Goal: Task Accomplishment & Management: Complete application form

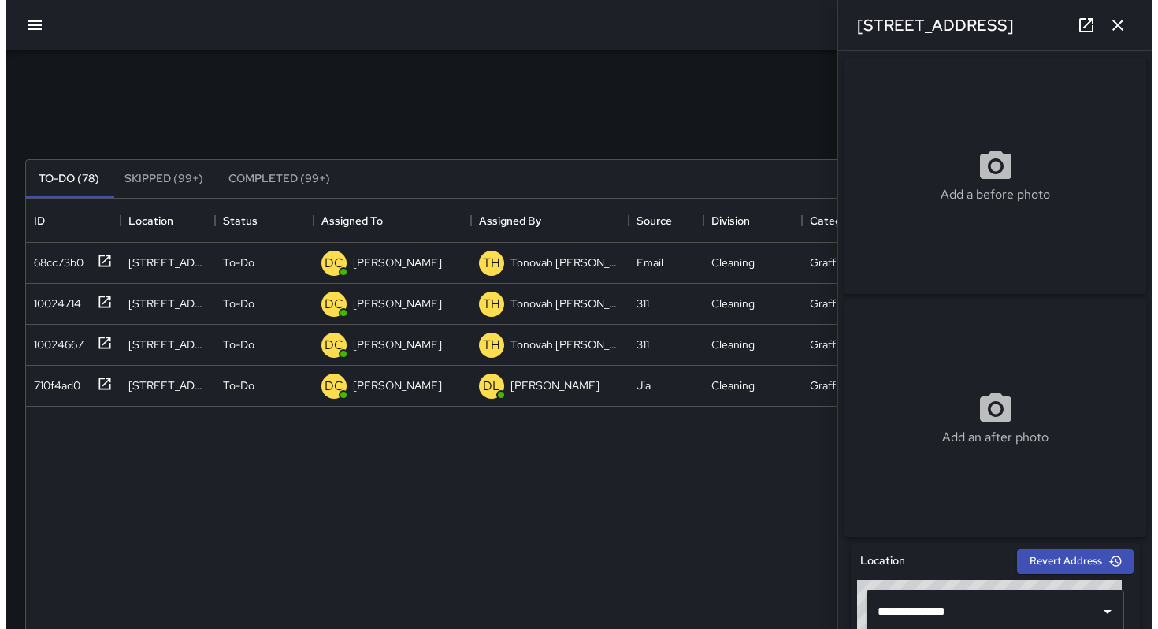
scroll to position [502, 0]
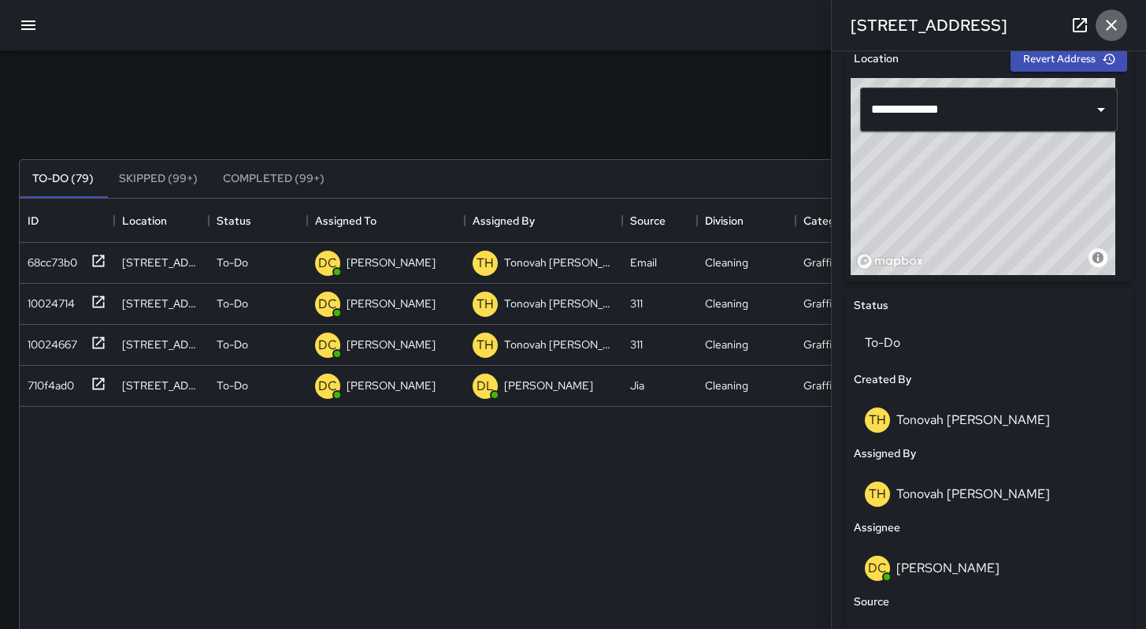
click at [1110, 31] on icon "button" at bounding box center [1111, 25] width 19 height 19
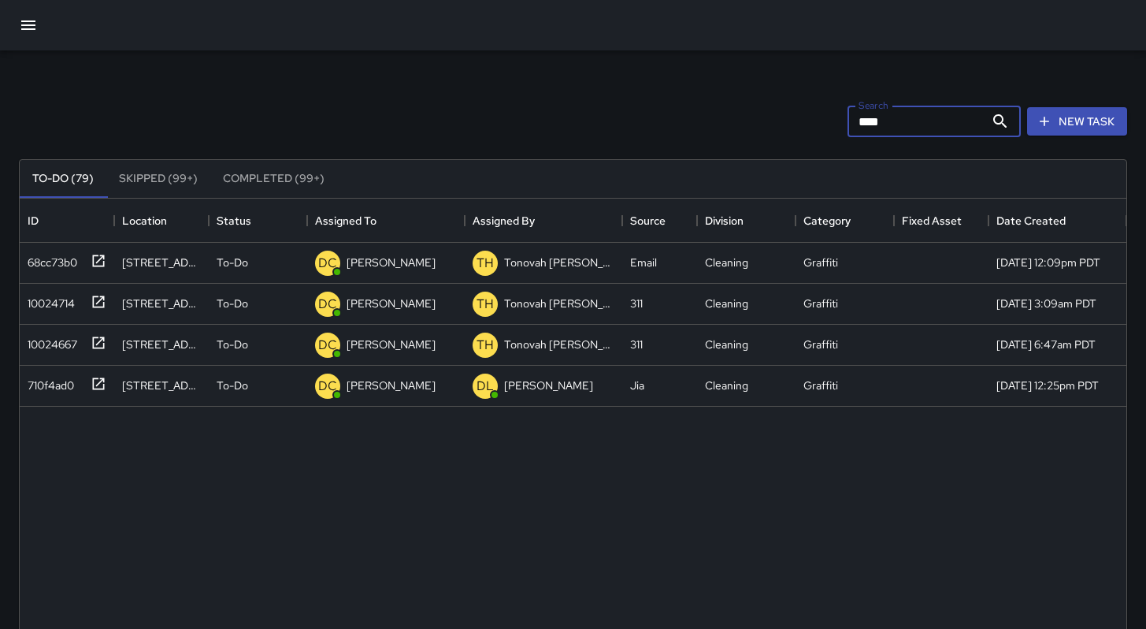
click at [879, 124] on input "****" at bounding box center [916, 122] width 137 height 32
drag, startPoint x: 882, startPoint y: 123, endPoint x: 733, endPoint y: 101, distance: 150.5
click at [737, 100] on div "Search **** Search New Task" at bounding box center [573, 121] width 1115 height 82
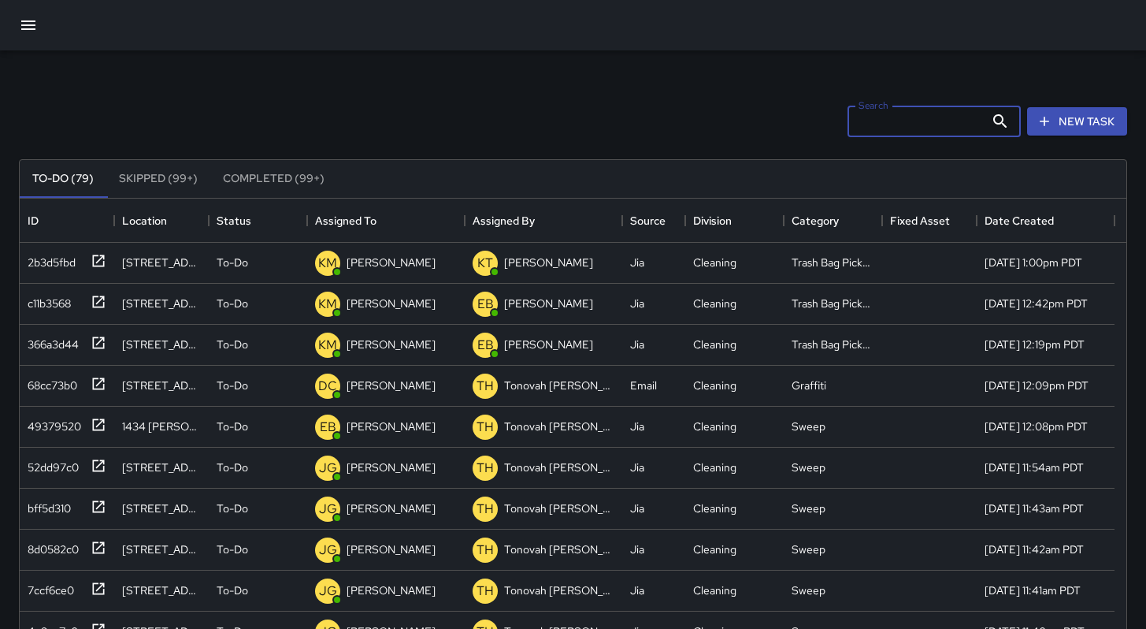
click at [35, 29] on icon "button" at bounding box center [28, 25] width 19 height 19
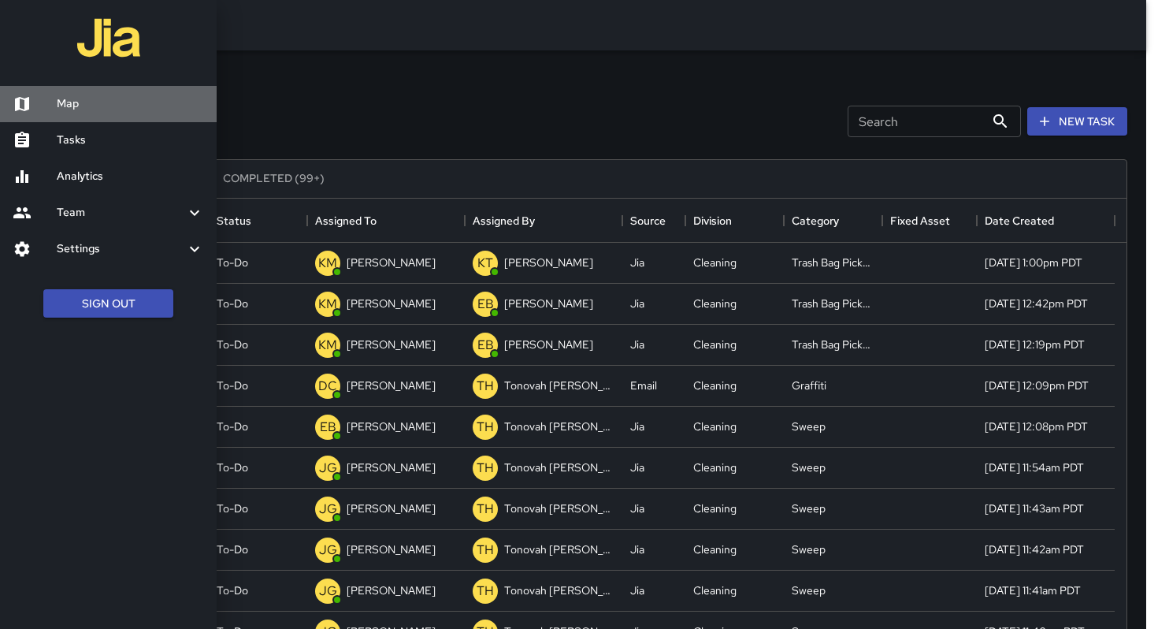
click at [60, 119] on link "Map" at bounding box center [108, 104] width 217 height 36
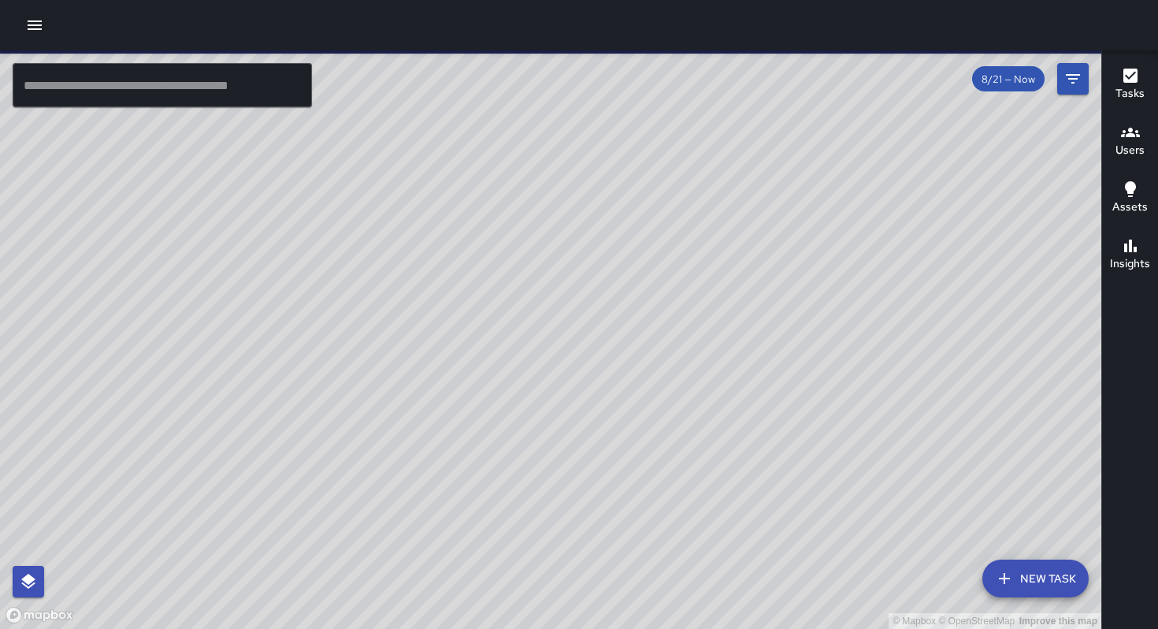
drag, startPoint x: 778, startPoint y: 414, endPoint x: 630, endPoint y: 405, distance: 148.3
click at [630, 404] on div "© Mapbox © OpenStreetMap Improve this map" at bounding box center [550, 339] width 1101 height 578
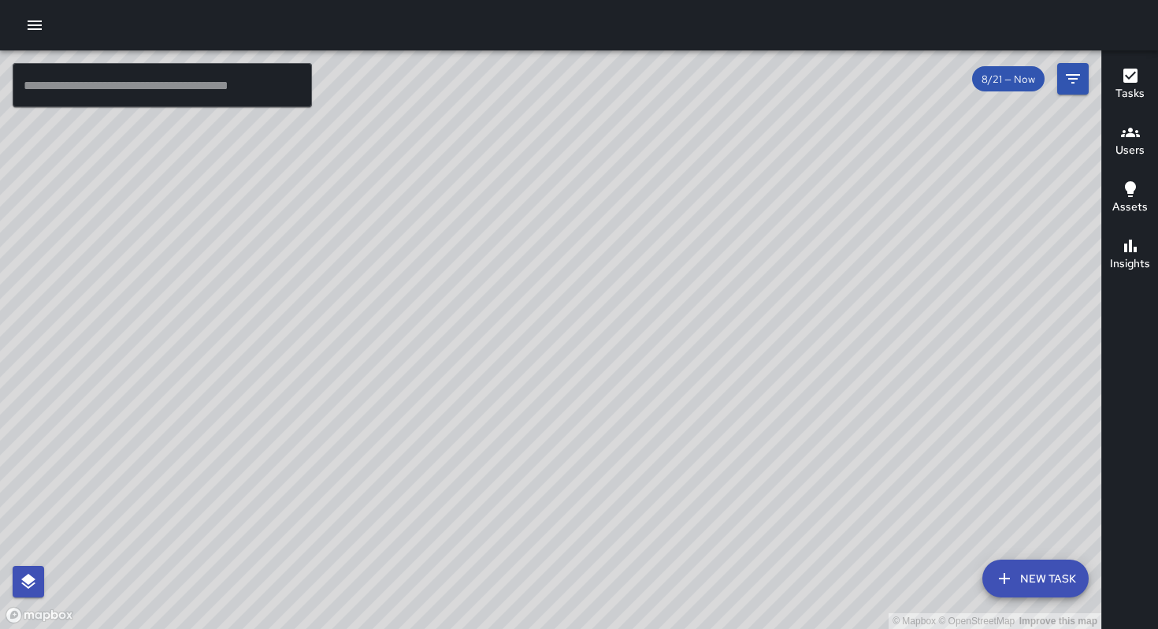
drag, startPoint x: 680, startPoint y: 364, endPoint x: 681, endPoint y: 435, distance: 70.9
click at [681, 435] on div "© Mapbox © OpenStreetMap Improve this map" at bounding box center [550, 339] width 1101 height 578
drag, startPoint x: 671, startPoint y: 367, endPoint x: 677, endPoint y: 497, distance: 130.1
click at [677, 497] on div "© Mapbox © OpenStreetMap Improve this map" at bounding box center [550, 339] width 1101 height 578
drag, startPoint x: 677, startPoint y: 433, endPoint x: 631, endPoint y: 573, distance: 147.0
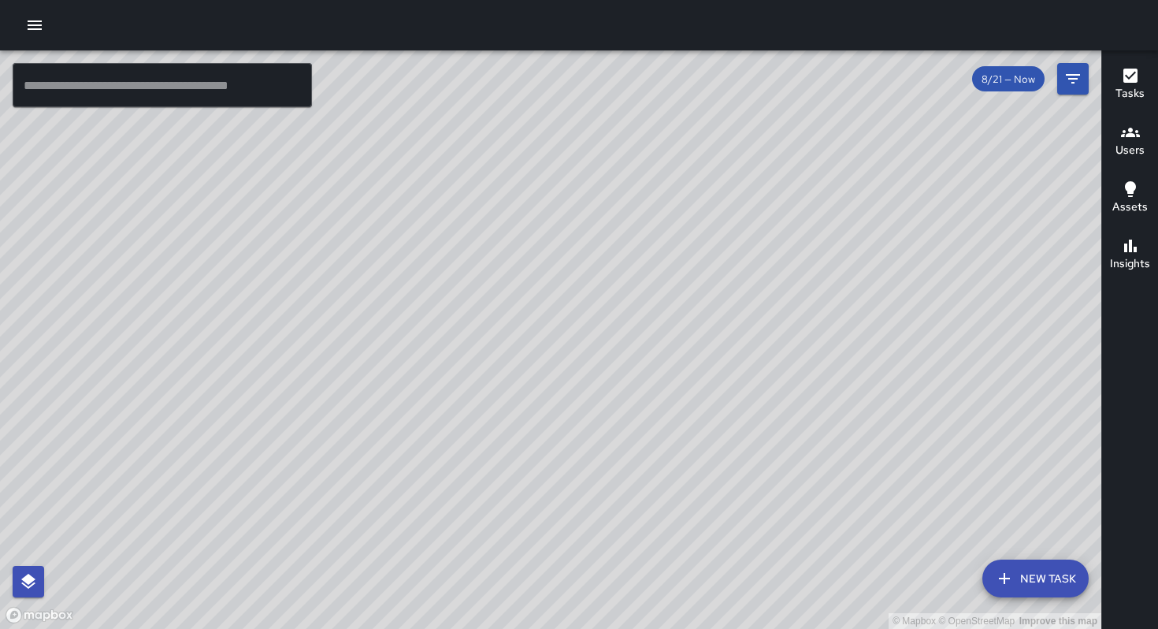
click at [603, 628] on div "© Mapbox © OpenStreetMap Improve this map" at bounding box center [550, 339] width 1101 height 578
drag, startPoint x: 752, startPoint y: 388, endPoint x: 726, endPoint y: 481, distance: 97.1
click at [727, 481] on div "© Mapbox © OpenStreetMap Improve this map" at bounding box center [550, 339] width 1101 height 578
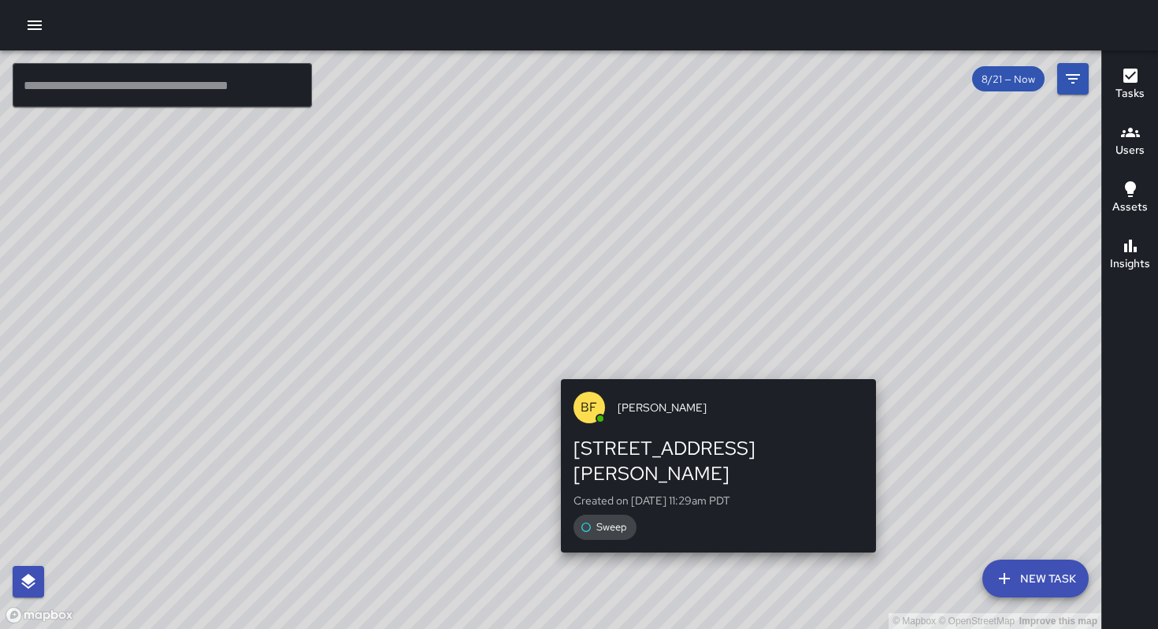
click at [712, 370] on div "© Mapbox © OpenStreetMap Improve this map BF [PERSON_NAME] [STREET_ADDRESS][PER…" at bounding box center [550, 339] width 1101 height 578
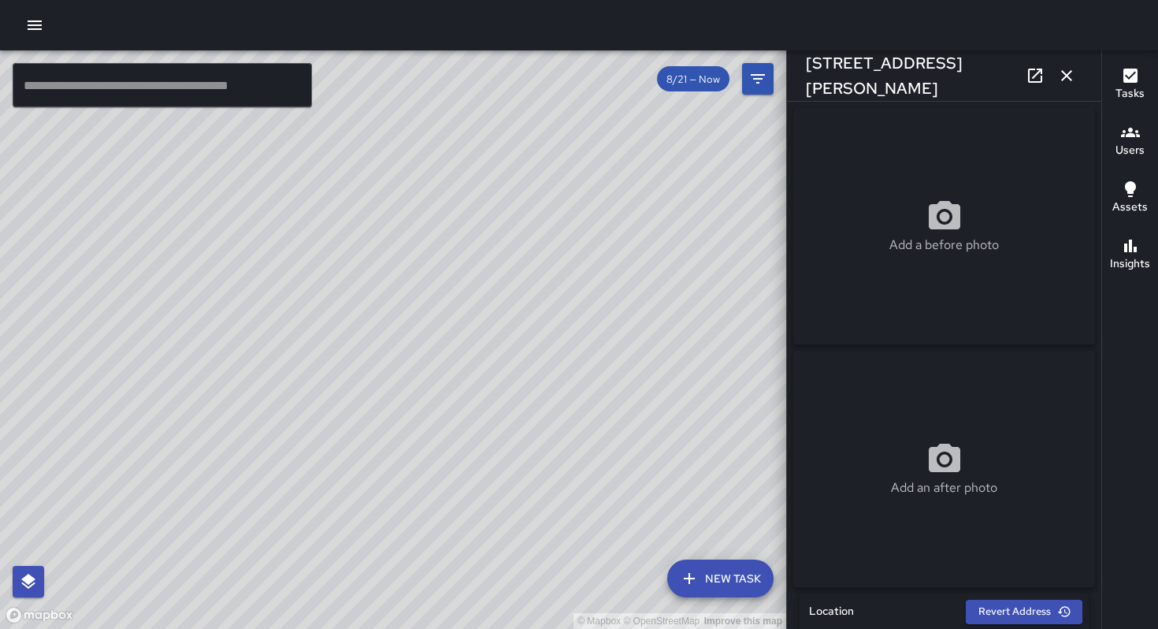
type input "**********"
click at [1071, 80] on icon "button" at bounding box center [1066, 75] width 11 height 11
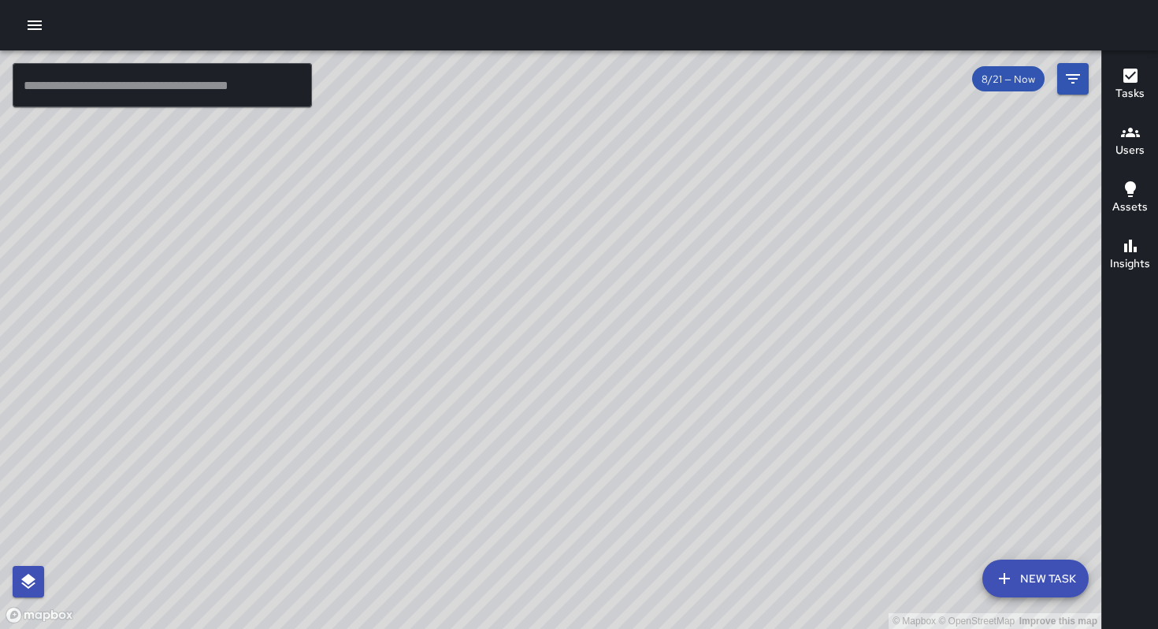
drag, startPoint x: 458, startPoint y: 257, endPoint x: 588, endPoint y: 306, distance: 138.4
click at [551, 314] on div "© Mapbox © OpenStreetMap Improve this map" at bounding box center [550, 339] width 1101 height 578
drag, startPoint x: 770, startPoint y: 294, endPoint x: 729, endPoint y: 369, distance: 86.4
click at [726, 375] on div "© Mapbox © OpenStreetMap Improve this map" at bounding box center [550, 339] width 1101 height 578
drag, startPoint x: 721, startPoint y: 338, endPoint x: 700, endPoint y: 456, distance: 120.1
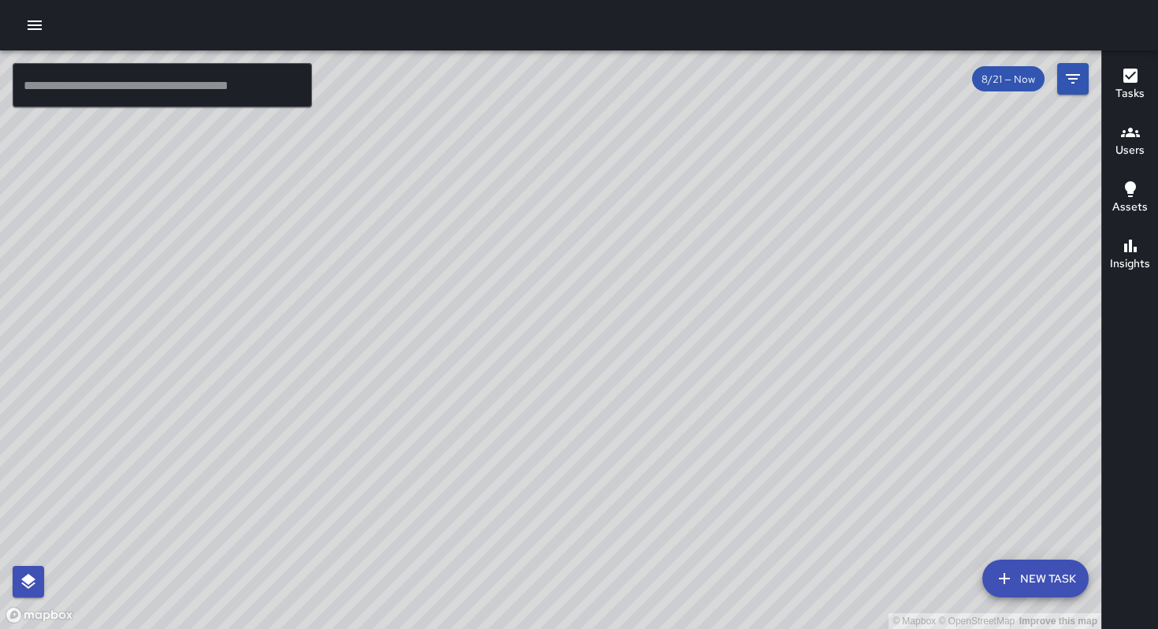
click at [700, 452] on div "© Mapbox © OpenStreetMap Improve this map" at bounding box center [550, 339] width 1101 height 578
drag, startPoint x: 694, startPoint y: 334, endPoint x: 655, endPoint y: 239, distance: 103.1
click at [655, 229] on div "© Mapbox © OpenStreetMap Improve this map" at bounding box center [550, 339] width 1101 height 578
drag, startPoint x: 663, startPoint y: 284, endPoint x: 655, endPoint y: 269, distance: 17.3
click at [655, 269] on div "© Mapbox © OpenStreetMap Improve this map" at bounding box center [550, 339] width 1101 height 578
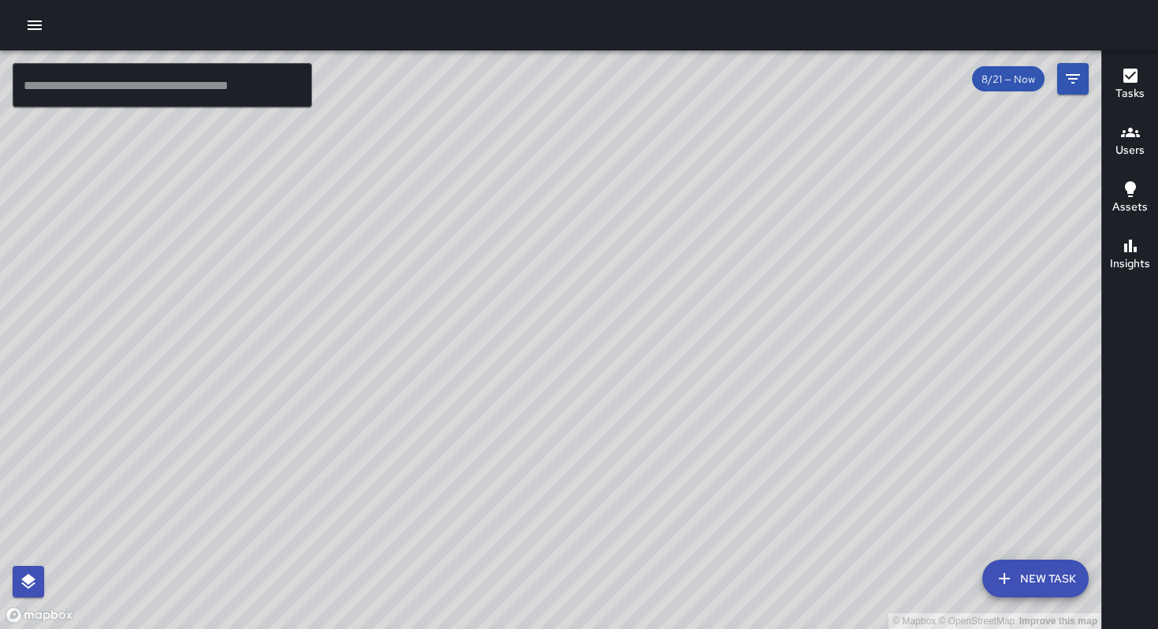
click at [677, 276] on div "© Mapbox © OpenStreetMap Improve this map" at bounding box center [550, 339] width 1101 height 578
drag, startPoint x: 562, startPoint y: 225, endPoint x: 644, endPoint y: 476, distance: 263.8
click at [640, 466] on div "© Mapbox © OpenStreetMap Improve this map" at bounding box center [550, 339] width 1101 height 578
drag, startPoint x: 599, startPoint y: 425, endPoint x: 708, endPoint y: 549, distance: 165.2
click at [708, 552] on div "© Mapbox © OpenStreetMap Improve this map" at bounding box center [550, 339] width 1101 height 578
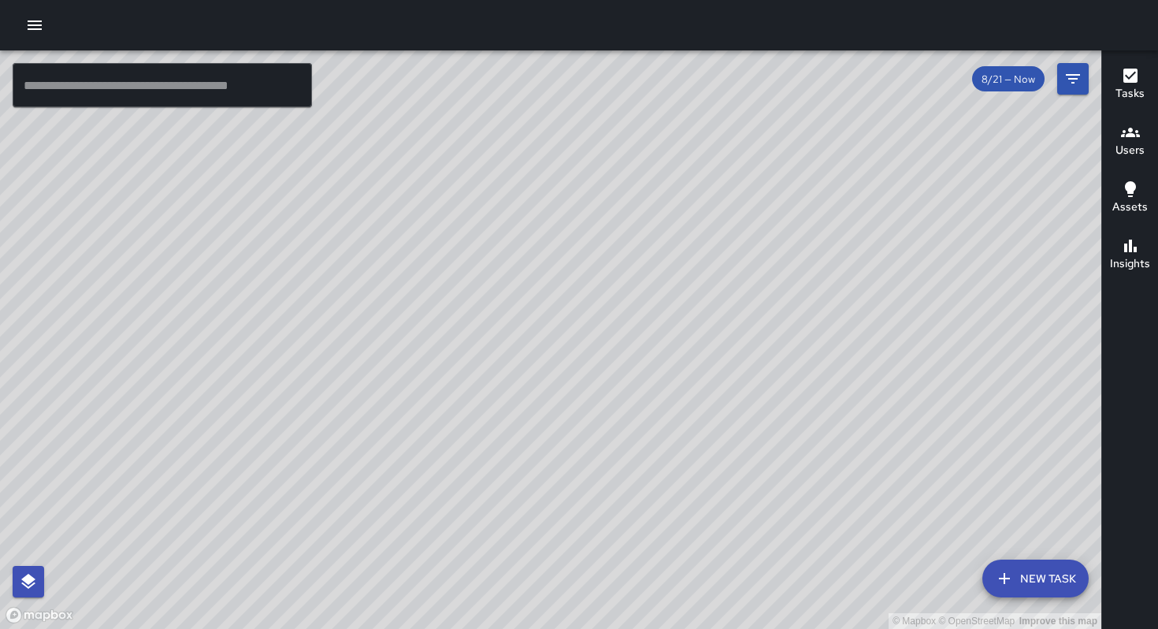
drag, startPoint x: 697, startPoint y: 488, endPoint x: 681, endPoint y: 468, distance: 25.7
click at [688, 478] on div "© Mapbox © OpenStreetMap Improve this map" at bounding box center [550, 339] width 1101 height 578
drag, startPoint x: 738, startPoint y: 508, endPoint x: 617, endPoint y: 367, distance: 186.0
click at [623, 379] on div "© Mapbox © OpenStreetMap Improve this map" at bounding box center [550, 339] width 1101 height 578
drag, startPoint x: 678, startPoint y: 413, endPoint x: 614, endPoint y: 344, distance: 93.6
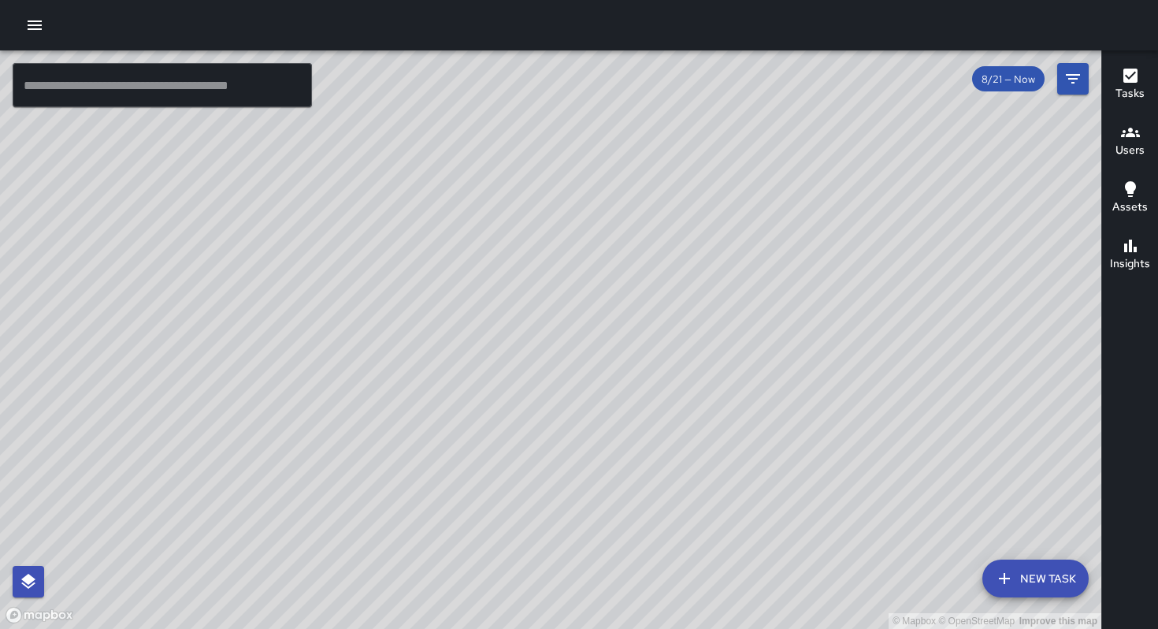
click at [615, 346] on div "© Mapbox © OpenStreetMap Improve this map" at bounding box center [550, 339] width 1101 height 578
drag, startPoint x: 681, startPoint y: 423, endPoint x: 622, endPoint y: 347, distance: 96.6
click at [629, 361] on div "© Mapbox © OpenStreetMap Improve this map" at bounding box center [550, 339] width 1101 height 578
drag, startPoint x: 806, startPoint y: 405, endPoint x: 747, endPoint y: 333, distance: 92.9
click at [749, 336] on div "© Mapbox © OpenStreetMap Improve this map" at bounding box center [550, 339] width 1101 height 578
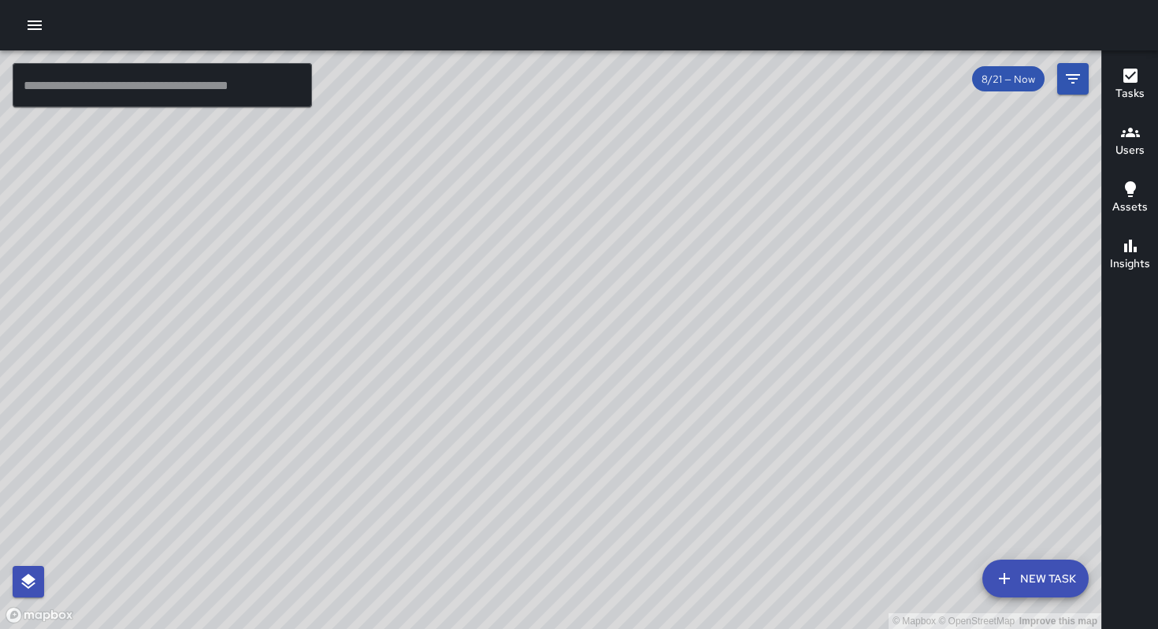
drag, startPoint x: 739, startPoint y: 378, endPoint x: 694, endPoint y: 330, distance: 65.8
click at [694, 330] on div "© Mapbox © OpenStreetMap Improve this map" at bounding box center [550, 339] width 1101 height 578
drag, startPoint x: 655, startPoint y: 387, endPoint x: 648, endPoint y: 391, distance: 8.1
click at [769, 441] on div "© Mapbox © OpenStreetMap Improve this map" at bounding box center [550, 339] width 1101 height 578
drag, startPoint x: 636, startPoint y: 386, endPoint x: 707, endPoint y: 410, distance: 75.7
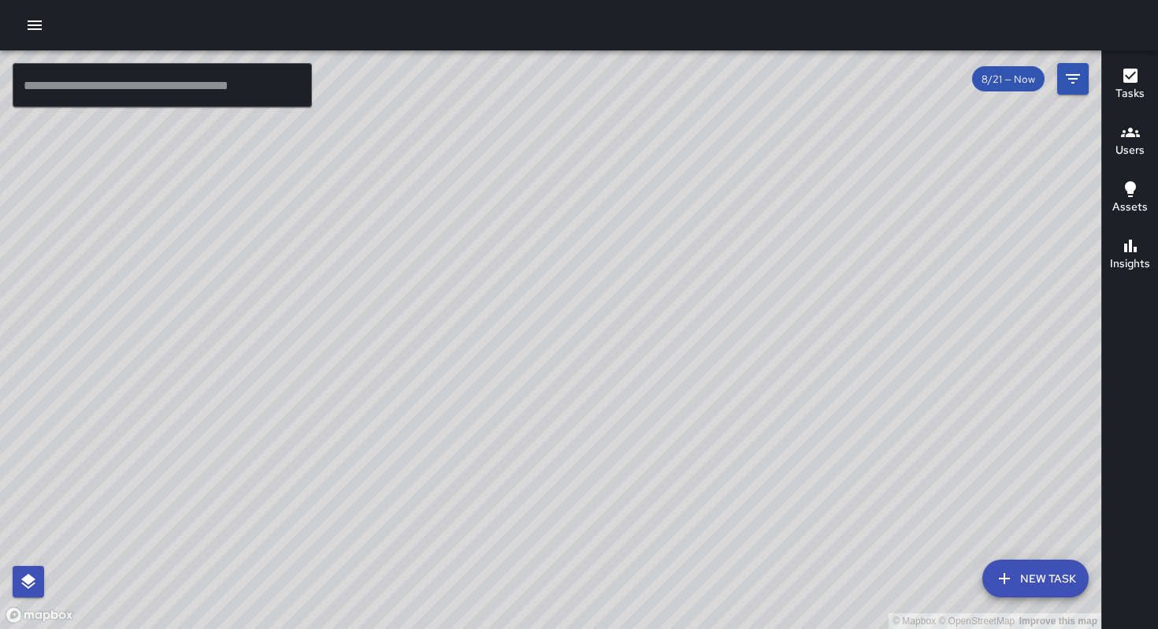
click at [707, 414] on div "© Mapbox © OpenStreetMap Improve this map" at bounding box center [550, 339] width 1101 height 578
click at [738, 224] on div "© Mapbox © OpenStreetMap Improve this map BF [PERSON_NAME] [STREET_ADDRESS][PER…" at bounding box center [550, 339] width 1101 height 578
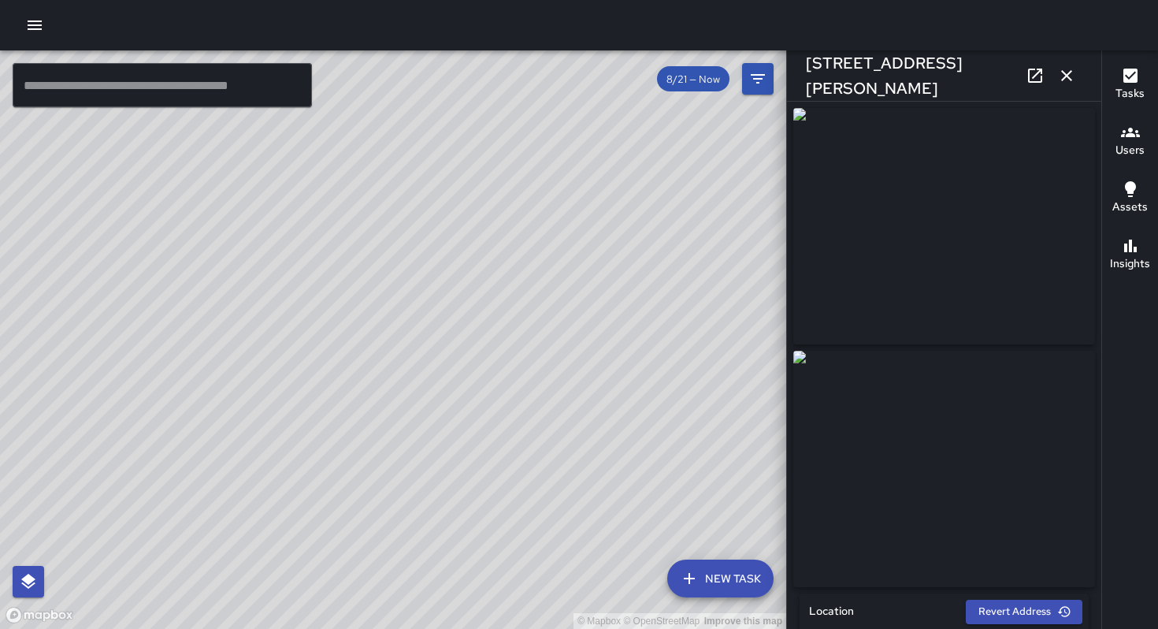
type input "**********"
click at [385, 369] on div "© Mapbox © OpenStreetMap Improve this map BF [PERSON_NAME] [STREET_ADDRESS][PER…" at bounding box center [393, 339] width 786 height 578
click at [378, 319] on div "© Mapbox © OpenStreetMap Improve this map BF [PERSON_NAME] [STREET_ADDRESS] Com…" at bounding box center [393, 339] width 786 height 578
click at [306, 278] on div "© Mapbox © OpenStreetMap Improve this map BF [PERSON_NAME] [STREET_ADDRESS][PER…" at bounding box center [393, 339] width 786 height 578
click at [312, 186] on div "© Mapbox © OpenStreetMap Improve this map BF [PERSON_NAME] [STREET_ADDRESS] Com…" at bounding box center [393, 339] width 786 height 578
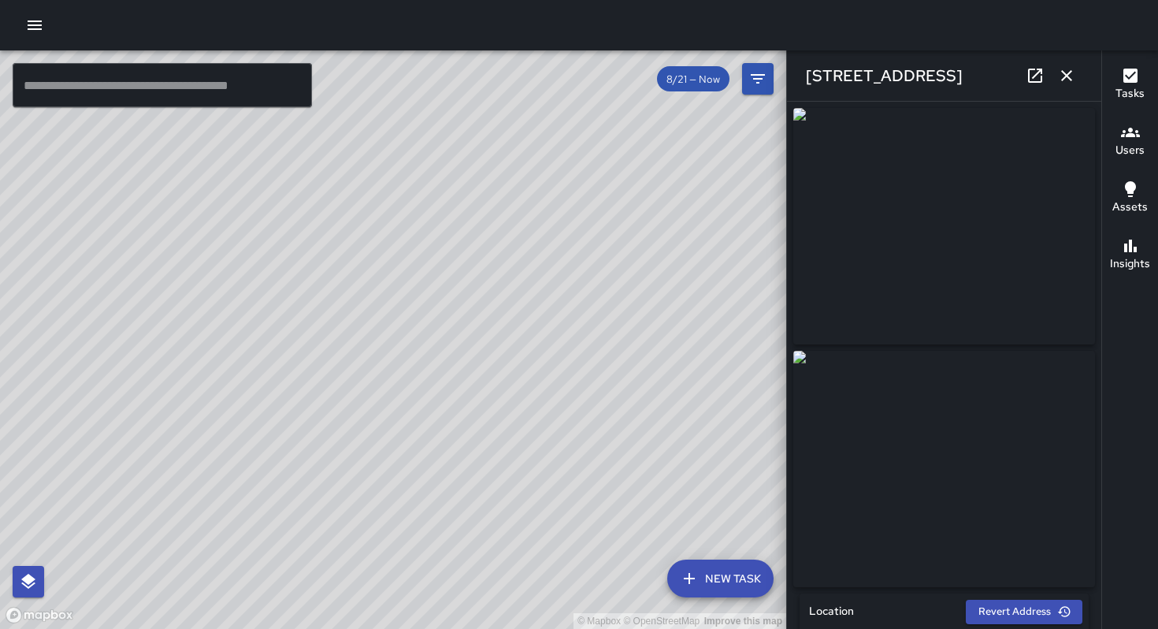
click at [412, 358] on div "© Mapbox © OpenStreetMap Improve this map BF [PERSON_NAME] [STREET_ADDRESS] Com…" at bounding box center [393, 339] width 786 height 578
click at [1072, 76] on icon "button" at bounding box center [1066, 75] width 19 height 19
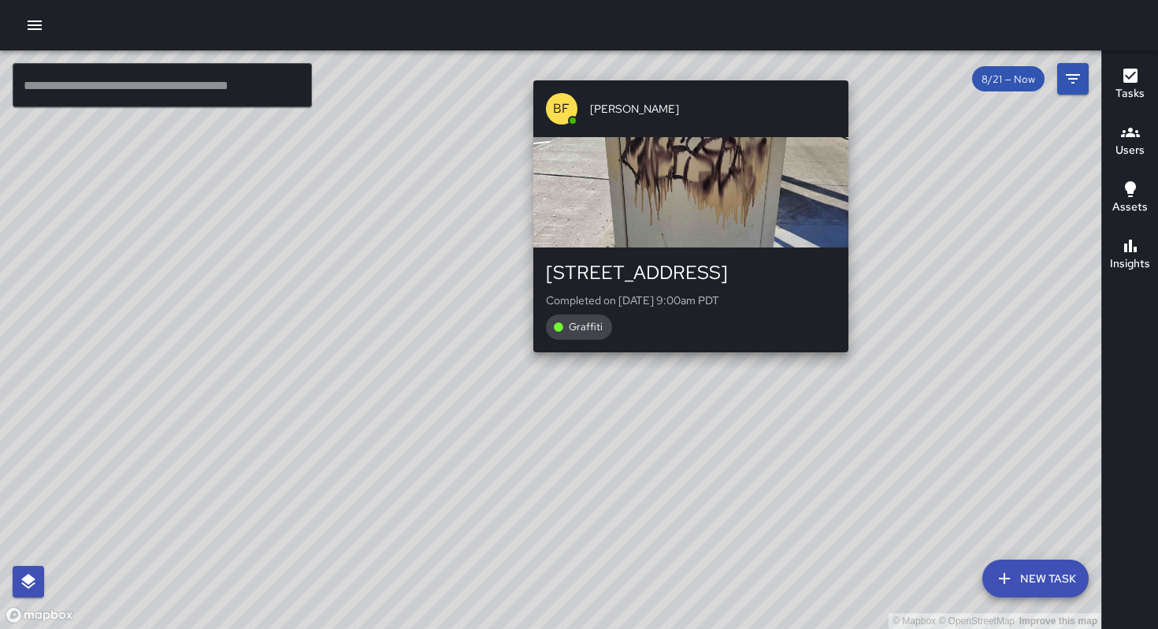
click at [693, 357] on div "BF [PERSON_NAME] [STREET_ADDRESS] Completed on [DATE] 9:00am PDT Graffiti" at bounding box center [691, 216] width 328 height 284
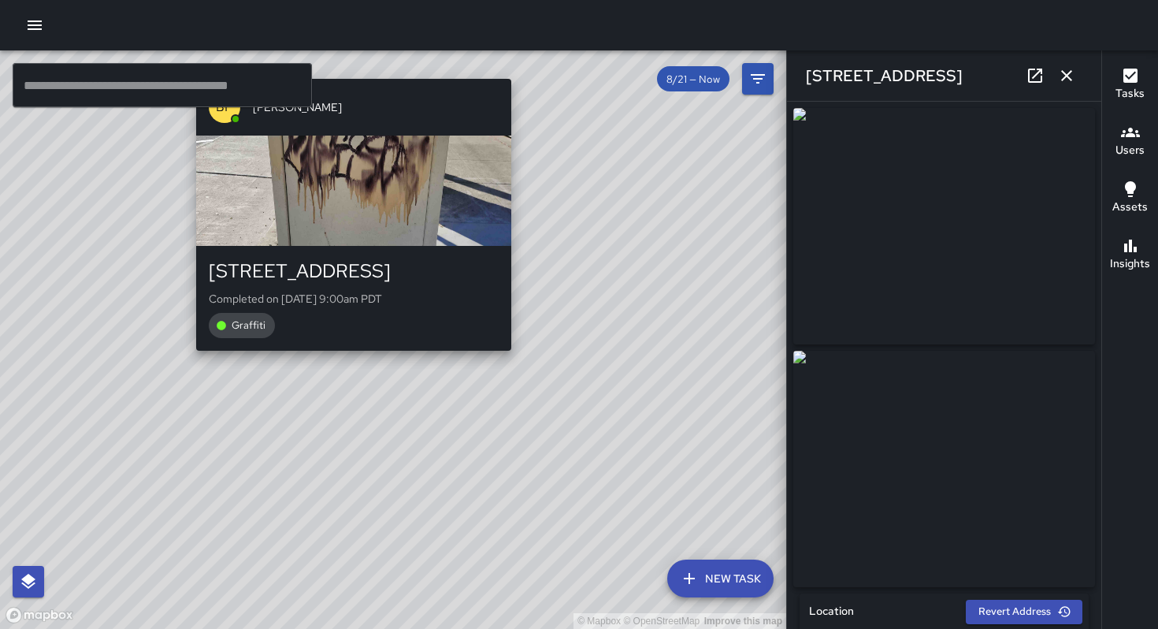
type input "**********"
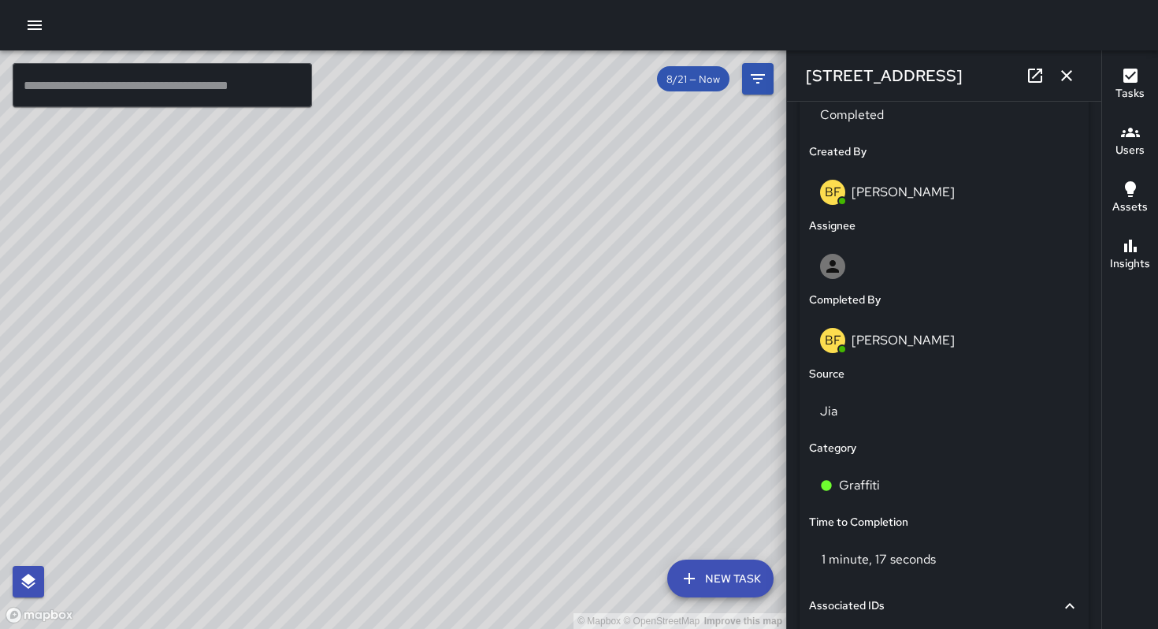
scroll to position [778, 0]
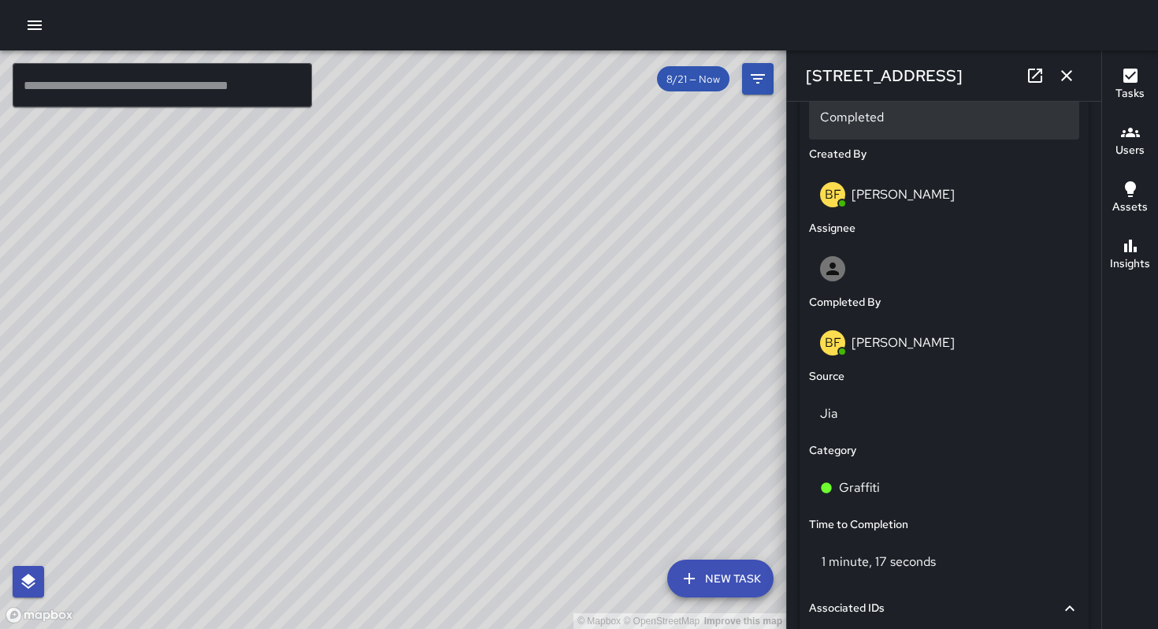
click at [852, 136] on div "Completed" at bounding box center [944, 117] width 270 height 44
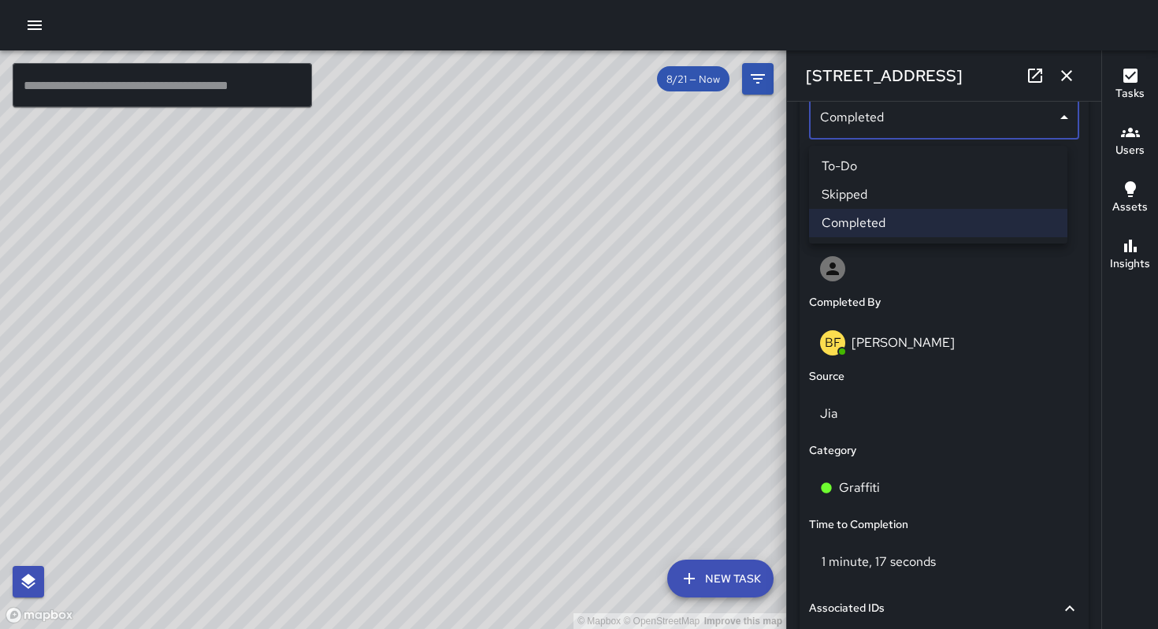
scroll to position [777, 0]
click at [878, 199] on li "Skipped" at bounding box center [938, 194] width 258 height 28
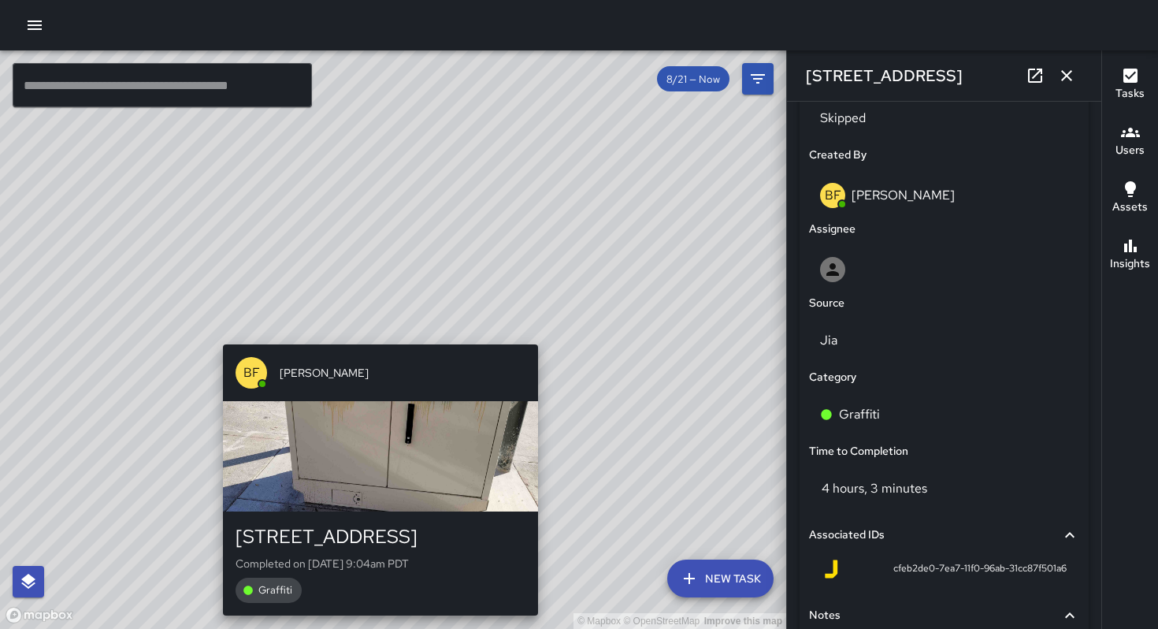
click at [369, 332] on div "© Mapbox © OpenStreetMap Improve this map BF [PERSON_NAME] [STREET_ADDRESS] Com…" at bounding box center [393, 339] width 786 height 578
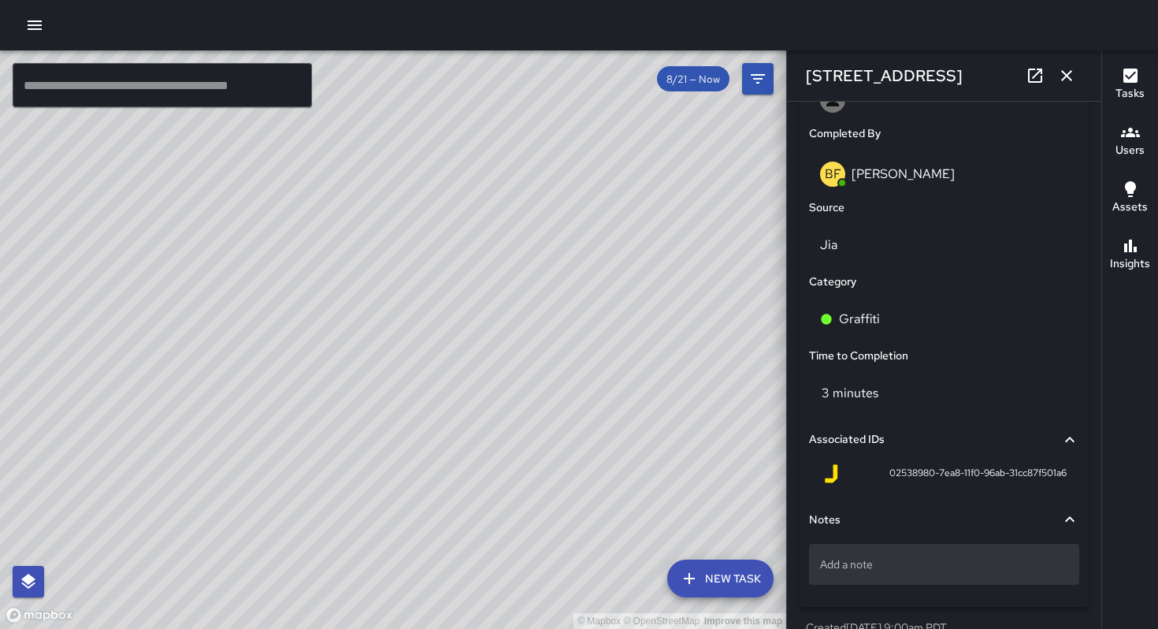
scroll to position [1000, 0]
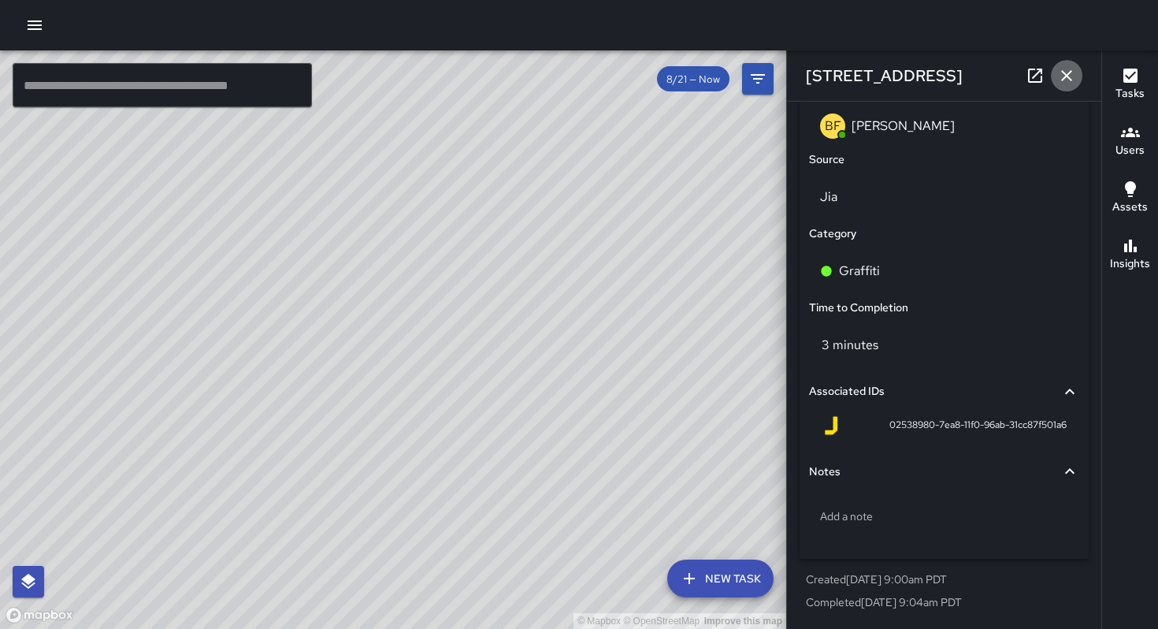
click at [1063, 69] on icon "button" at bounding box center [1066, 75] width 19 height 19
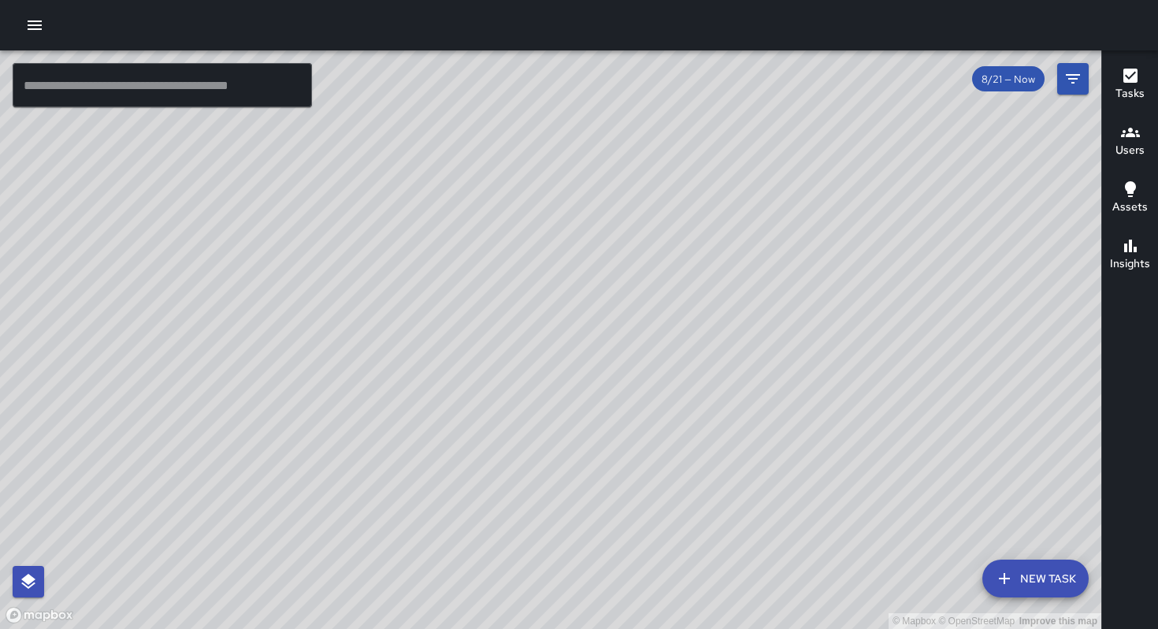
drag, startPoint x: 646, startPoint y: 432, endPoint x: 732, endPoint y: 323, distance: 139.1
click at [750, 295] on div "© Mapbox © OpenStreetMap Improve this map" at bounding box center [550, 339] width 1101 height 578
drag, startPoint x: 603, startPoint y: 424, endPoint x: 706, endPoint y: 206, distance: 241.4
click at [711, 187] on div "© Mapbox © OpenStreetMap Improve this map" at bounding box center [550, 339] width 1101 height 578
drag, startPoint x: 650, startPoint y: 434, endPoint x: 683, endPoint y: 222, distance: 214.5
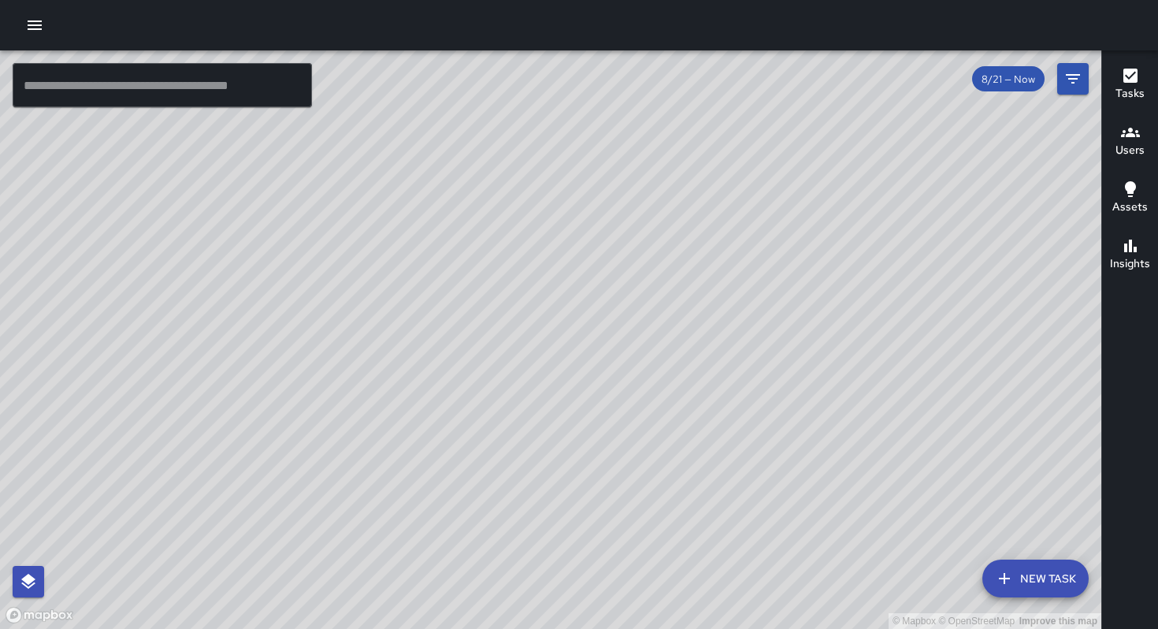
click at [683, 219] on div "© Mapbox © OpenStreetMap Improve this map" at bounding box center [550, 339] width 1101 height 578
drag, startPoint x: 855, startPoint y: 213, endPoint x: 533, endPoint y: 319, distance: 339.0
click at [533, 320] on div "© Mapbox © OpenStreetMap Improve this map" at bounding box center [550, 339] width 1101 height 578
drag, startPoint x: 649, startPoint y: 284, endPoint x: 624, endPoint y: 387, distance: 105.5
click at [624, 387] on div "© Mapbox © OpenStreetMap Improve this map" at bounding box center [550, 339] width 1101 height 578
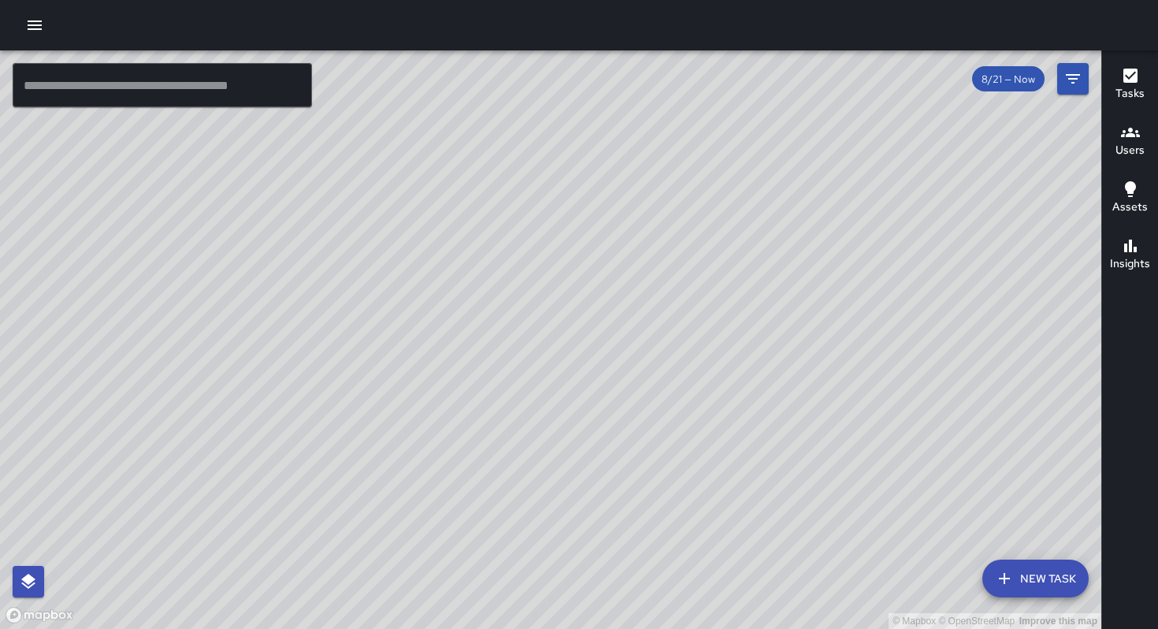
drag, startPoint x: 622, startPoint y: 382, endPoint x: 633, endPoint y: 340, distance: 43.9
click at [625, 338] on div "© Mapbox © OpenStreetMap Improve this map" at bounding box center [550, 339] width 1101 height 578
drag, startPoint x: 558, startPoint y: 391, endPoint x: 586, endPoint y: 358, distance: 43.6
click at [586, 358] on div "© Mapbox © OpenStreetMap Improve this map" at bounding box center [550, 339] width 1101 height 578
drag, startPoint x: 541, startPoint y: 416, endPoint x: 562, endPoint y: 331, distance: 87.7
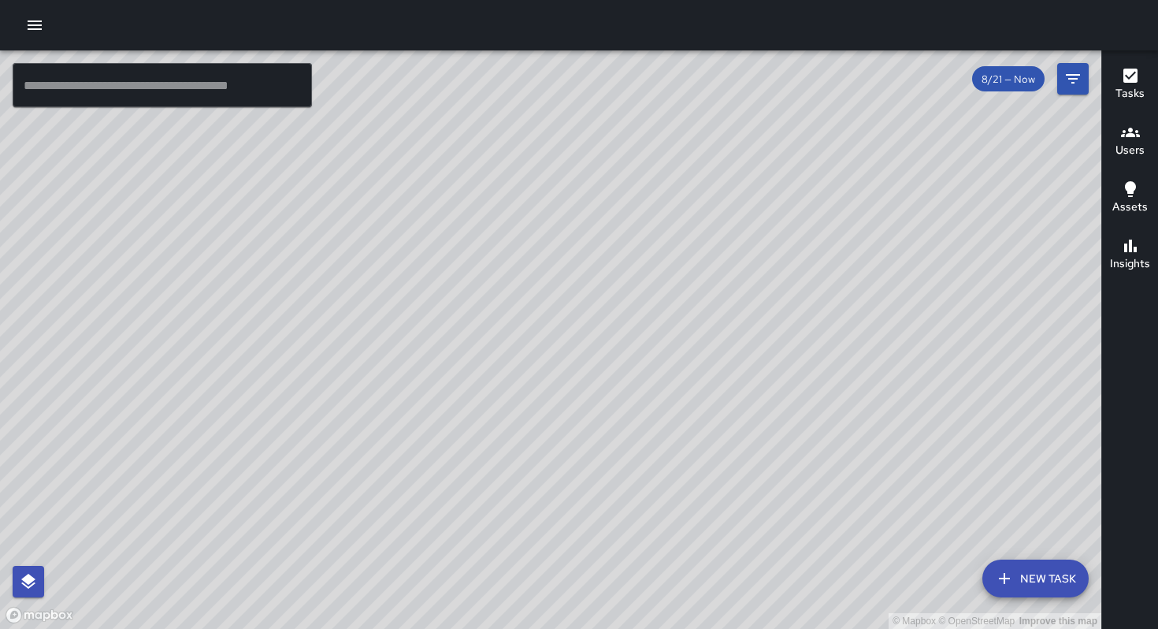
click at [562, 332] on div "© Mapbox © OpenStreetMap Improve this map" at bounding box center [550, 339] width 1101 height 578
click at [482, 377] on div "© Mapbox © OpenStreetMap Improve this map Unassigned [GEOGRAPHIC_DATA] Created …" at bounding box center [550, 339] width 1101 height 578
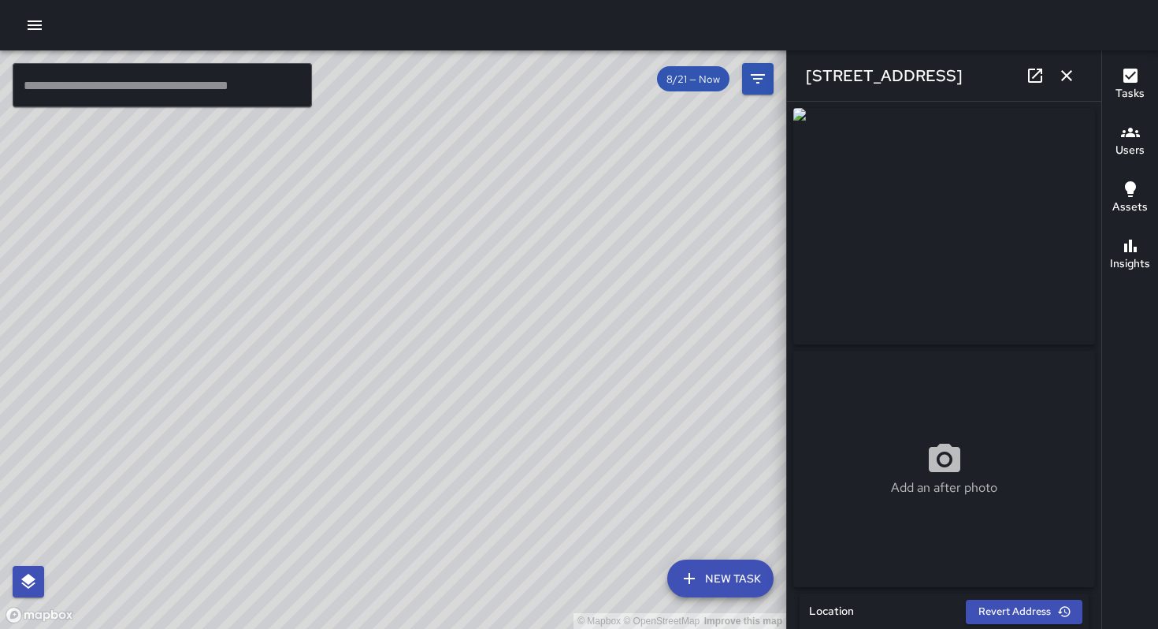
type input "**********"
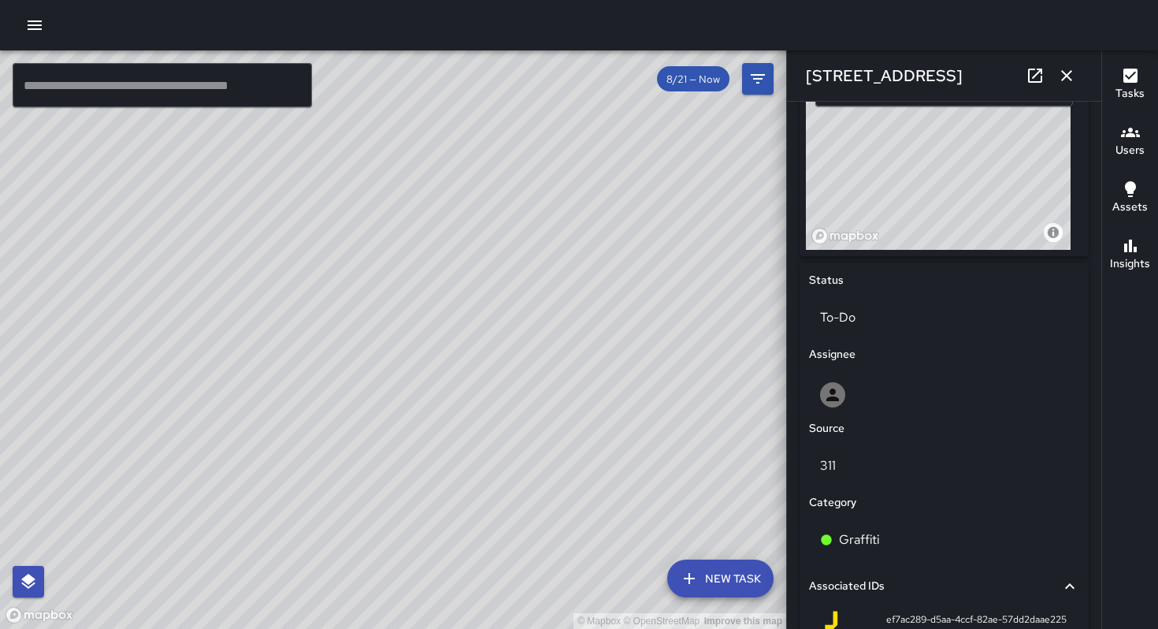
scroll to position [787, 0]
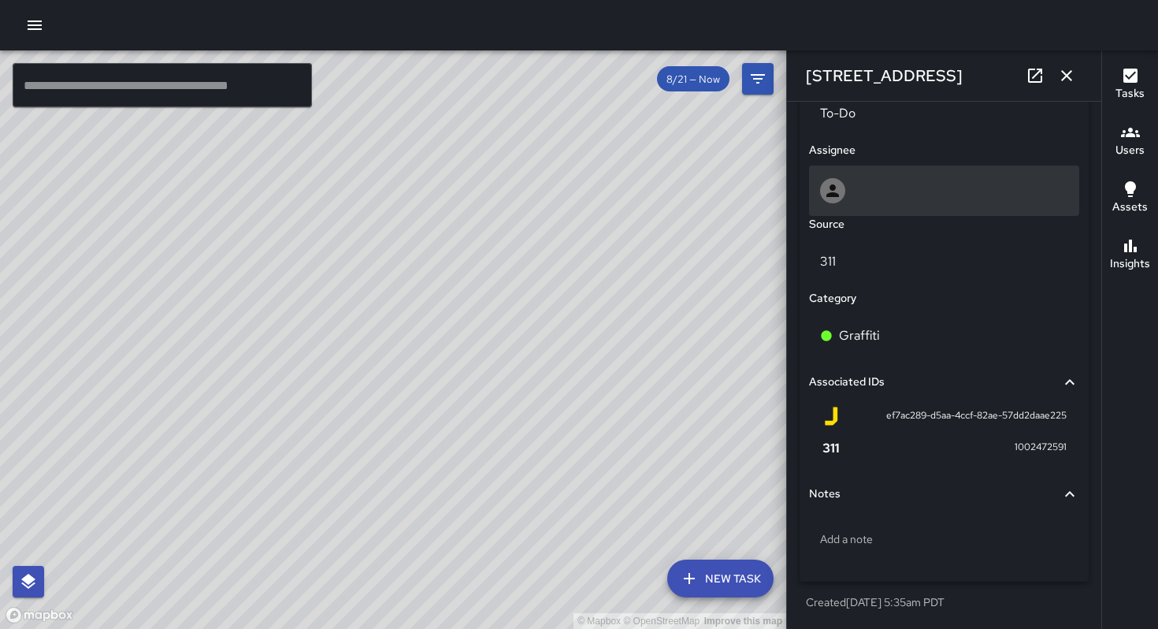
click at [888, 201] on div at bounding box center [944, 190] width 248 height 25
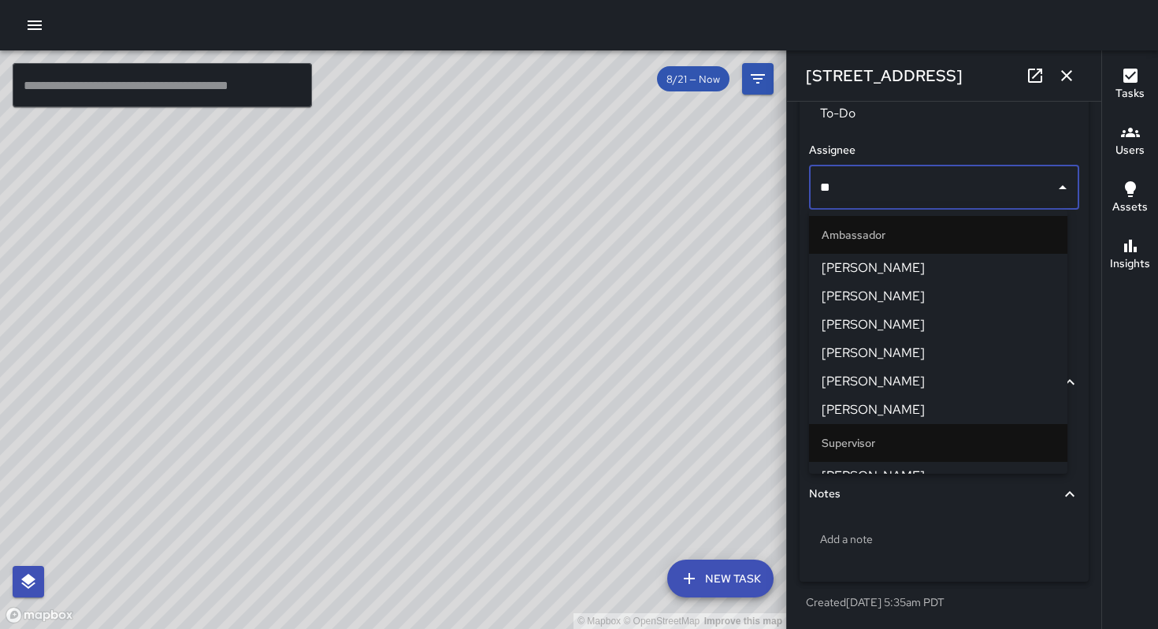
type input "***"
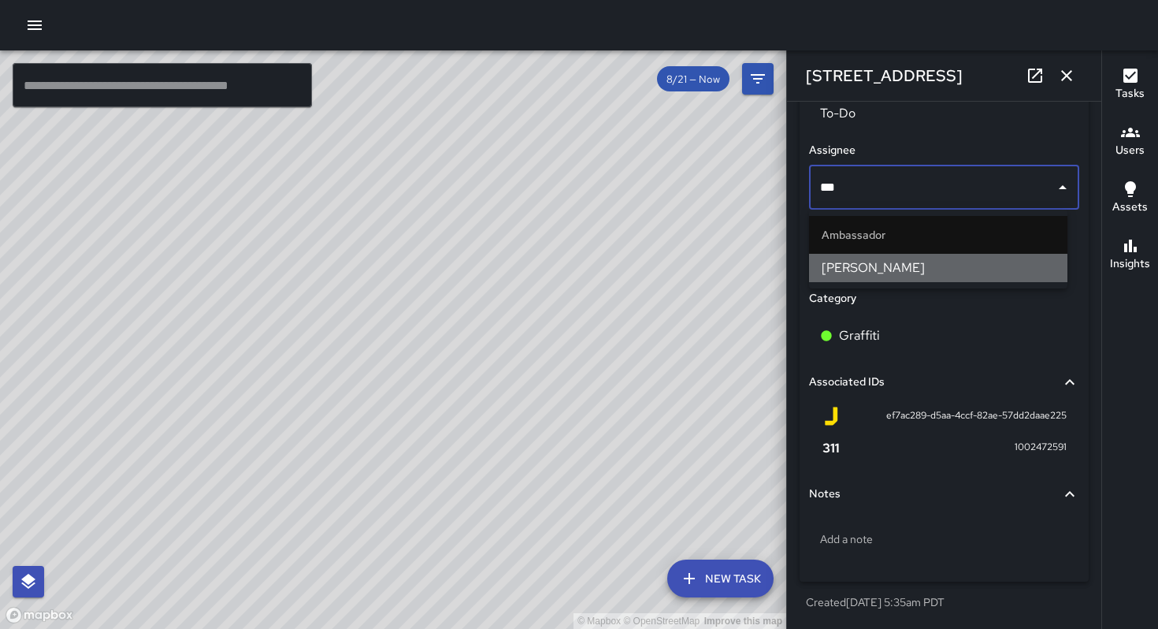
click at [874, 267] on span "[PERSON_NAME]" at bounding box center [938, 267] width 233 height 19
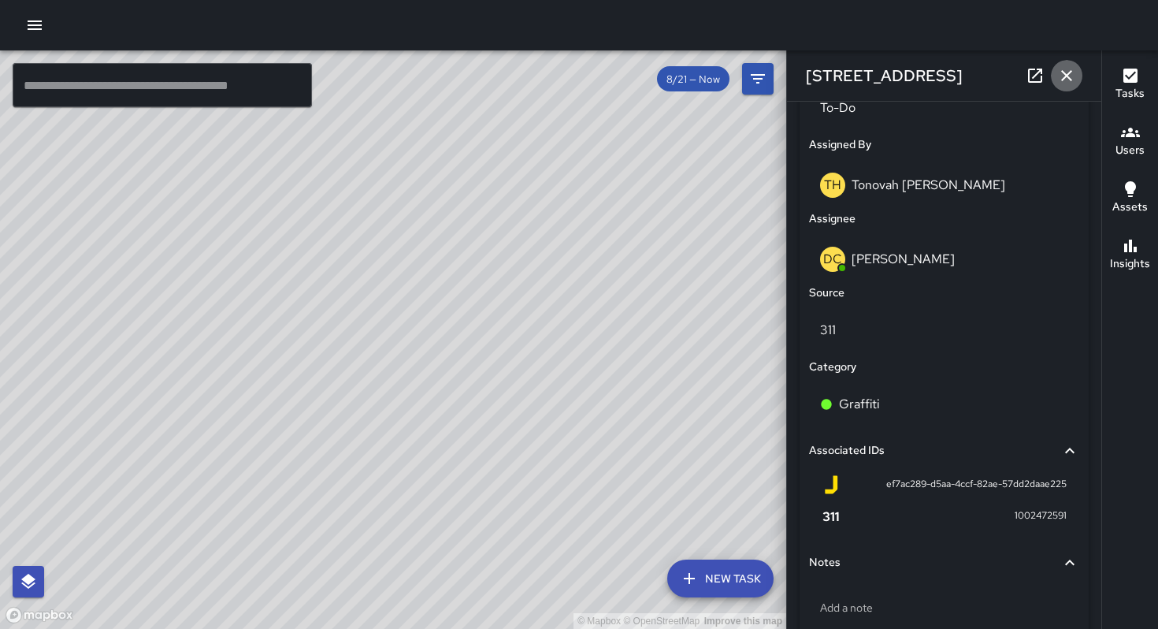
click at [1070, 69] on icon "button" at bounding box center [1066, 75] width 19 height 19
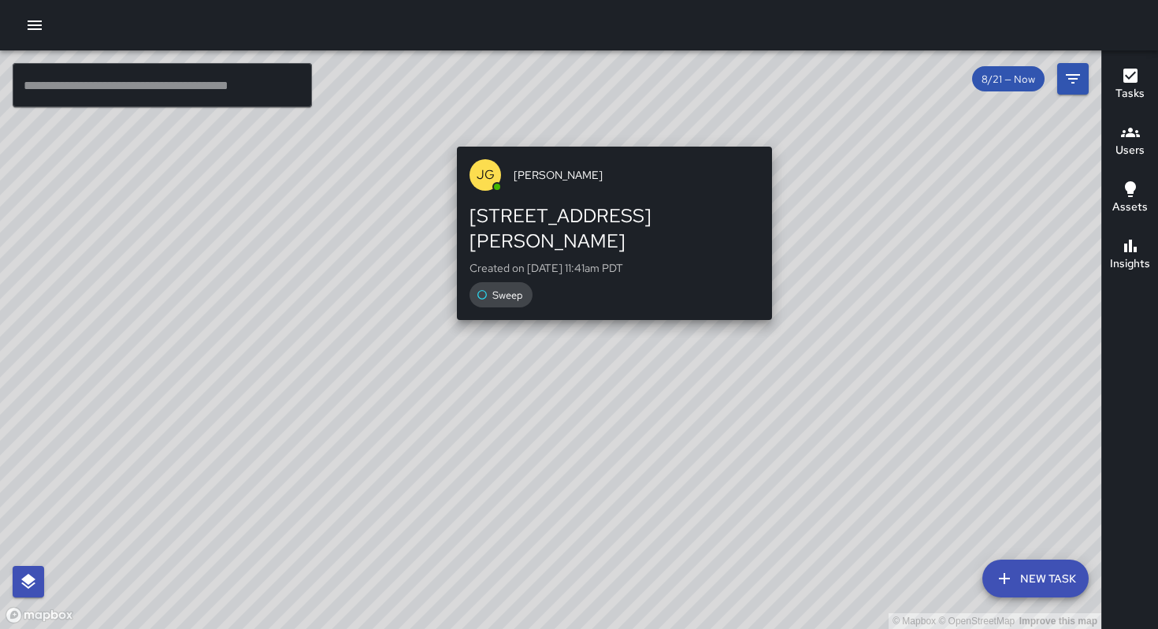
click at [610, 135] on div "© Mapbox © OpenStreetMap Improve this map [PERSON_NAME] [STREET_ADDRESS][PERSON…" at bounding box center [550, 339] width 1101 height 578
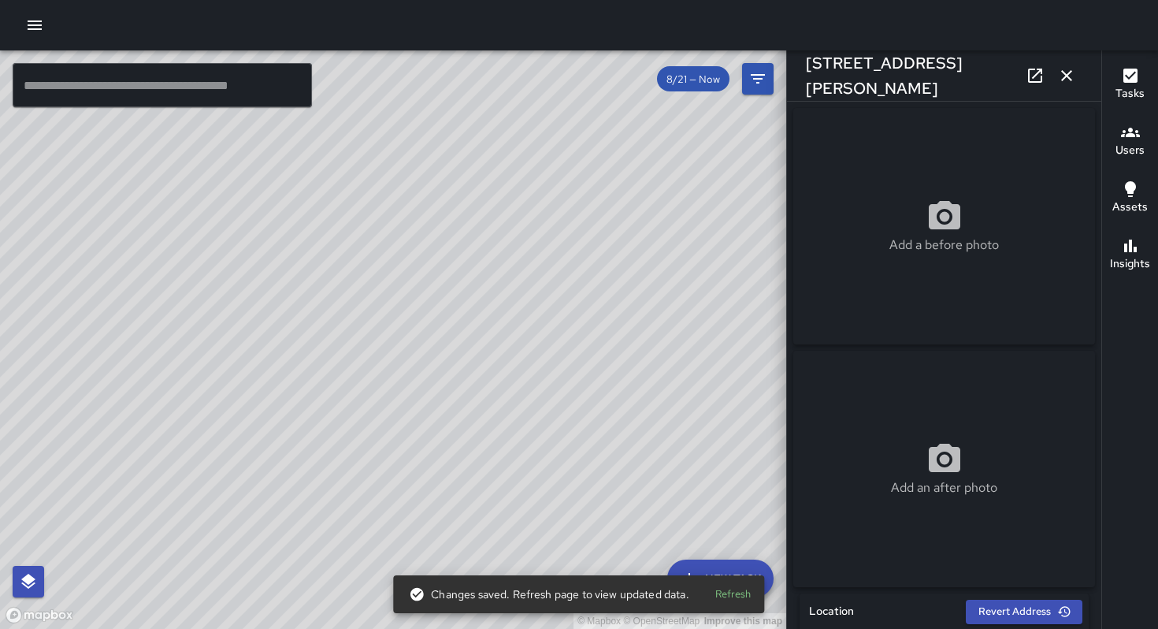
click at [1071, 80] on icon "button" at bounding box center [1066, 75] width 19 height 19
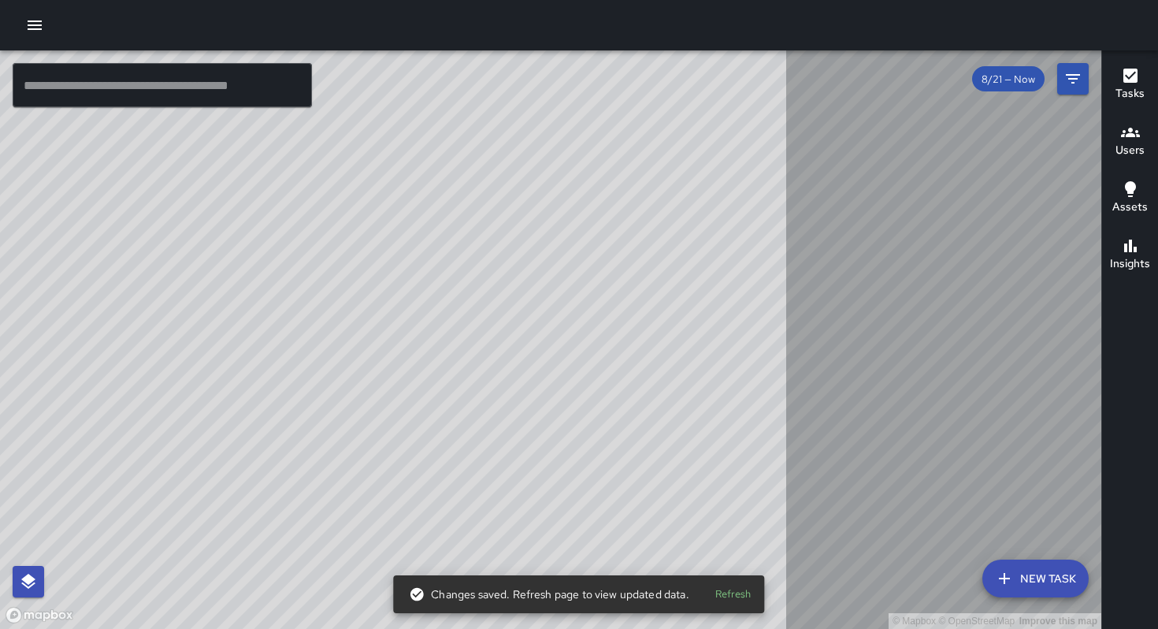
click at [1071, 80] on div "© Mapbox © OpenStreetMap Improve this map ​ New Task 8/21 — Now Map Layers Task…" at bounding box center [579, 339] width 1158 height 578
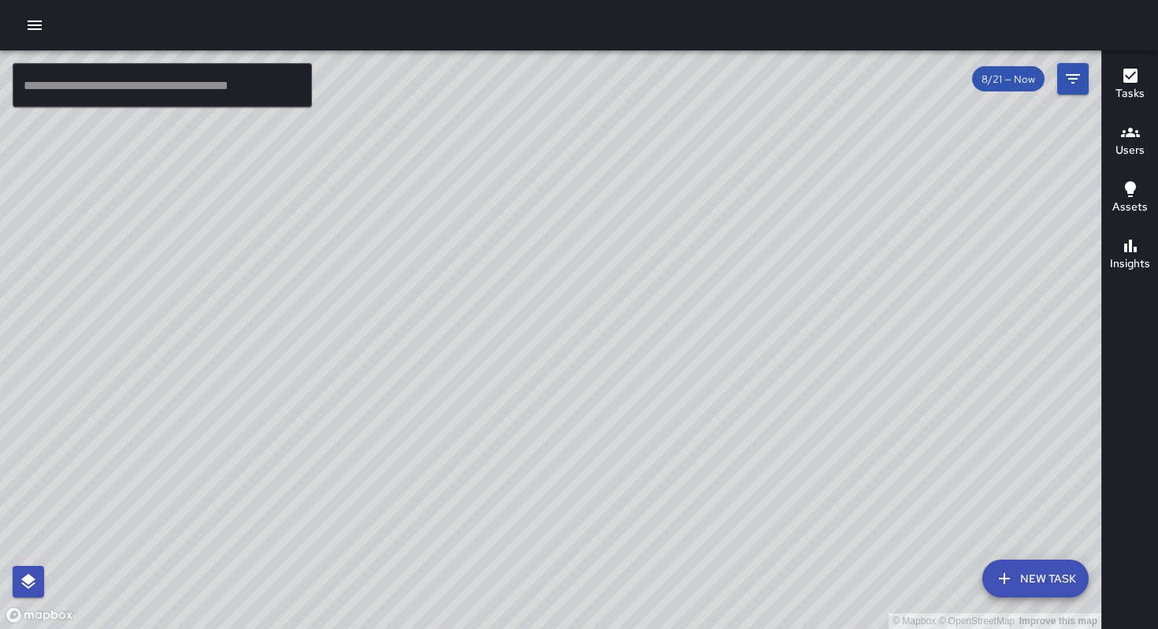
drag, startPoint x: 722, startPoint y: 384, endPoint x: 659, endPoint y: 245, distance: 153.0
click at [659, 245] on div "© Mapbox © OpenStreetMap Improve this map" at bounding box center [550, 339] width 1101 height 578
click at [756, 377] on div "© Mapbox © OpenStreetMap Improve this map [PERSON_NAME] [STREET_ADDRESS][PERSON…" at bounding box center [550, 339] width 1101 height 578
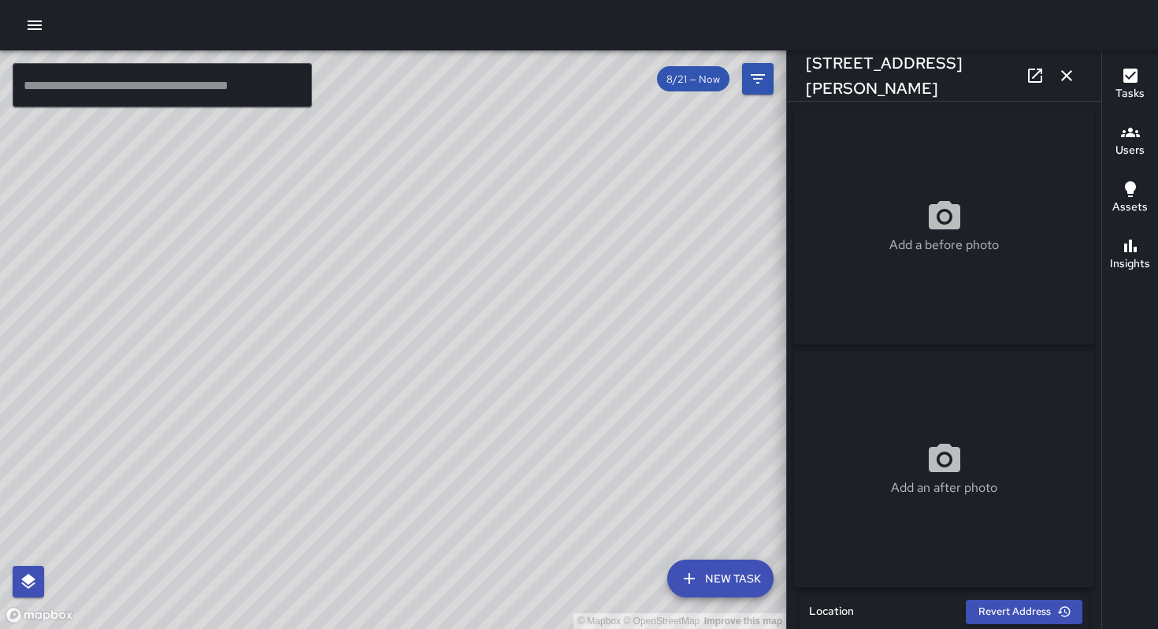
click at [417, 335] on div "© Mapbox © OpenStreetMap Improve this map [PERSON_NAME] [STREET_ADDRESS][PERSON…" at bounding box center [393, 339] width 786 height 578
click at [366, 347] on div "© Mapbox © OpenStreetMap Improve this map [PERSON_NAME] [STREET_ADDRESS][PERSON…" at bounding box center [393, 339] width 786 height 578
click at [418, 340] on div "© Mapbox © OpenStreetMap Improve this map [PERSON_NAME] [STREET_ADDRESS][PERSON…" at bounding box center [393, 339] width 786 height 578
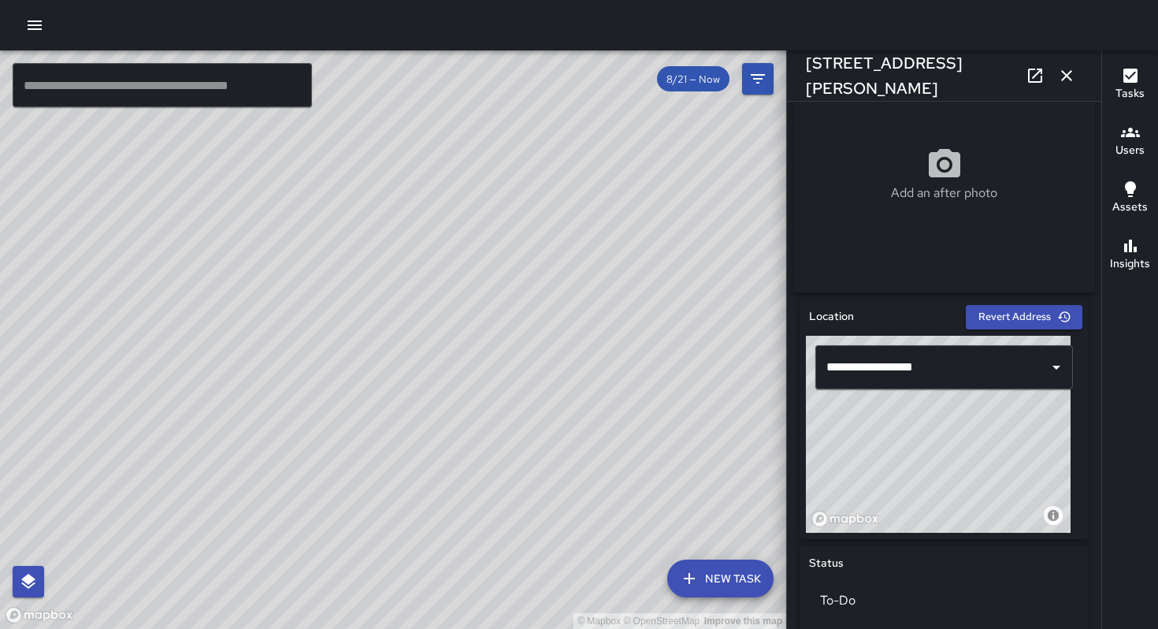
scroll to position [529, 0]
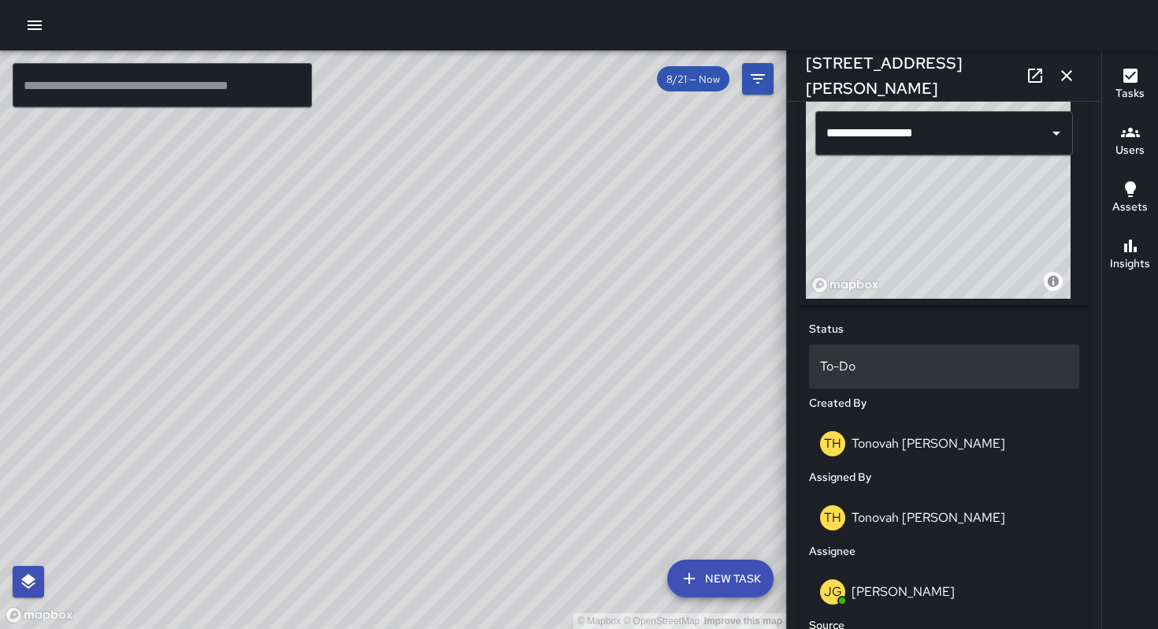
click at [840, 362] on p "To-Do" at bounding box center [944, 366] width 248 height 19
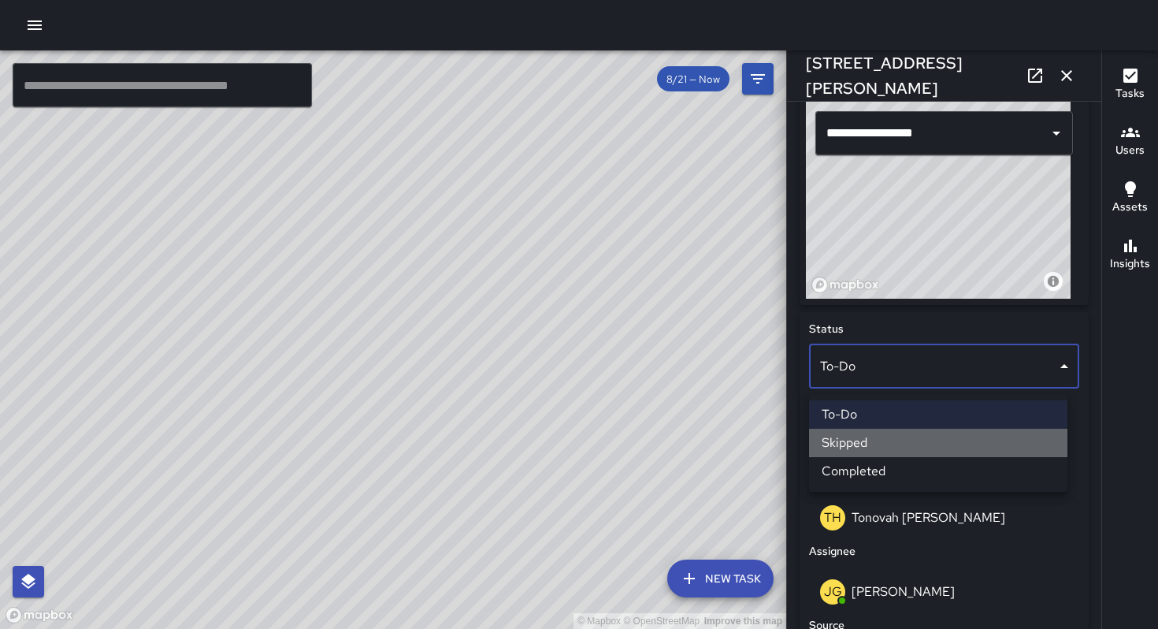
click at [858, 439] on li "Skipped" at bounding box center [938, 443] width 258 height 28
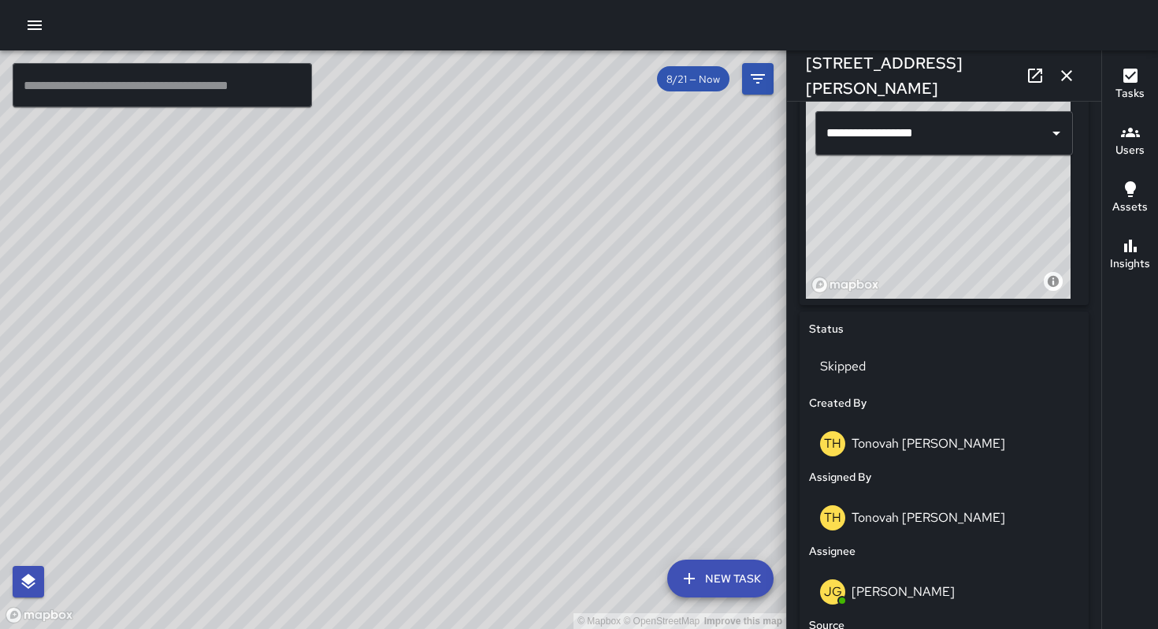
click at [1070, 76] on icon "button" at bounding box center [1066, 75] width 19 height 19
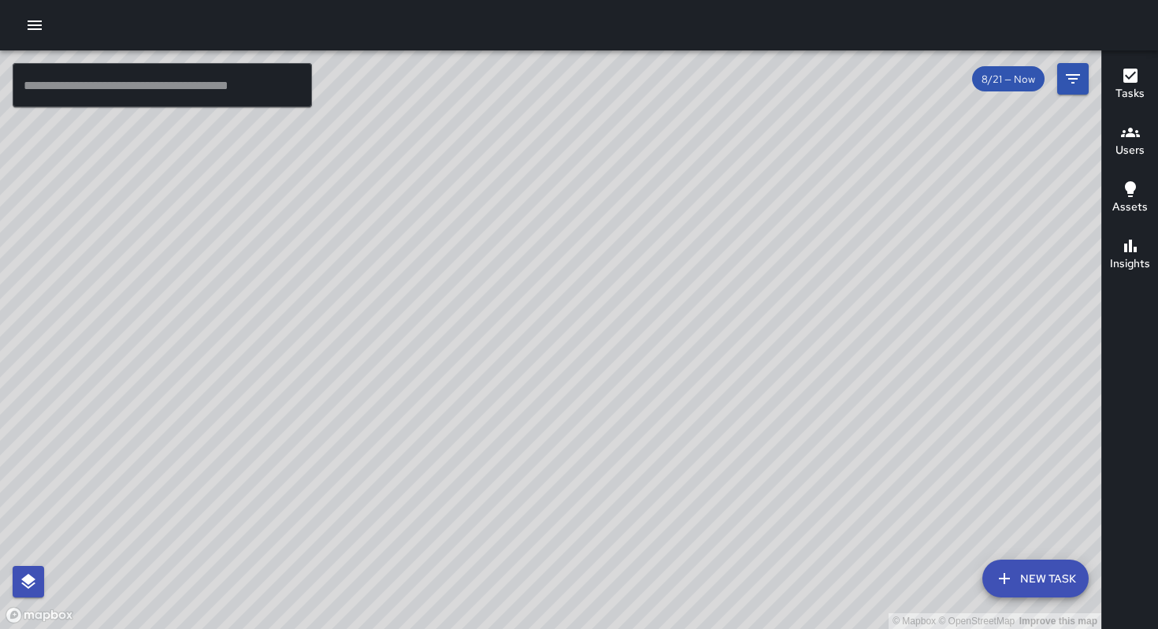
drag, startPoint x: 611, startPoint y: 348, endPoint x: 643, endPoint y: 344, distance: 32.5
click at [643, 344] on div "© Mapbox © OpenStreetMap Improve this map" at bounding box center [550, 339] width 1101 height 578
drag, startPoint x: 716, startPoint y: 354, endPoint x: 763, endPoint y: 306, distance: 67.4
click at [763, 306] on div "© Mapbox © OpenStreetMap Improve this map" at bounding box center [550, 339] width 1101 height 578
drag, startPoint x: 508, startPoint y: 463, endPoint x: 641, endPoint y: 361, distance: 168.0
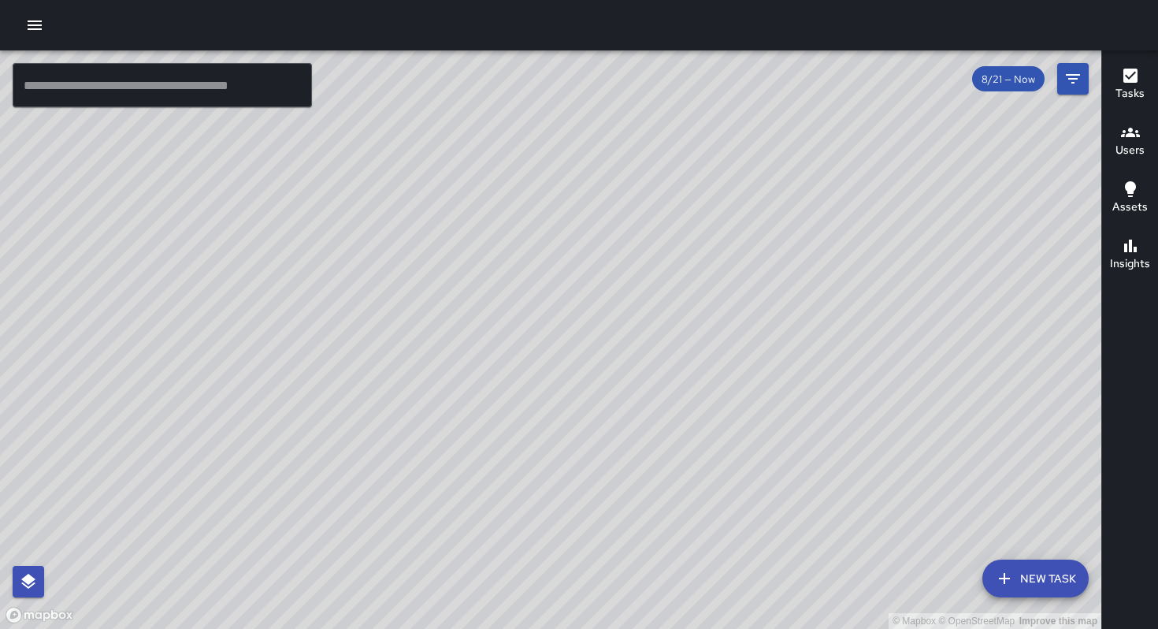
click at [646, 354] on div "© Mapbox © OpenStreetMap Improve this map" at bounding box center [550, 339] width 1101 height 578
click at [571, 440] on div "© Mapbox © OpenStreetMap Improve this map" at bounding box center [550, 339] width 1101 height 578
click at [561, 458] on div "© Mapbox © OpenStreetMap Improve this map" at bounding box center [550, 339] width 1101 height 578
click at [514, 372] on div "© Mapbox © OpenStreetMap Improve this map" at bounding box center [550, 339] width 1101 height 578
click at [485, 351] on div "© Mapbox © OpenStreetMap Improve this map" at bounding box center [550, 339] width 1101 height 578
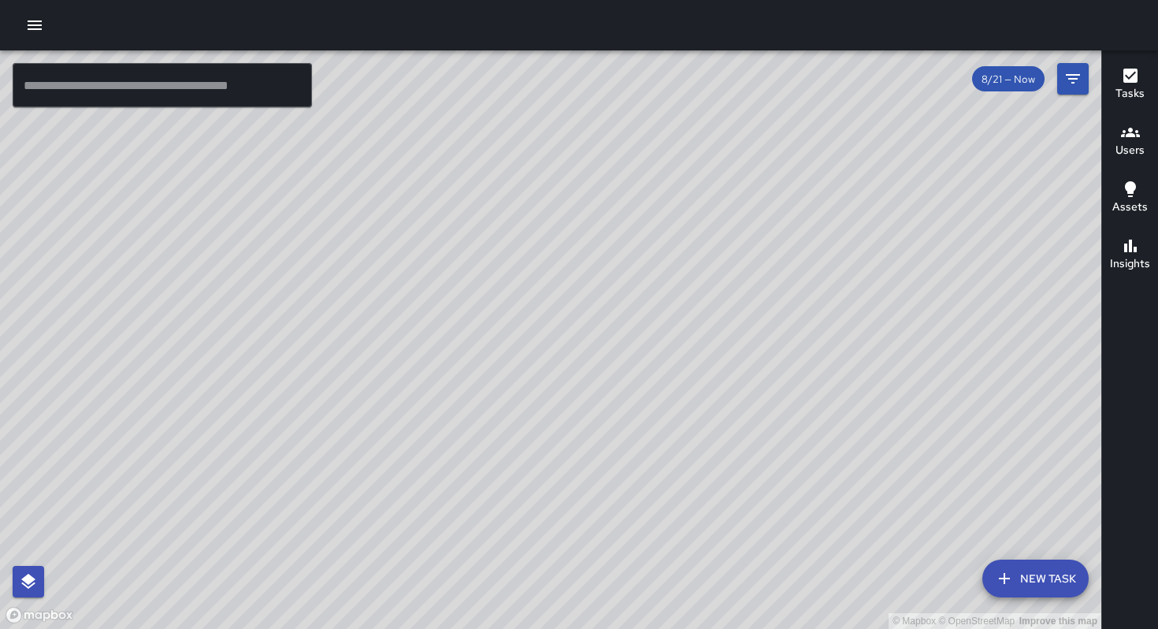
drag, startPoint x: 925, startPoint y: 542, endPoint x: 816, endPoint y: 405, distance: 174.9
click at [816, 406] on div "© Mapbox © OpenStreetMap Improve this map" at bounding box center [550, 339] width 1101 height 578
click at [879, 473] on div "© Mapbox © OpenStreetMap Improve this map" at bounding box center [550, 339] width 1101 height 578
click at [879, 472] on div "© Mapbox © OpenStreetMap Improve this map" at bounding box center [550, 339] width 1101 height 578
click at [879, 473] on div "© Mapbox © OpenStreetMap Improve this map" at bounding box center [550, 339] width 1101 height 578
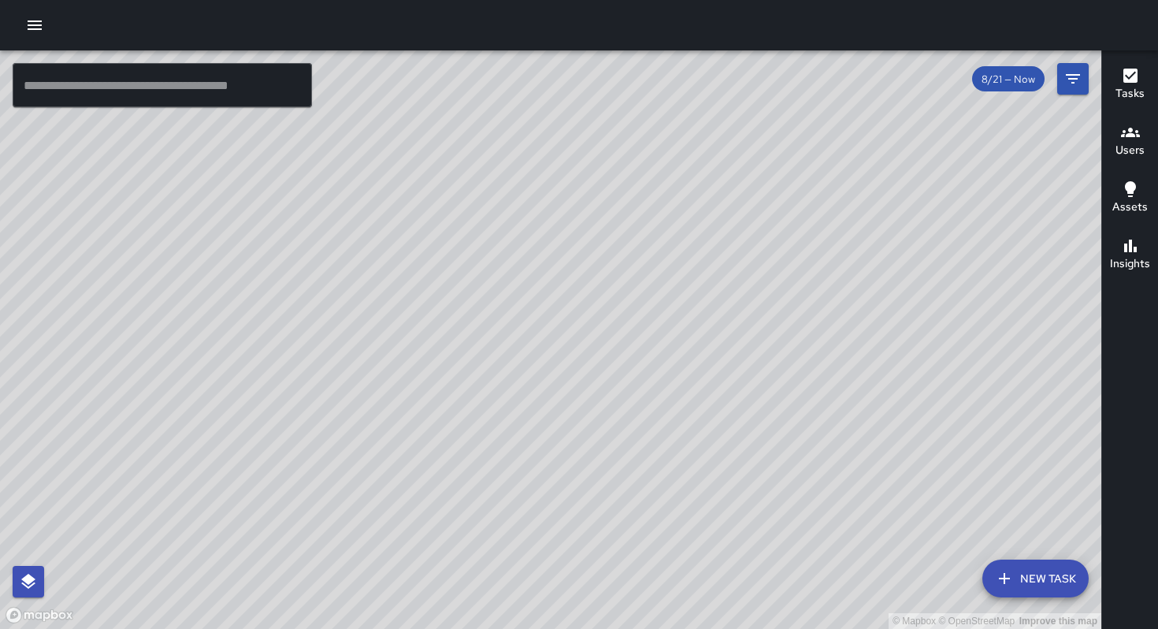
click at [879, 473] on div "© Mapbox © OpenStreetMap Improve this map" at bounding box center [550, 339] width 1101 height 578
click at [1033, 569] on button "New Task" at bounding box center [1035, 578] width 106 height 38
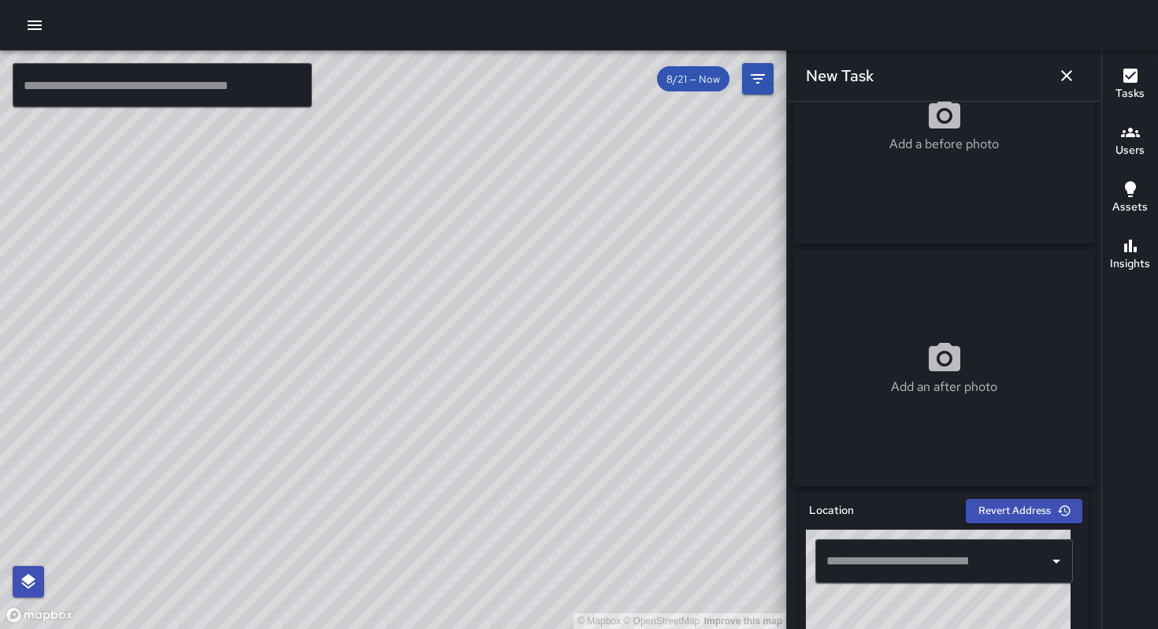
scroll to position [299, 0]
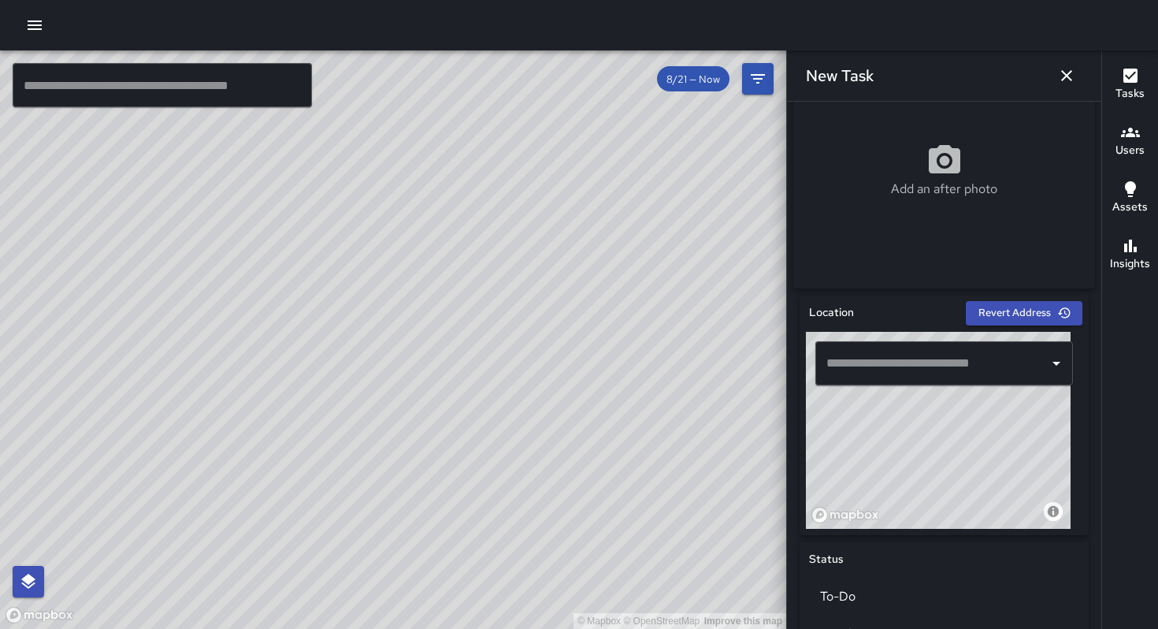
drag, startPoint x: 928, startPoint y: 483, endPoint x: 923, endPoint y: 447, distance: 36.5
click at [923, 447] on div "© Mapbox © OpenStreetMap Improve this map" at bounding box center [938, 430] width 265 height 197
click at [947, 427] on div "© Mapbox © OpenStreetMap Improve this map" at bounding box center [938, 430] width 265 height 197
type input "**********"
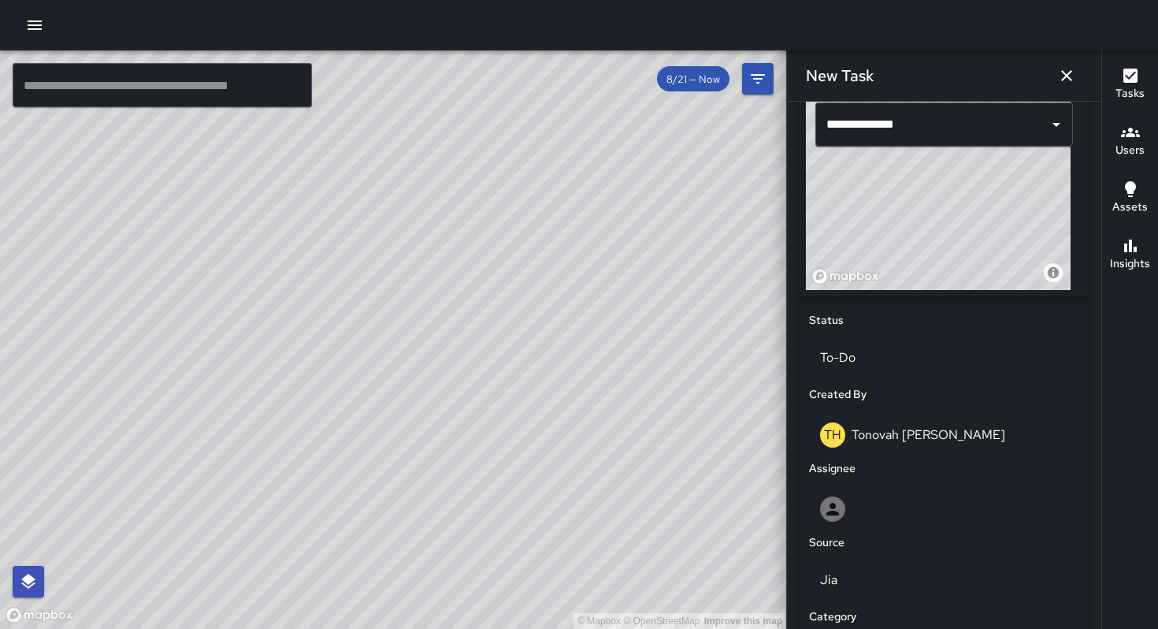
scroll to position [624, 0]
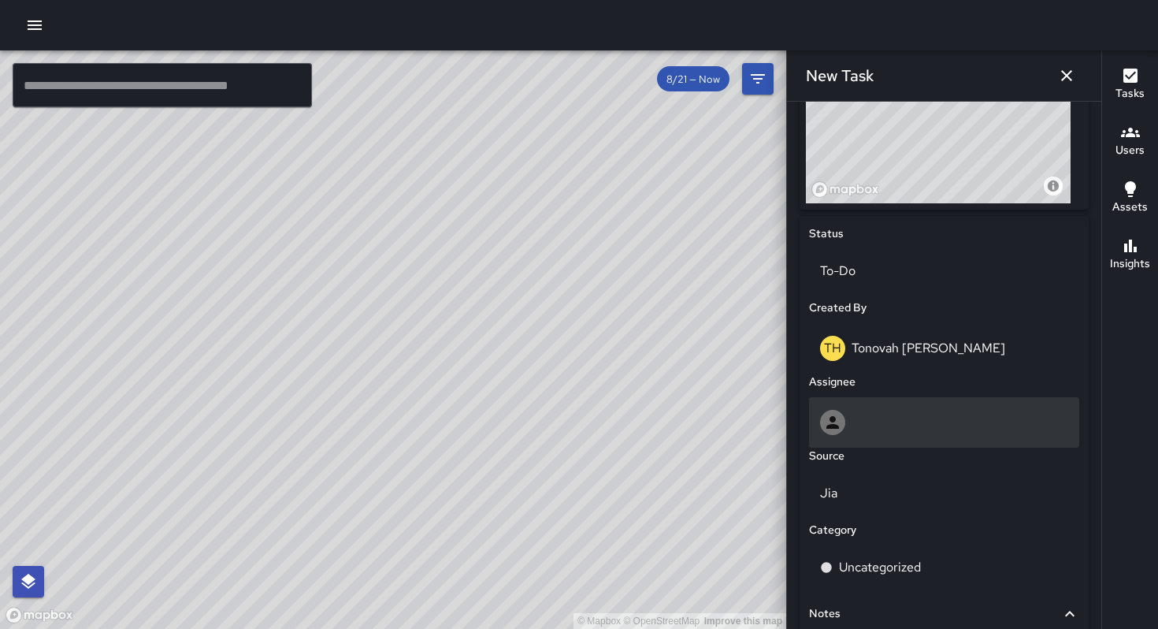
click at [876, 433] on div at bounding box center [944, 422] width 248 height 25
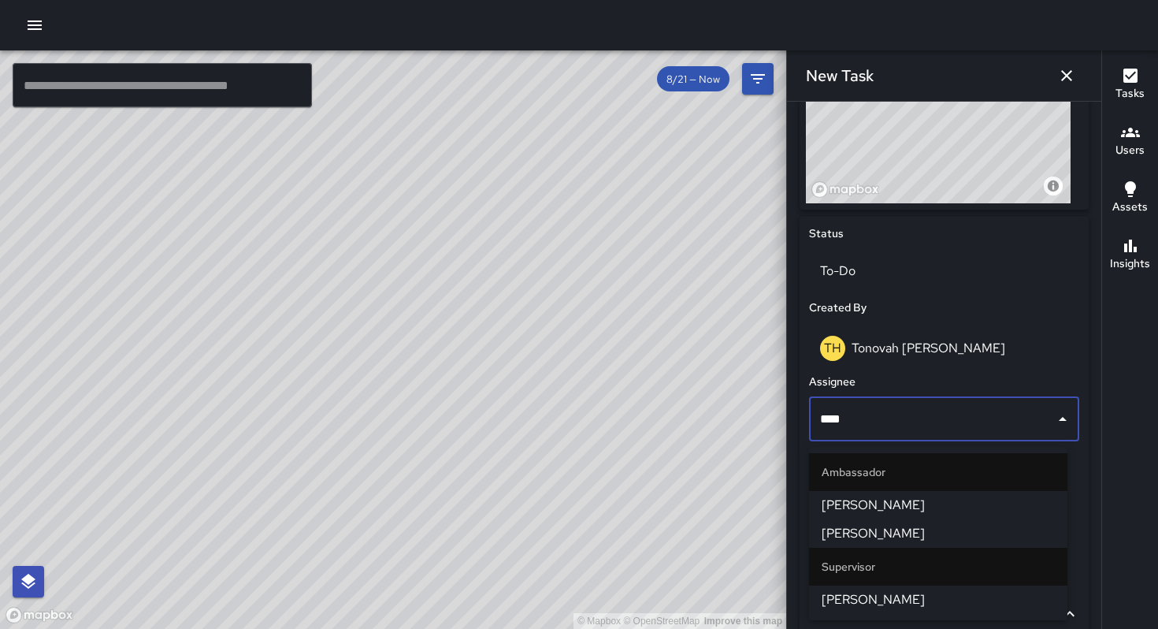
type input "*****"
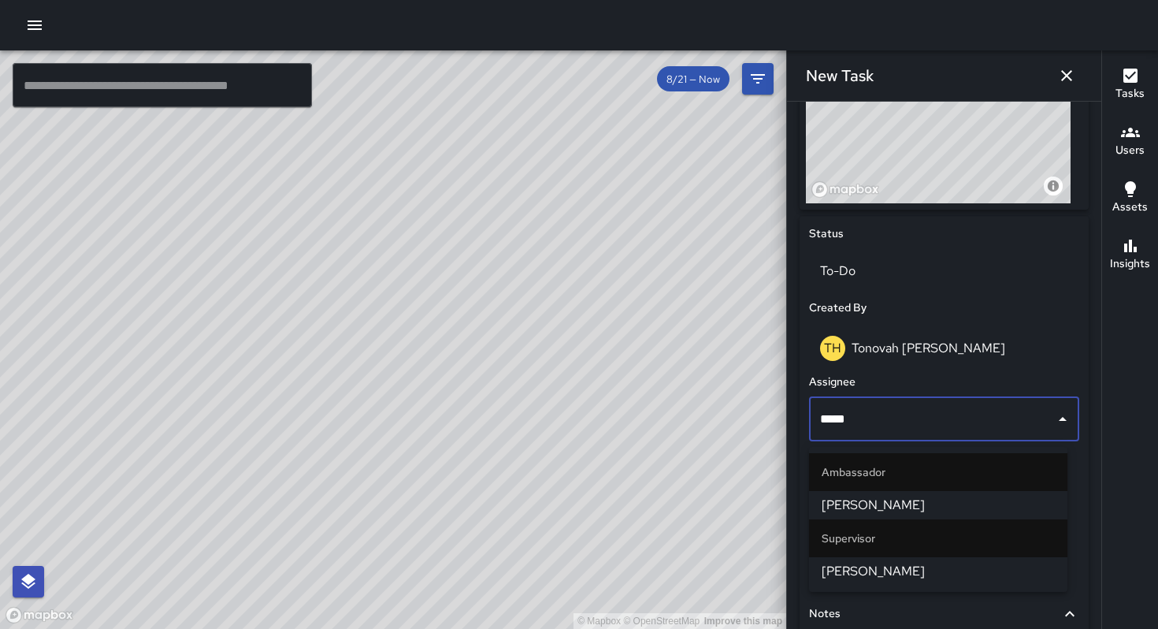
click at [874, 568] on span "[PERSON_NAME]" at bounding box center [938, 571] width 233 height 19
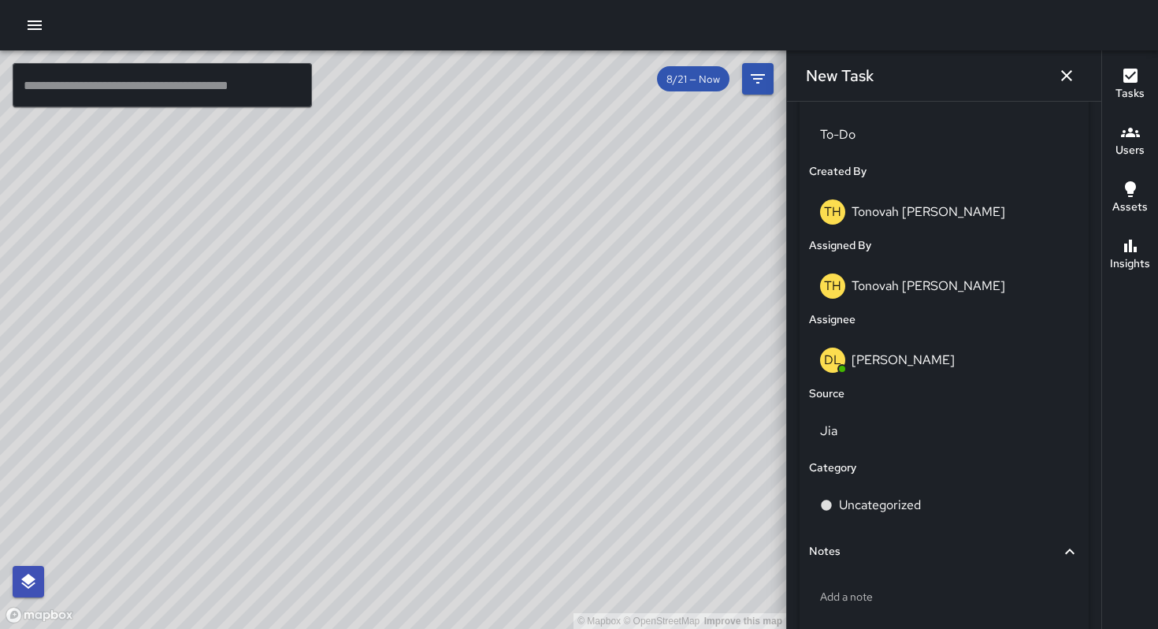
scroll to position [849, 0]
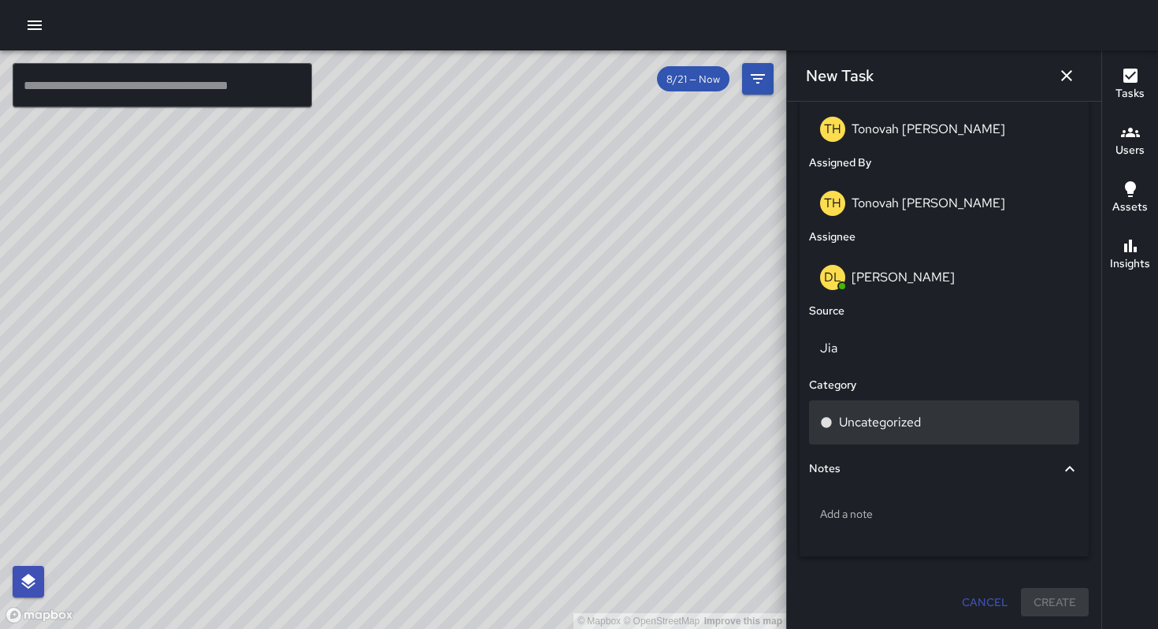
click at [878, 418] on p "Uncategorized" at bounding box center [880, 422] width 82 height 19
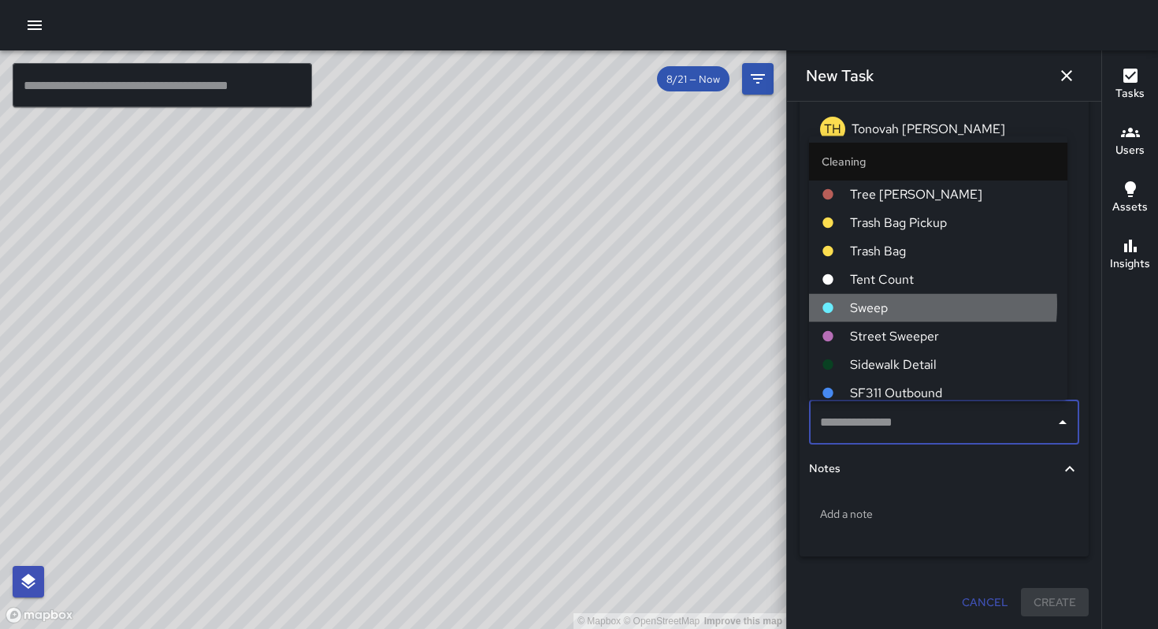
click at [886, 303] on span "Sweep" at bounding box center [952, 307] width 205 height 19
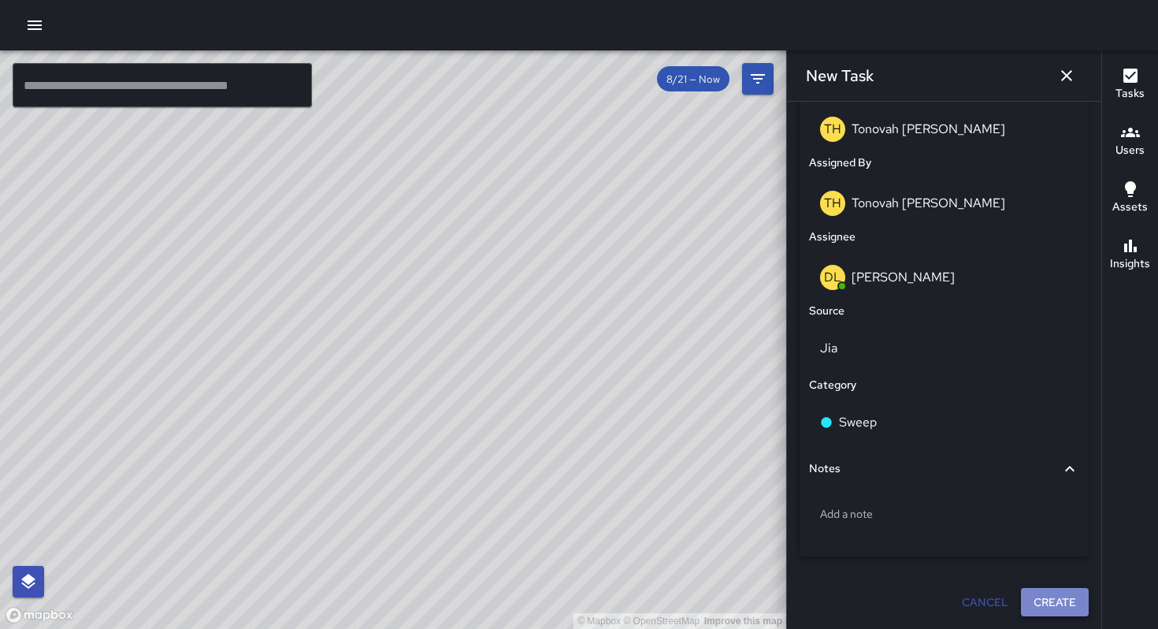
click at [1052, 604] on button "Create" at bounding box center [1055, 602] width 68 height 29
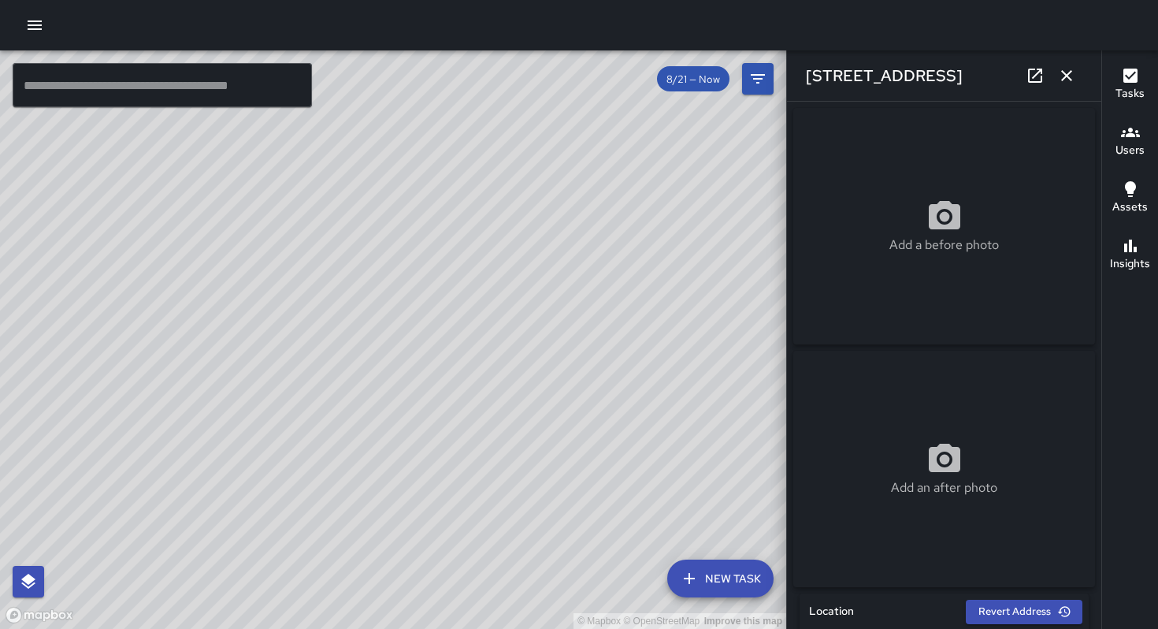
click at [1061, 69] on icon "button" at bounding box center [1066, 75] width 19 height 19
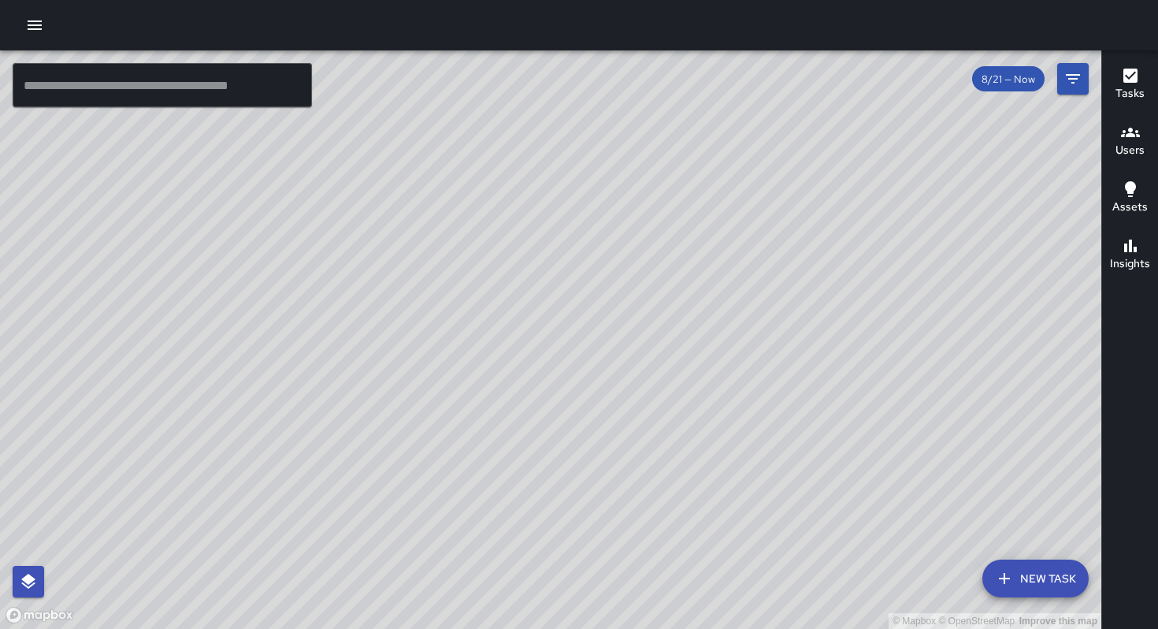
click at [755, 393] on div "© Mapbox © OpenStreetMap Improve this map" at bounding box center [550, 339] width 1101 height 578
click at [759, 396] on div "© Mapbox © OpenStreetMap Improve this map" at bounding box center [550, 339] width 1101 height 578
click at [755, 397] on div "© Mapbox © OpenStreetMap Improve this map" at bounding box center [550, 339] width 1101 height 578
click at [1034, 576] on button "New Task" at bounding box center [1035, 578] width 106 height 38
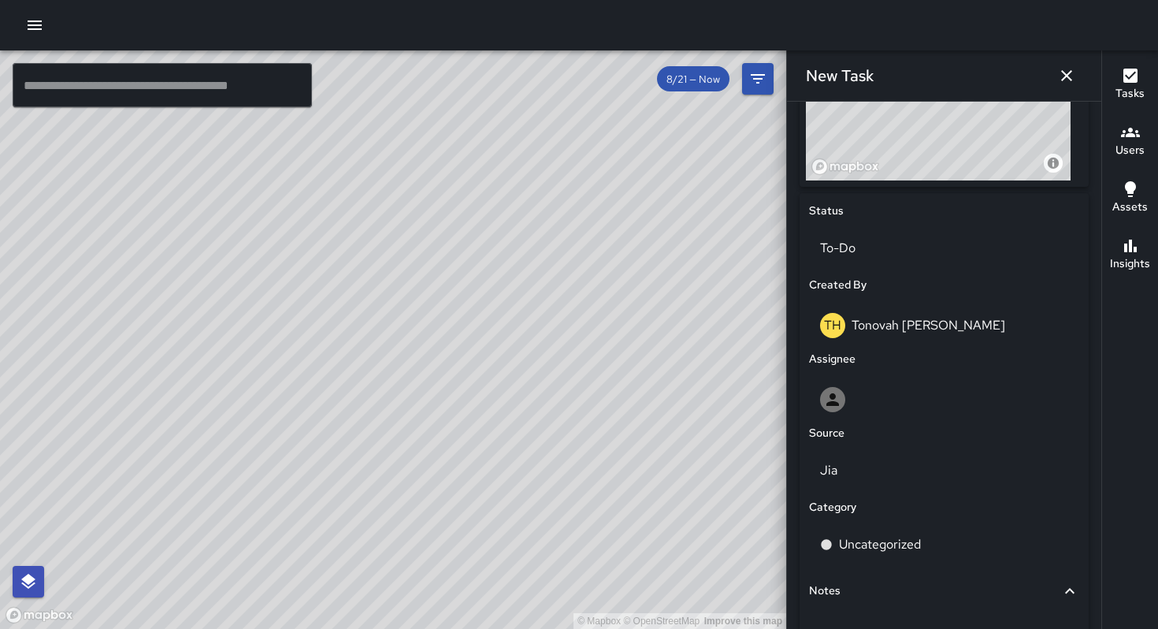
scroll to position [459, 0]
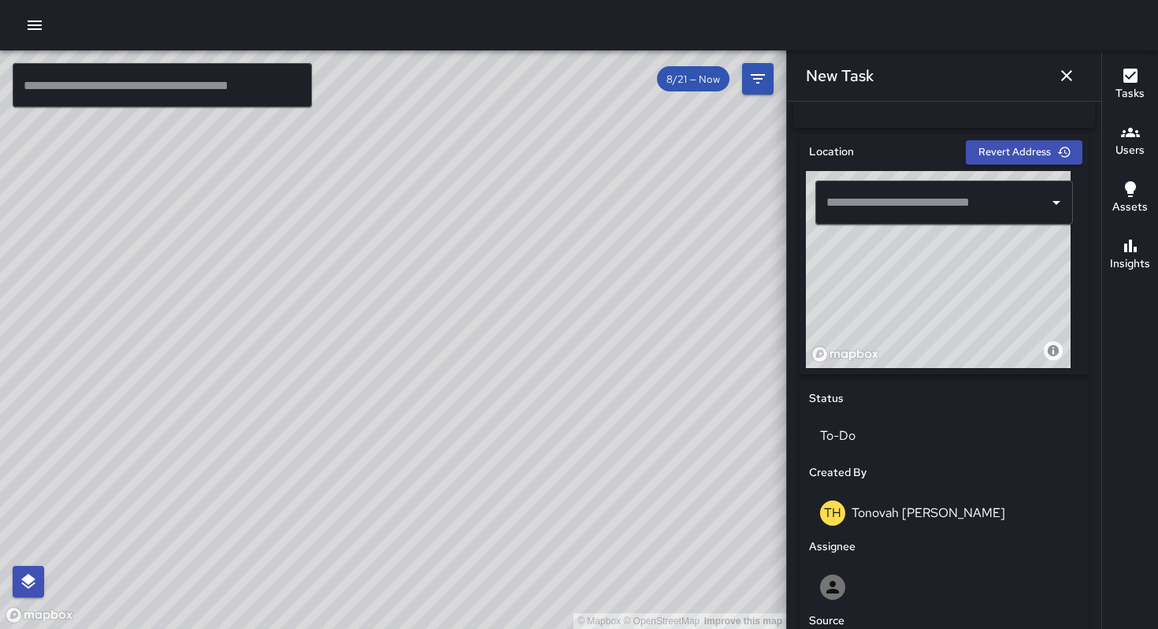
drag, startPoint x: 921, startPoint y: 324, endPoint x: 894, endPoint y: 170, distance: 155.9
click at [894, 170] on div "Location Revert Address © Mapbox © OpenStreetMap Improve this map ​" at bounding box center [944, 254] width 289 height 240
drag, startPoint x: 950, startPoint y: 262, endPoint x: 926, endPoint y: 306, distance: 49.4
click at [926, 307] on div "© Mapbox © OpenStreetMap Improve this map" at bounding box center [938, 269] width 265 height 197
drag, startPoint x: 926, startPoint y: 275, endPoint x: 915, endPoint y: 349, distance: 74.9
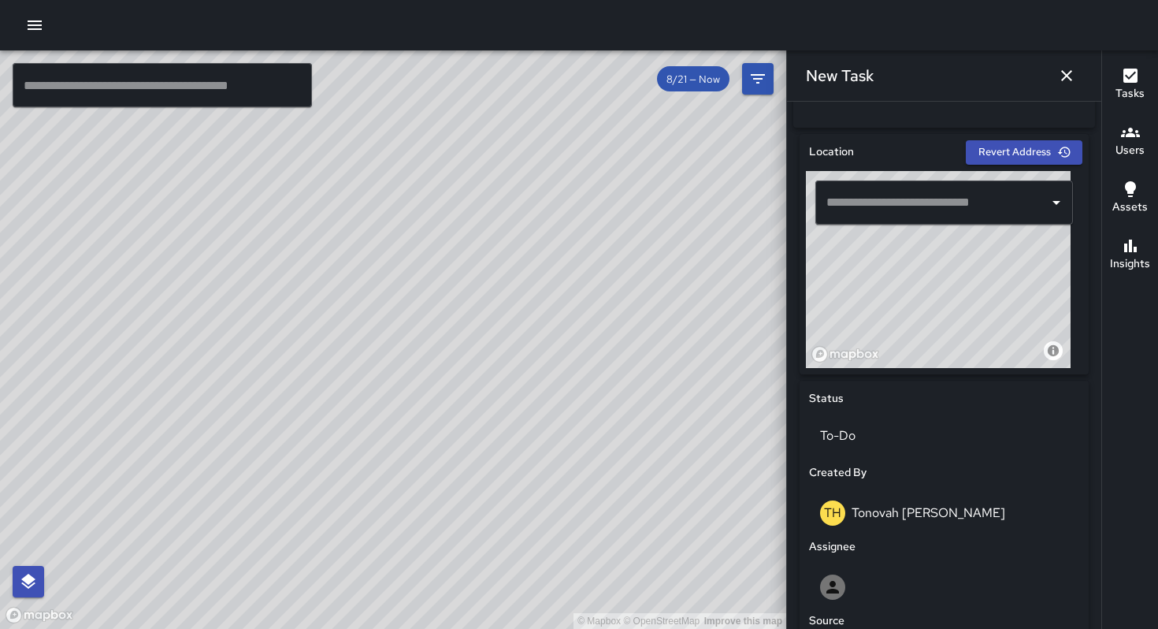
click at [915, 355] on div "© Mapbox © OpenStreetMap Improve this map" at bounding box center [938, 269] width 265 height 197
click at [916, 319] on div "© Mapbox © OpenStreetMap Improve this map" at bounding box center [938, 269] width 265 height 197
type input "**********"
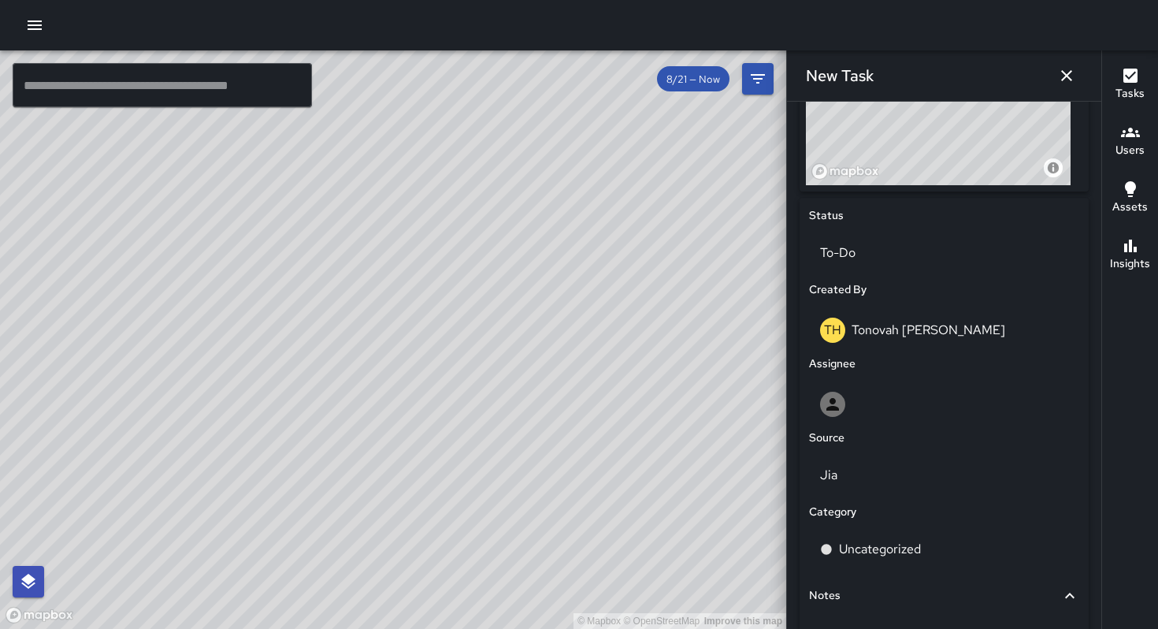
scroll to position [775, 0]
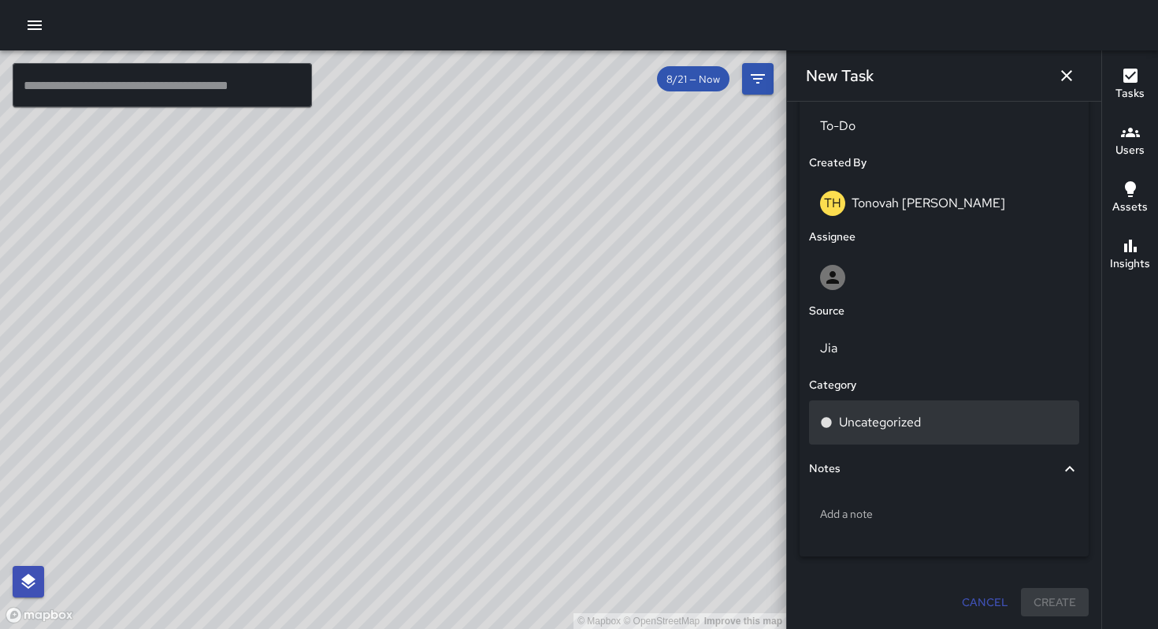
click at [888, 418] on p "Uncategorized" at bounding box center [880, 422] width 82 height 19
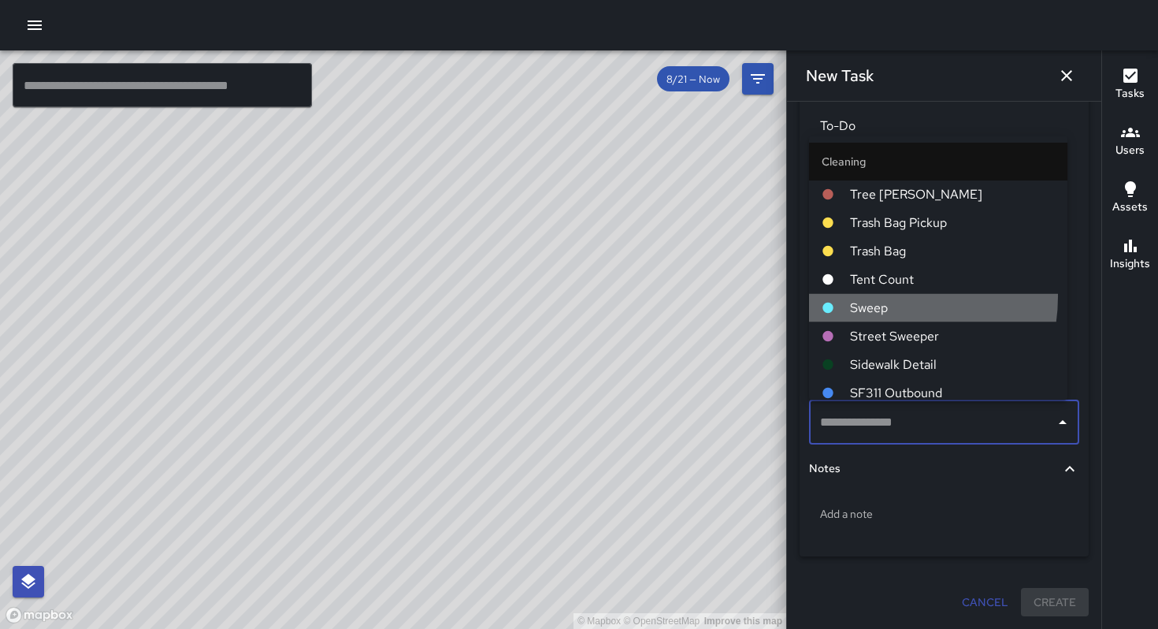
click at [876, 298] on li "Sweep" at bounding box center [938, 307] width 258 height 28
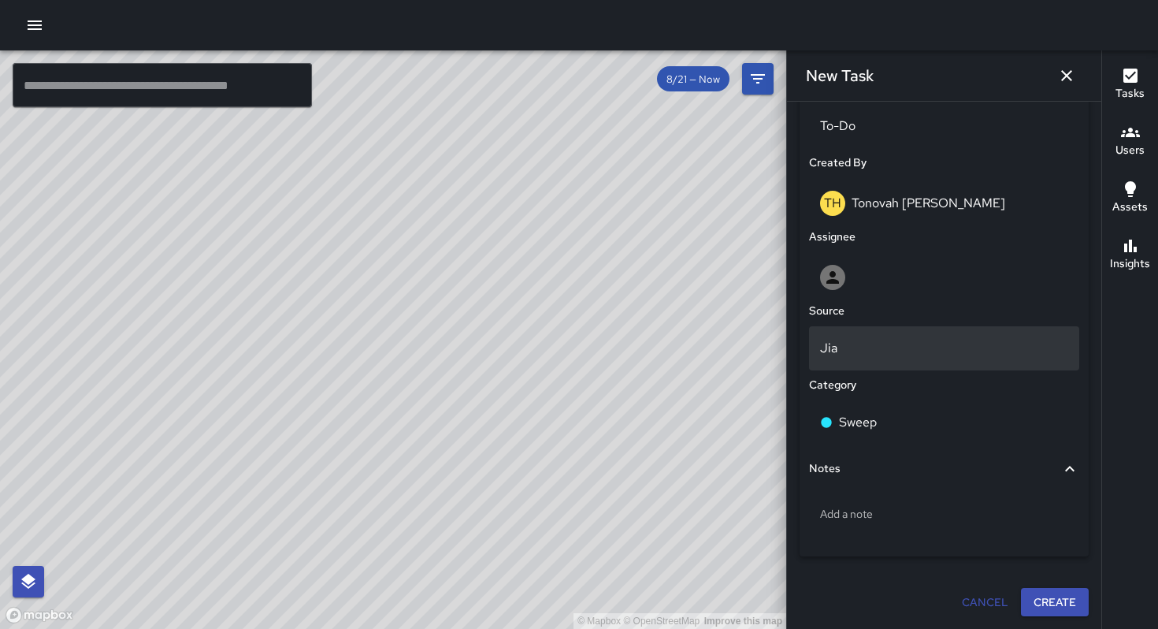
click at [858, 347] on p "Jia" at bounding box center [944, 348] width 248 height 19
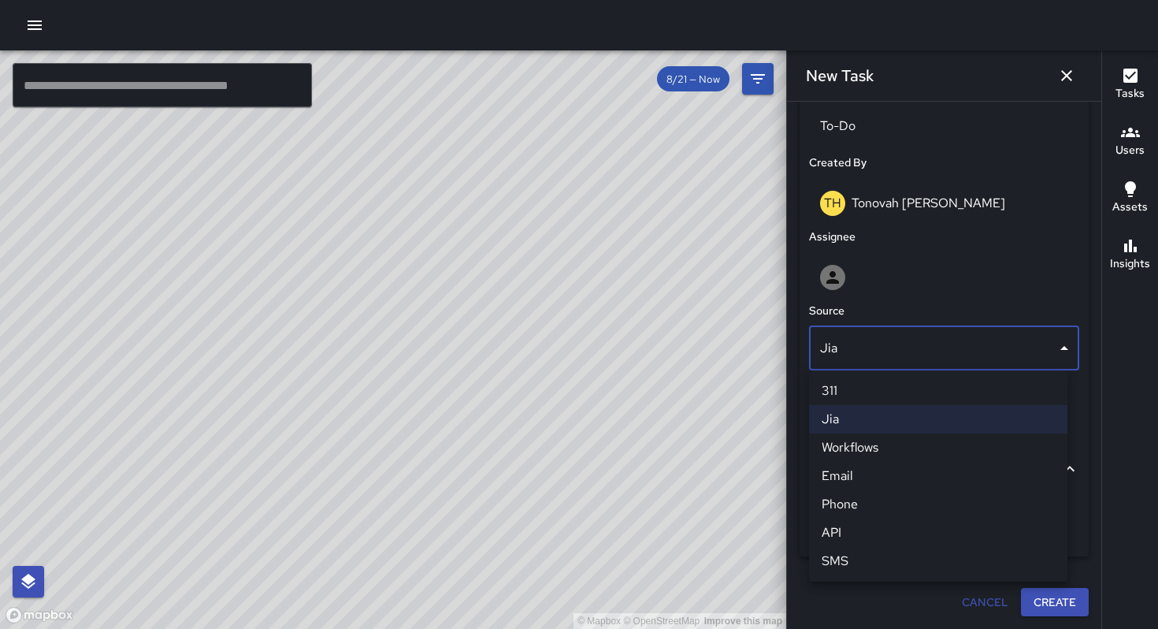
click at [859, 291] on div at bounding box center [579, 314] width 1158 height 629
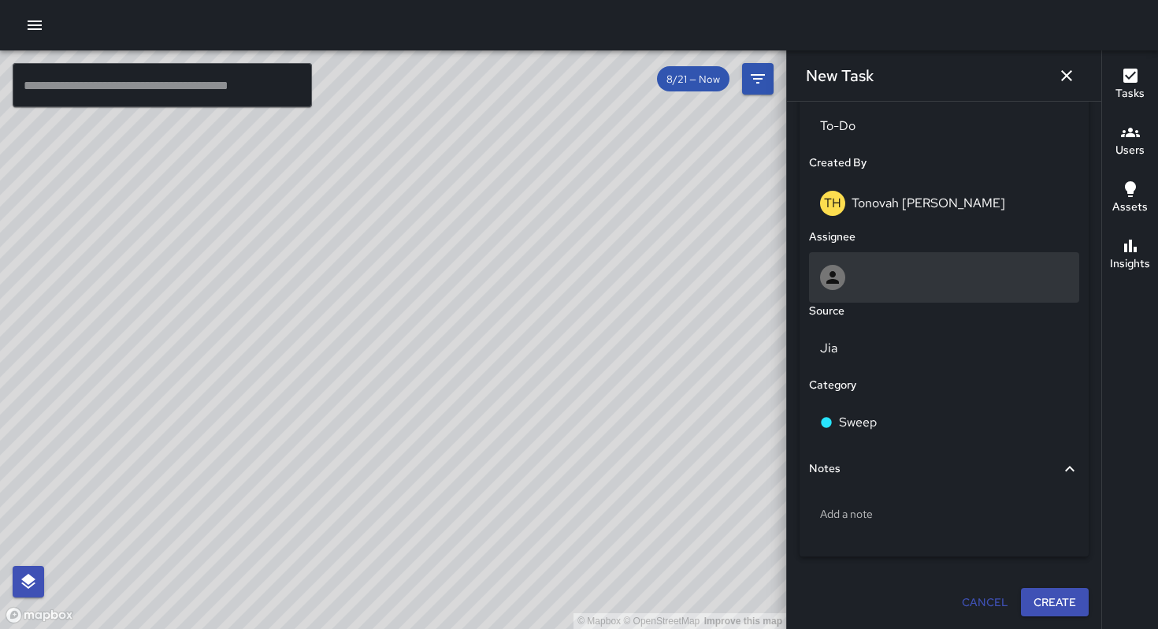
click at [858, 286] on div at bounding box center [944, 277] width 248 height 25
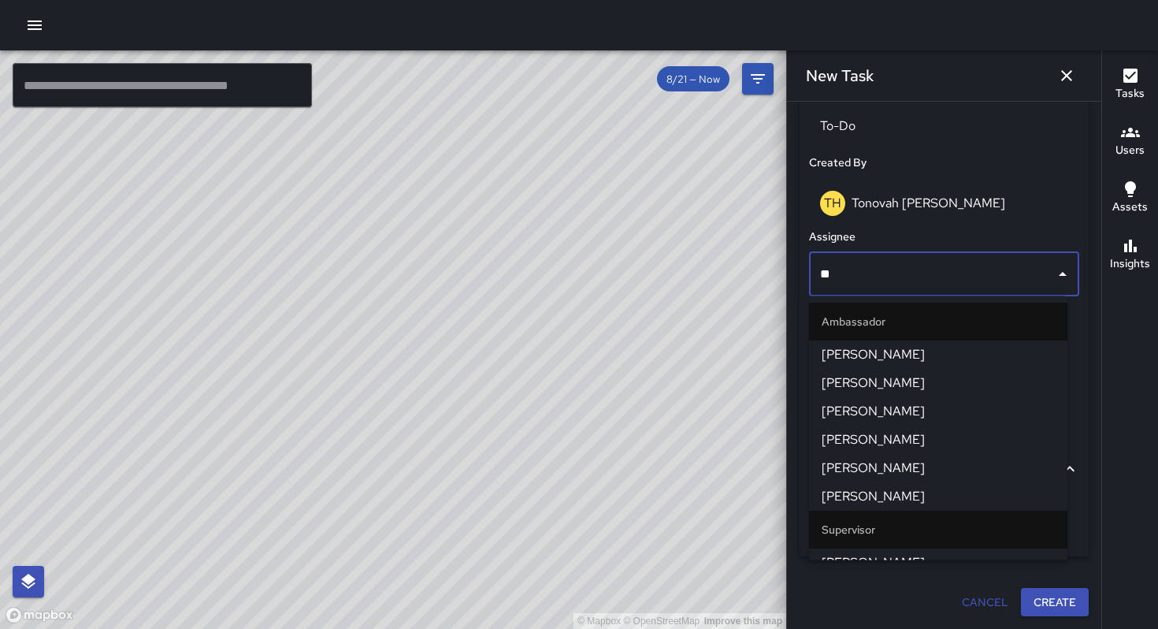
type input "***"
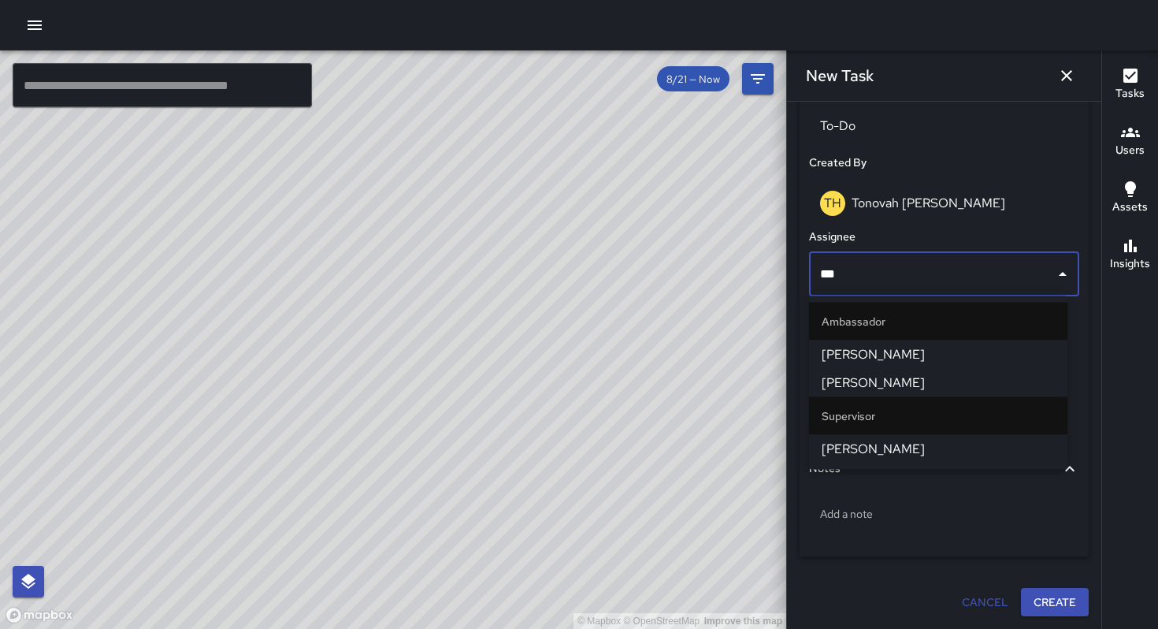
click at [871, 445] on span "[PERSON_NAME]" at bounding box center [938, 449] width 233 height 19
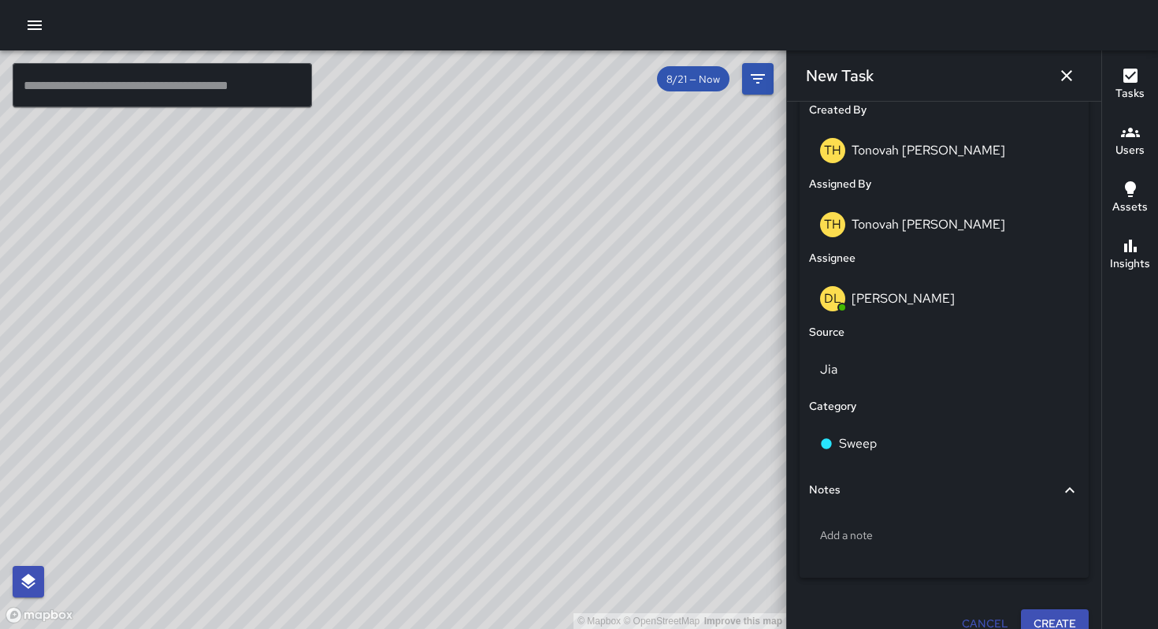
scroll to position [849, 0]
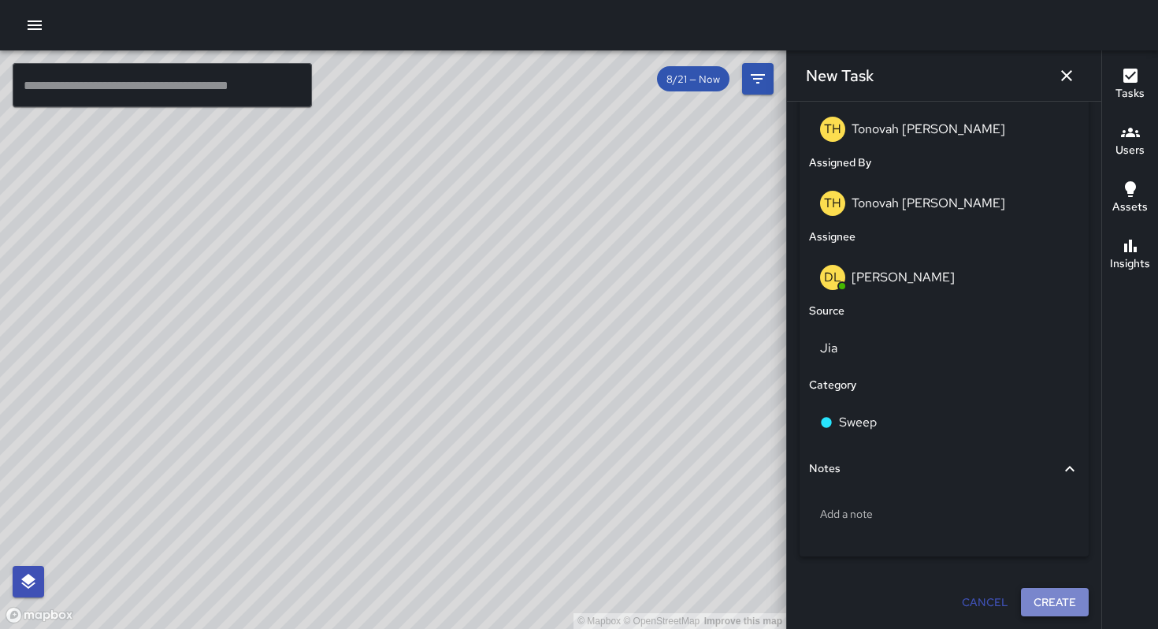
click at [1030, 603] on button "Create" at bounding box center [1055, 602] width 68 height 29
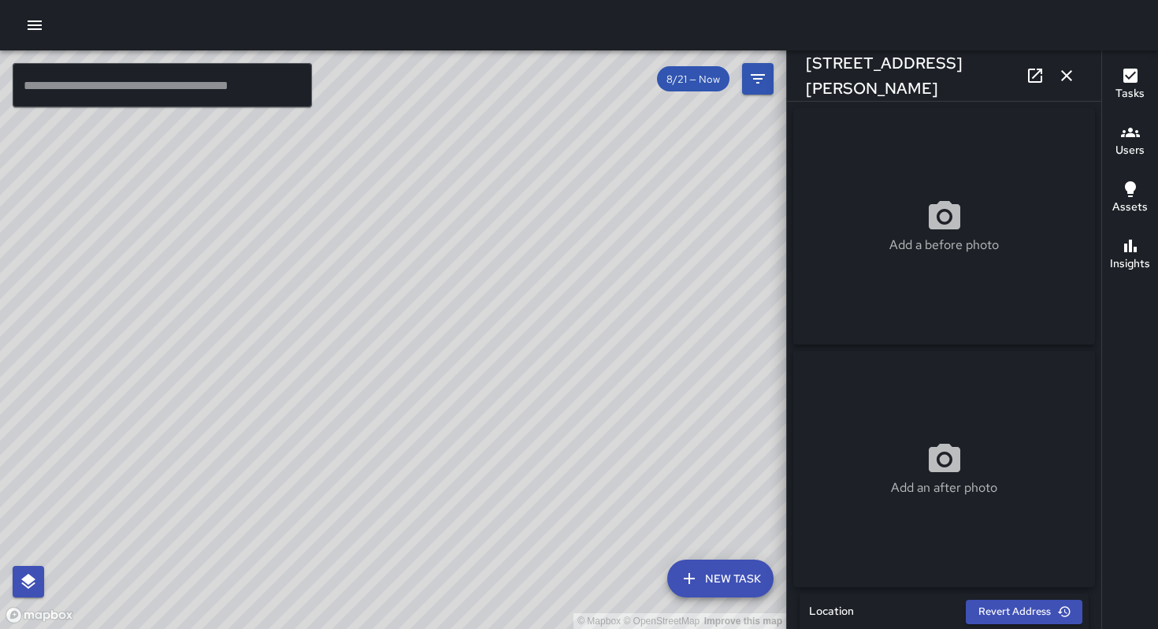
click at [1060, 76] on icon "button" at bounding box center [1066, 75] width 19 height 19
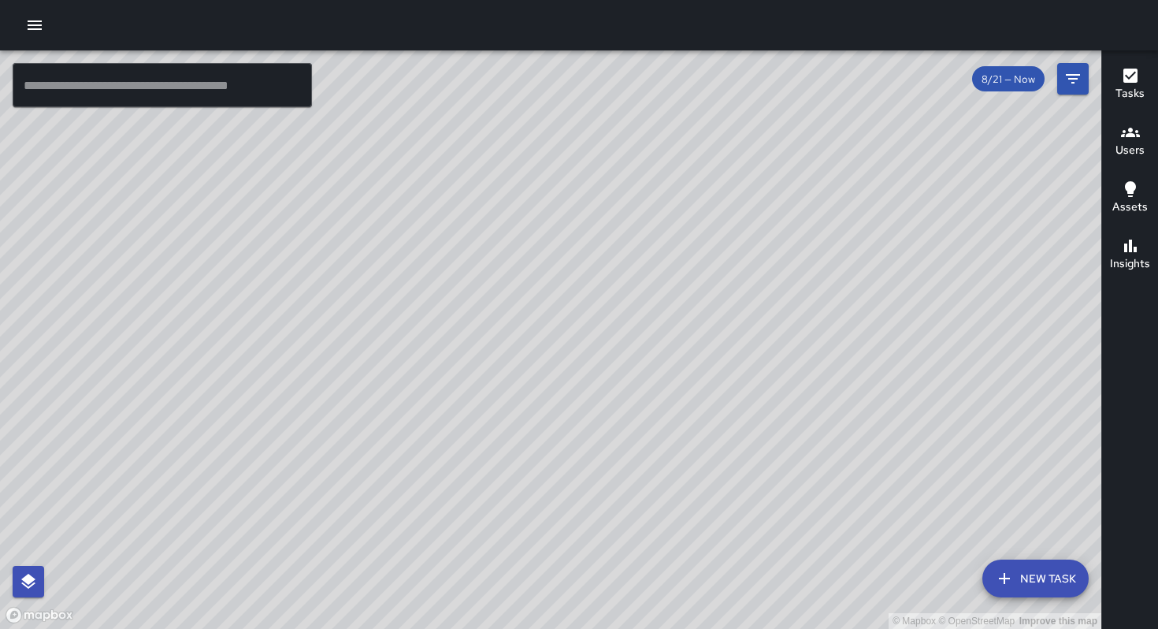
drag, startPoint x: 559, startPoint y: 323, endPoint x: 668, endPoint y: 251, distance: 130.7
click at [668, 251] on div "© Mapbox © OpenStreetMap Improve this map" at bounding box center [550, 339] width 1101 height 578
click at [479, 304] on div "© Mapbox © OpenStreetMap Improve this map" at bounding box center [550, 339] width 1101 height 578
drag, startPoint x: 1020, startPoint y: 431, endPoint x: 753, endPoint y: 331, distance: 285.2
click at [759, 333] on div "© Mapbox © OpenStreetMap Improve this map" at bounding box center [550, 339] width 1101 height 578
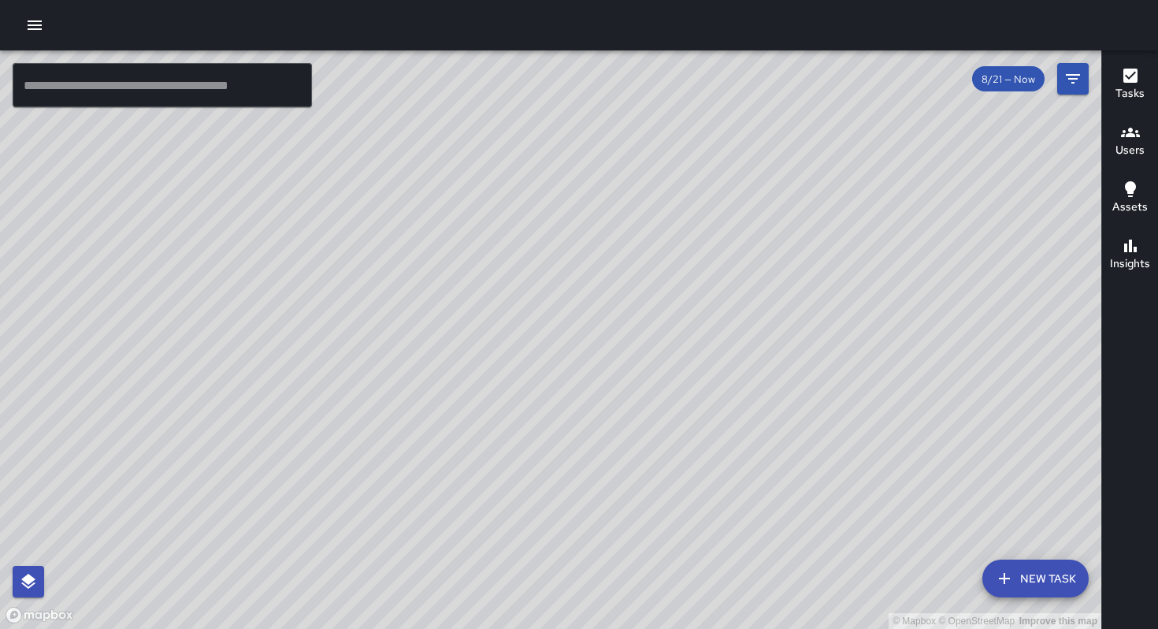
click at [805, 345] on div "© Mapbox © OpenStreetMap Improve this map" at bounding box center [550, 339] width 1101 height 578
click at [1037, 577] on button "New Task" at bounding box center [1035, 578] width 106 height 38
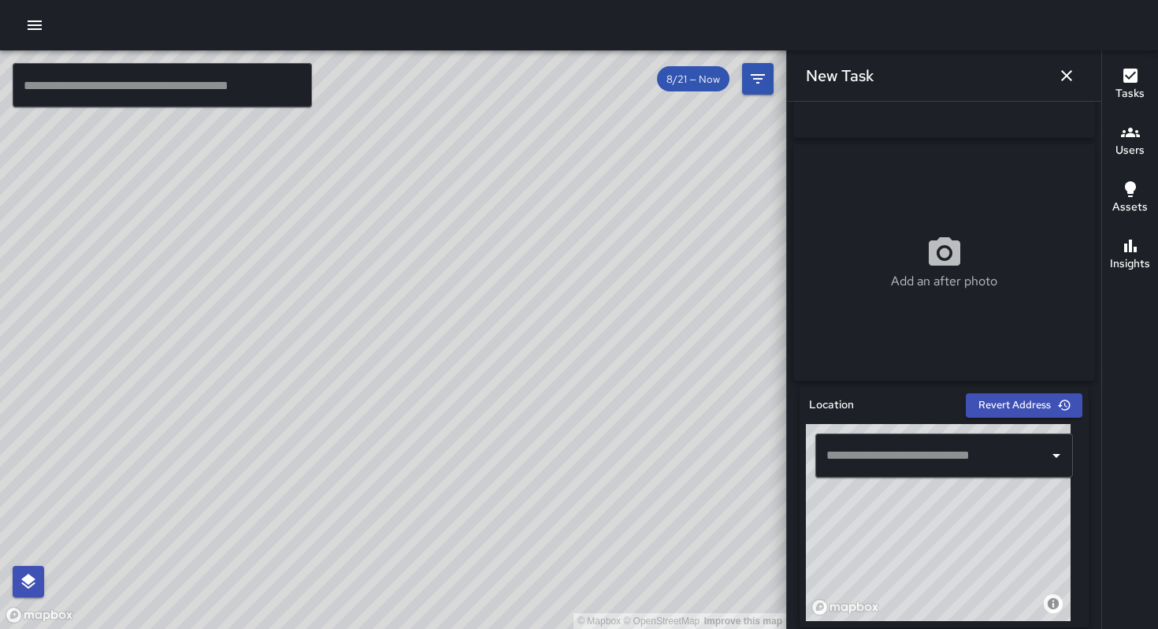
scroll to position [487, 0]
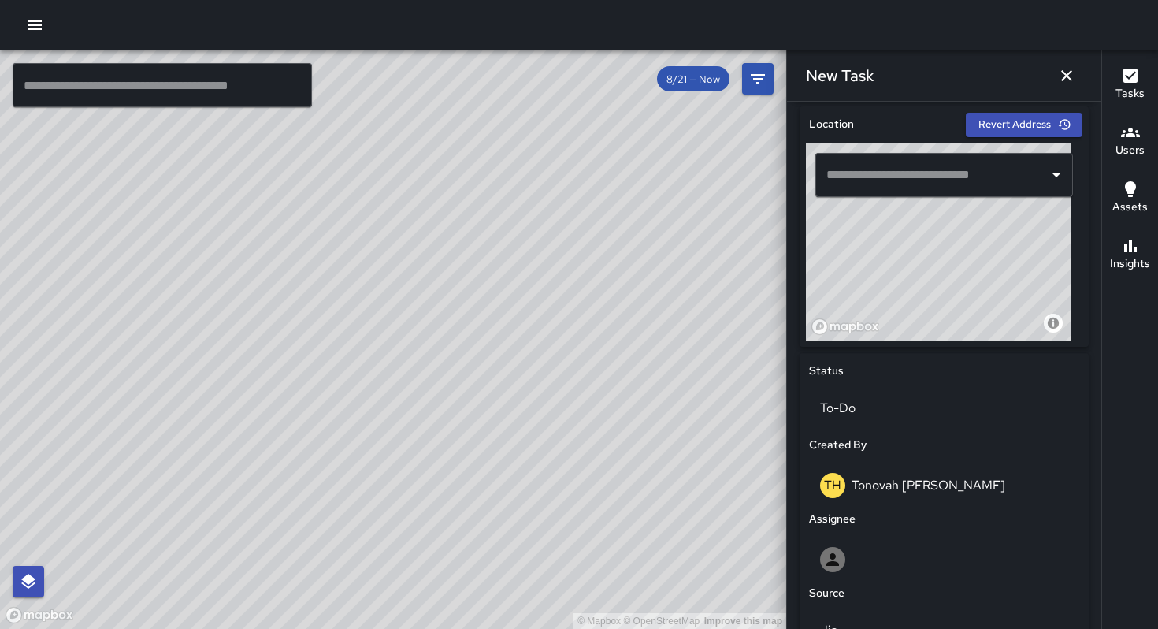
drag, startPoint x: 942, startPoint y: 291, endPoint x: 907, endPoint y: 220, distance: 79.6
click at [908, 219] on div "© Mapbox © OpenStreetMap Improve this map" at bounding box center [938, 241] width 265 height 197
drag, startPoint x: 921, startPoint y: 302, endPoint x: 906, endPoint y: 218, distance: 84.8
click at [906, 218] on div "© Mapbox © OpenStreetMap Improve this map" at bounding box center [938, 241] width 265 height 197
click at [878, 281] on div "© Mapbox © OpenStreetMap Improve this map" at bounding box center [938, 241] width 265 height 197
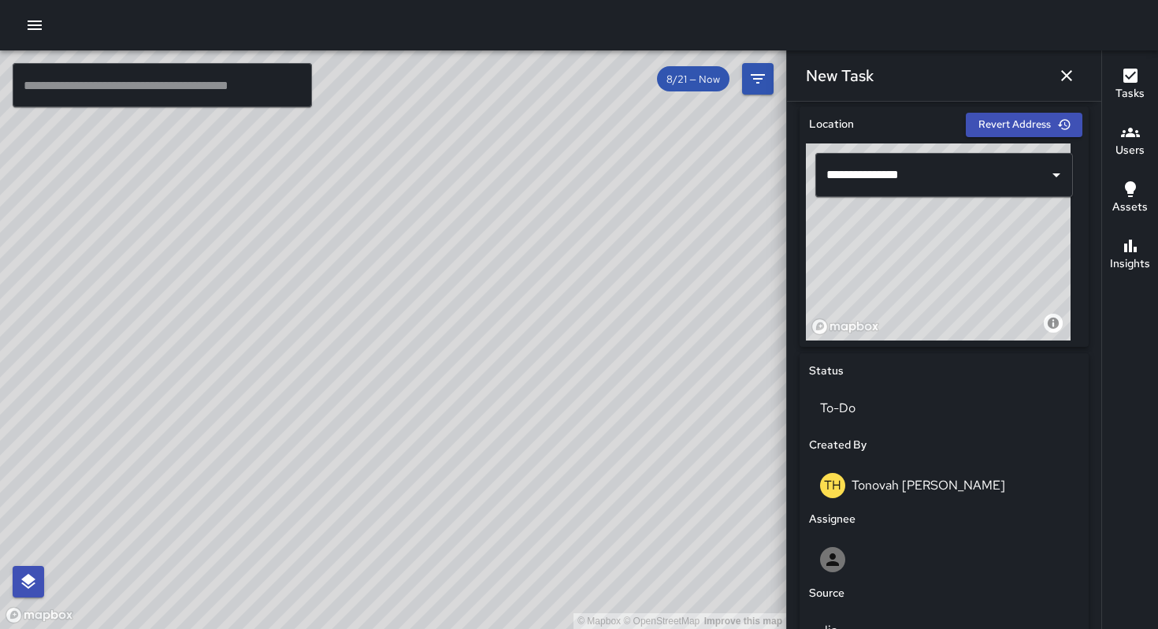
drag, startPoint x: 963, startPoint y: 277, endPoint x: 1001, endPoint y: 272, distance: 38.2
click at [1001, 272] on div "© Mapbox © OpenStreetMap Improve this map" at bounding box center [938, 241] width 265 height 197
drag, startPoint x: 1009, startPoint y: 296, endPoint x: 1014, endPoint y: 319, distance: 23.3
click at [1014, 319] on div "© Mapbox © OpenStreetMap Improve this map" at bounding box center [938, 241] width 265 height 197
type input "**********"
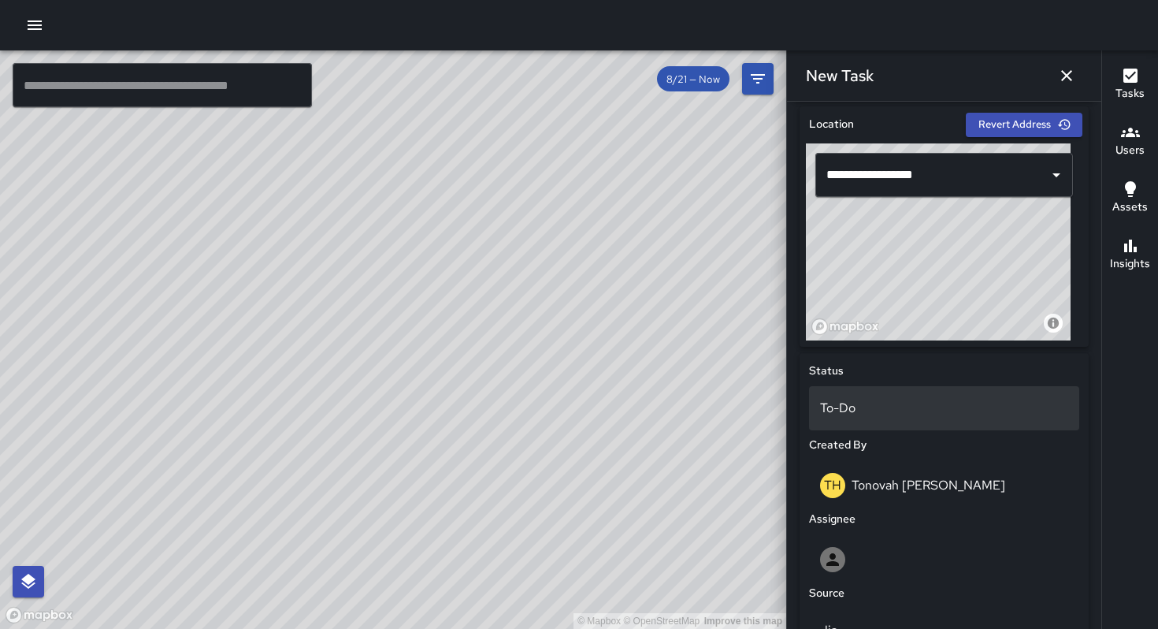
drag, startPoint x: 1014, startPoint y: 317, endPoint x: 1004, endPoint y: 424, distance: 106.8
click at [1031, 462] on div "**********" at bounding box center [944, 481] width 289 height 751
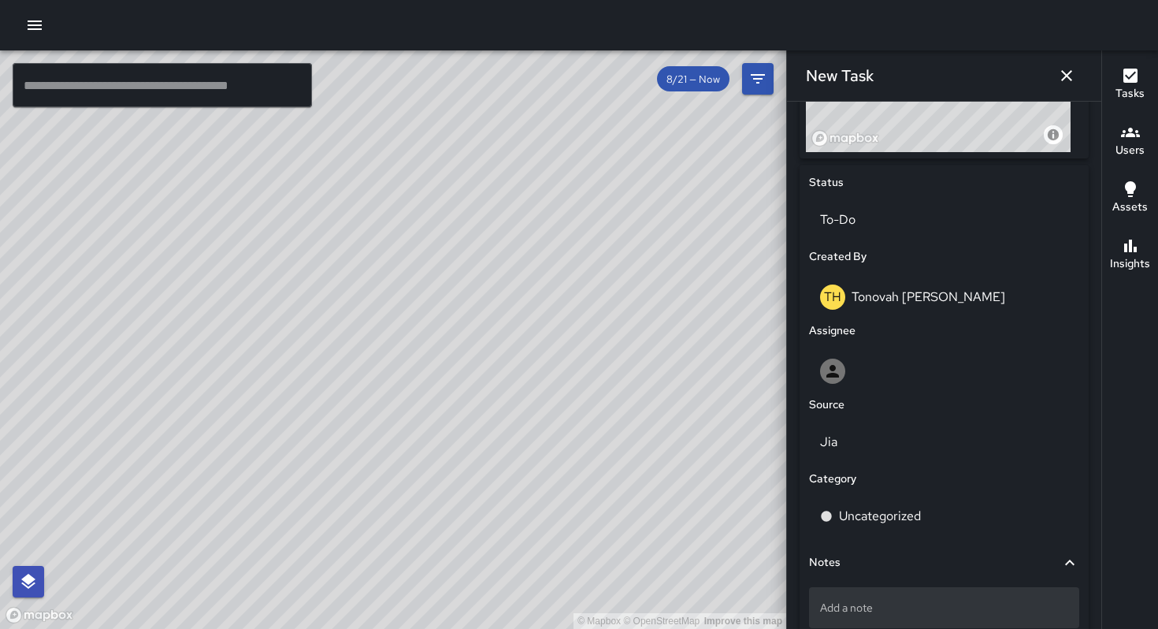
scroll to position [775, 0]
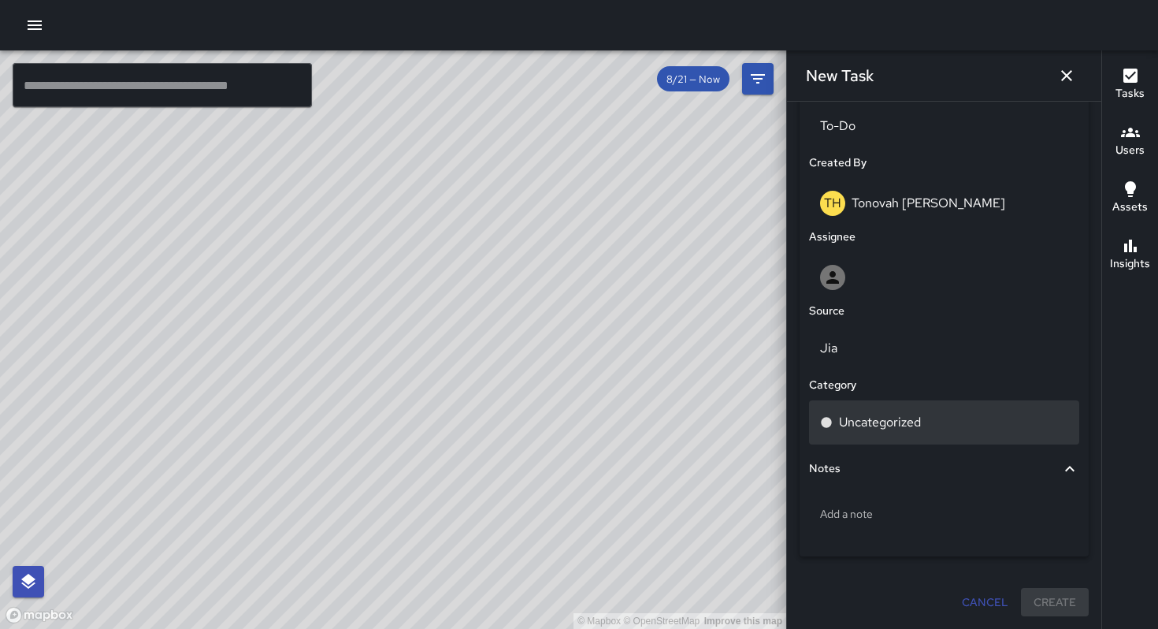
click at [896, 429] on p "Uncategorized" at bounding box center [880, 422] width 82 height 19
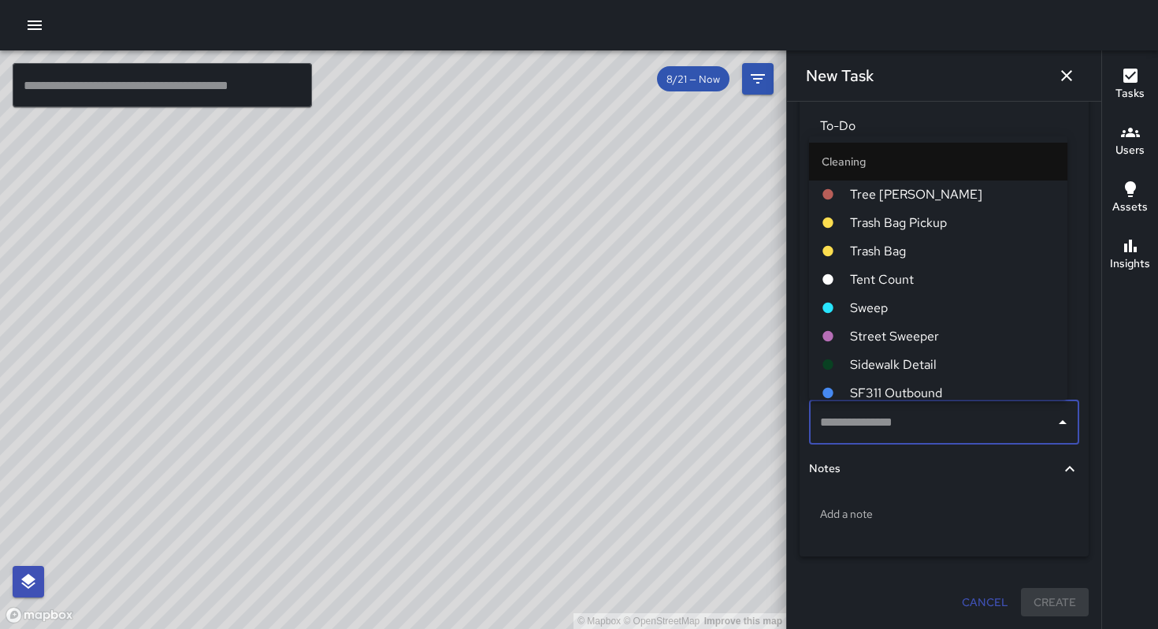
click at [895, 311] on span "Sweep" at bounding box center [952, 307] width 205 height 19
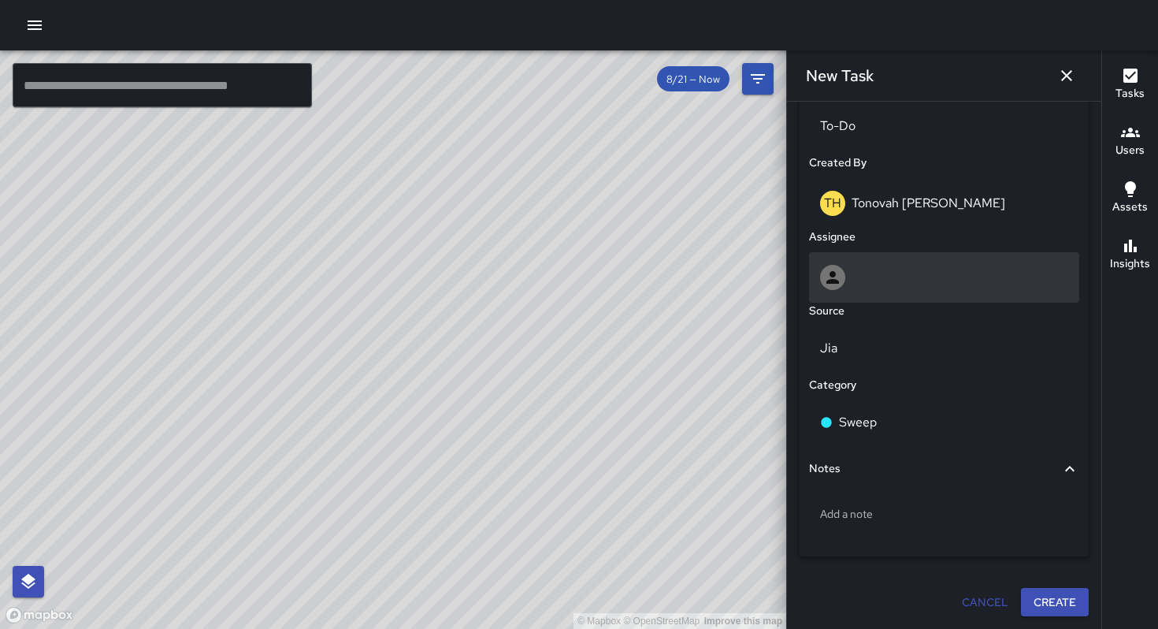
click at [845, 269] on div at bounding box center [944, 277] width 248 height 25
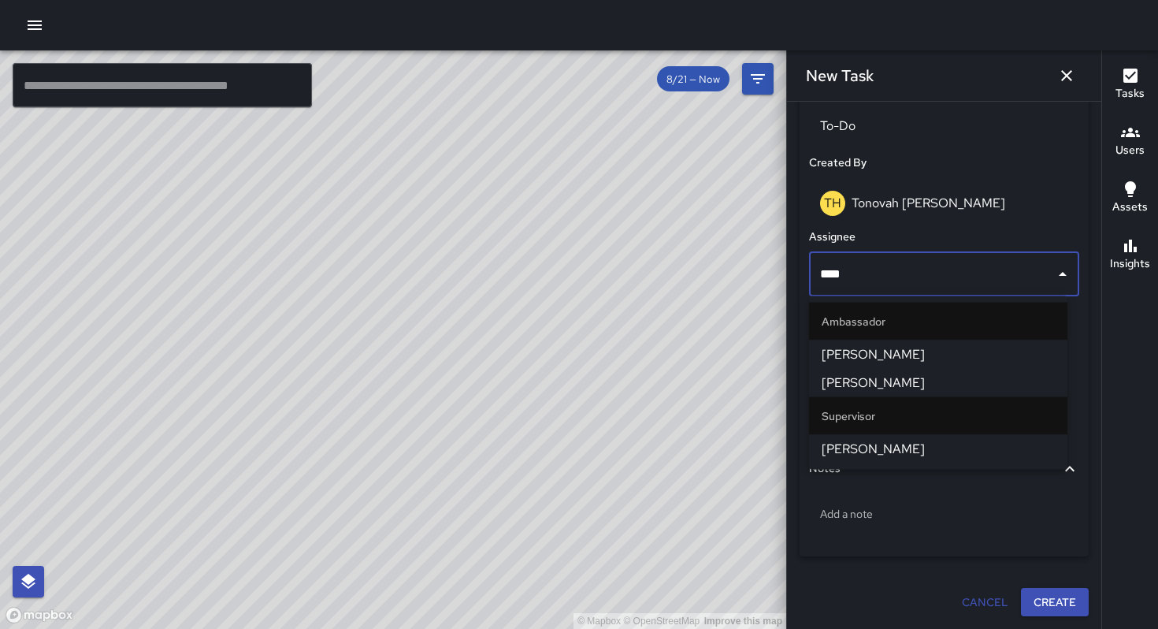
type input "*****"
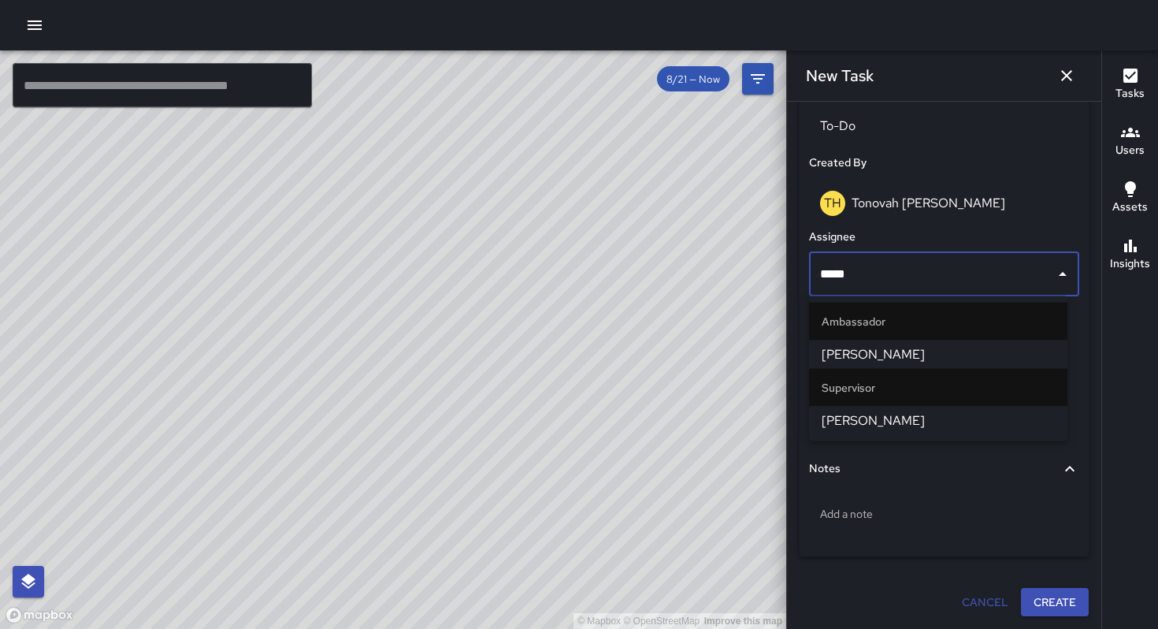
click at [868, 424] on span "[PERSON_NAME]" at bounding box center [938, 420] width 233 height 19
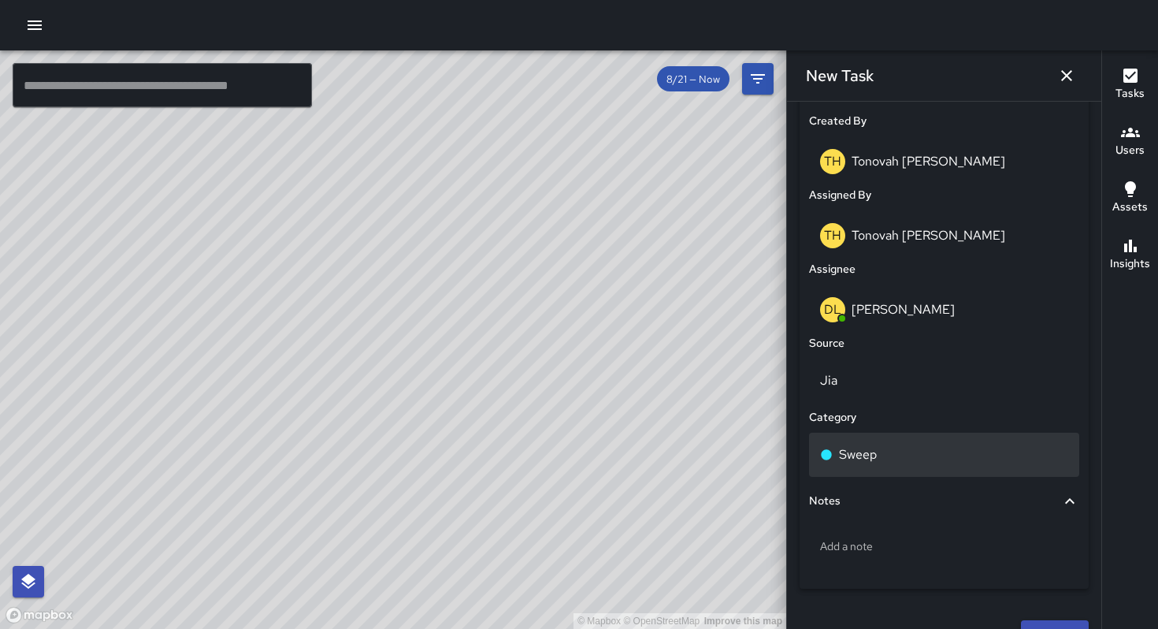
scroll to position [849, 0]
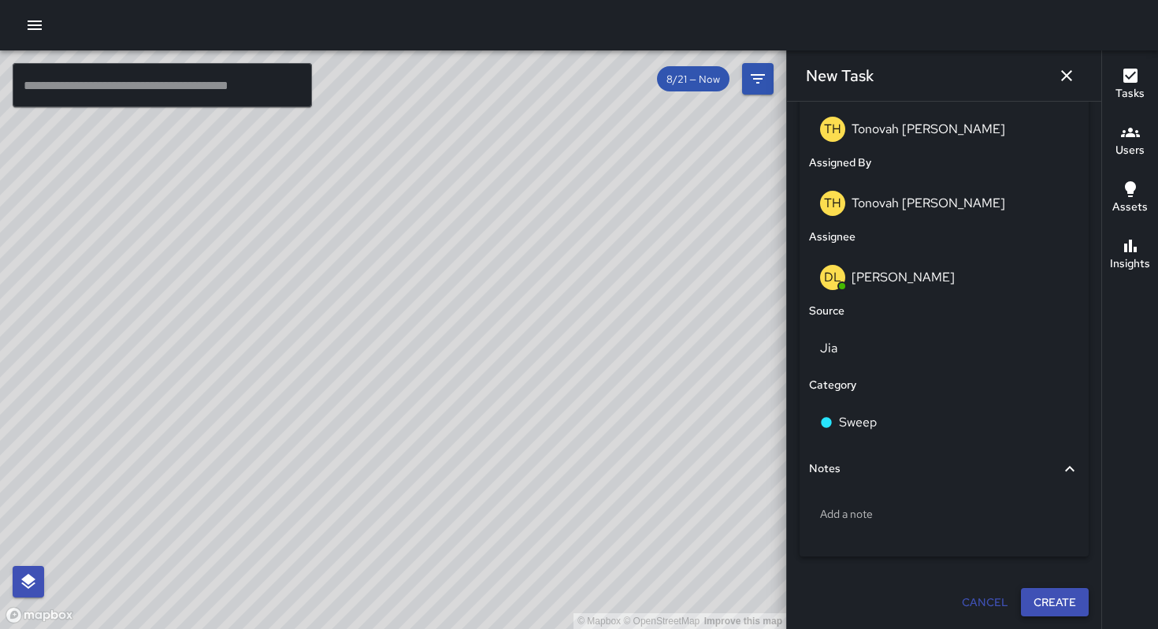
click at [1037, 606] on button "Create" at bounding box center [1055, 602] width 68 height 29
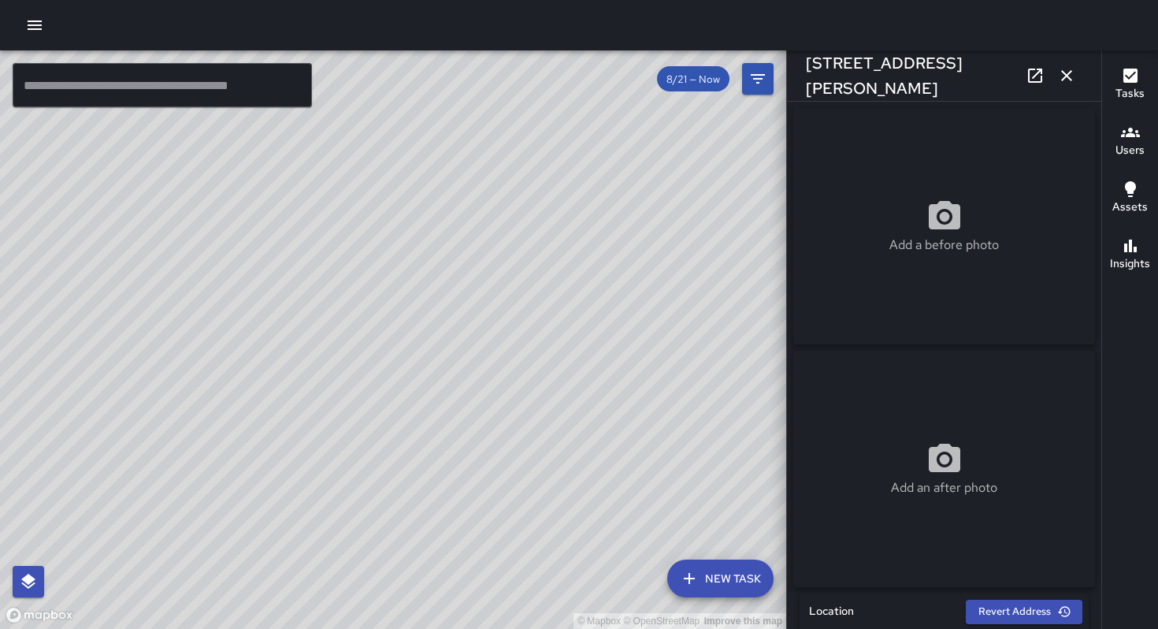
click at [1060, 77] on icon "button" at bounding box center [1066, 75] width 19 height 19
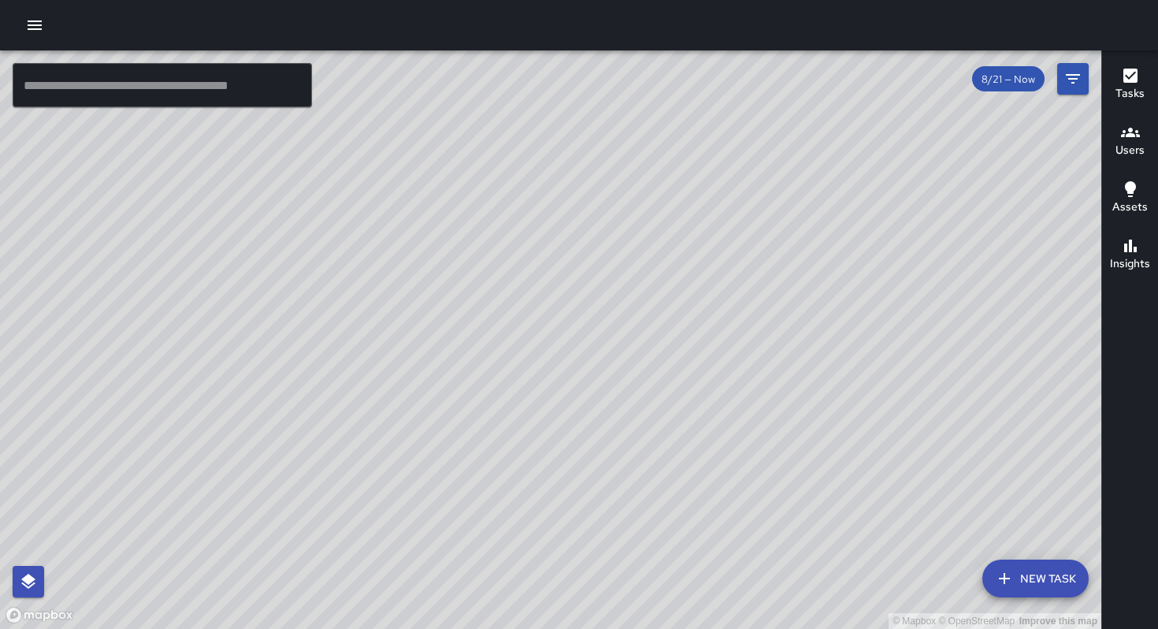
drag, startPoint x: 343, startPoint y: 370, endPoint x: 440, endPoint y: 377, distance: 97.1
click at [479, 351] on div "© Mapbox © OpenStreetMap Improve this map" at bounding box center [550, 339] width 1101 height 578
drag, startPoint x: 421, startPoint y: 385, endPoint x: 497, endPoint y: 380, distance: 75.8
click at [494, 377] on div "© Mapbox © OpenStreetMap Improve this map" at bounding box center [550, 339] width 1101 height 578
drag, startPoint x: 388, startPoint y: 370, endPoint x: 450, endPoint y: 385, distance: 64.0
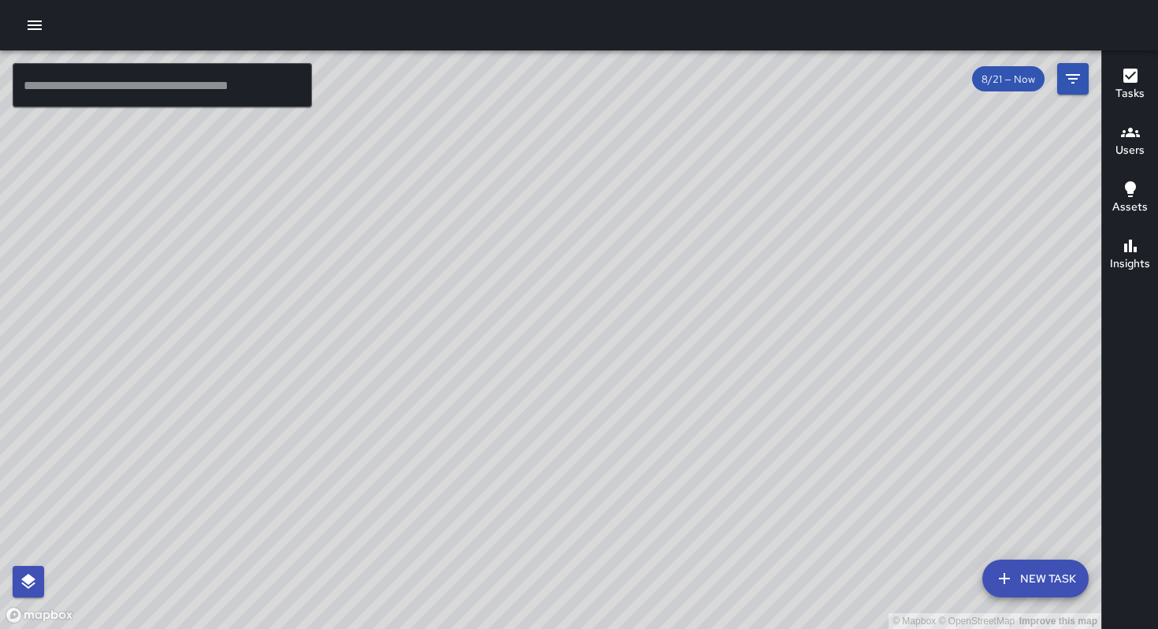
click at [450, 385] on div "© Mapbox © OpenStreetMap Improve this map" at bounding box center [550, 339] width 1101 height 578
drag, startPoint x: 441, startPoint y: 358, endPoint x: 592, endPoint y: 518, distance: 219.6
click at [592, 518] on div "© Mapbox © OpenStreetMap Improve this map" at bounding box center [550, 339] width 1101 height 578
drag, startPoint x: 472, startPoint y: 391, endPoint x: 599, endPoint y: 507, distance: 172.3
click at [616, 536] on div "© Mapbox © OpenStreetMap Improve this map" at bounding box center [550, 339] width 1101 height 578
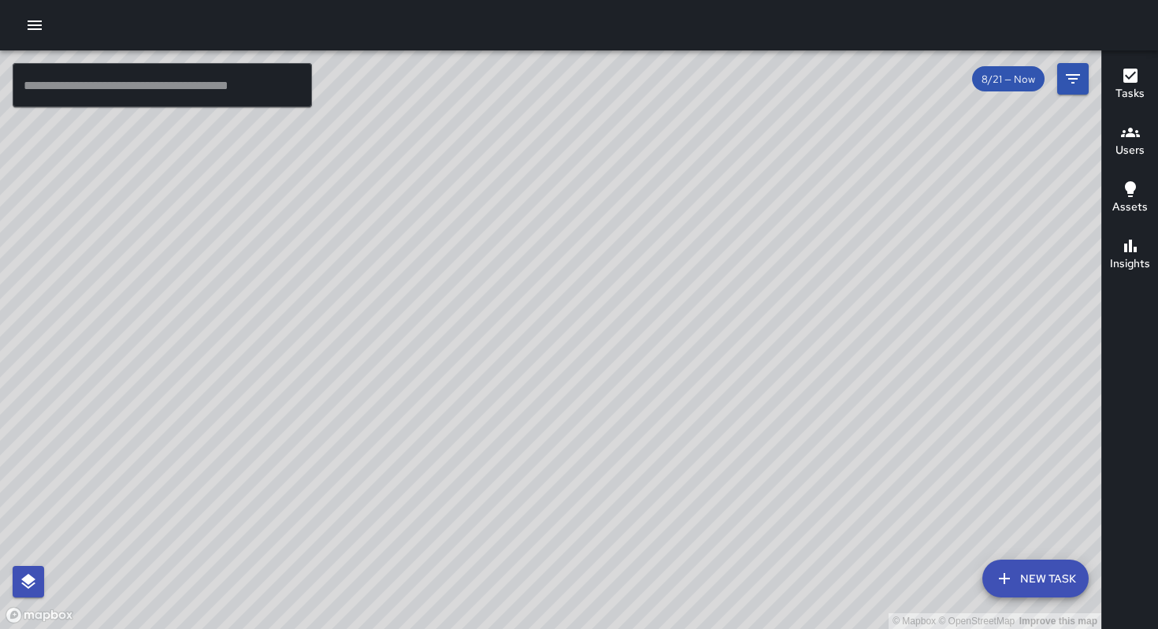
drag, startPoint x: 544, startPoint y: 450, endPoint x: 618, endPoint y: 480, distance: 79.9
click at [618, 481] on div "© Mapbox © OpenStreetMap Improve this map" at bounding box center [550, 339] width 1101 height 578
drag, startPoint x: 465, startPoint y: 369, endPoint x: 508, endPoint y: 398, distance: 51.8
click at [548, 425] on div "© Mapbox © OpenStreetMap Improve this map" at bounding box center [550, 339] width 1101 height 578
drag, startPoint x: 466, startPoint y: 377, endPoint x: 500, endPoint y: 290, distance: 93.0
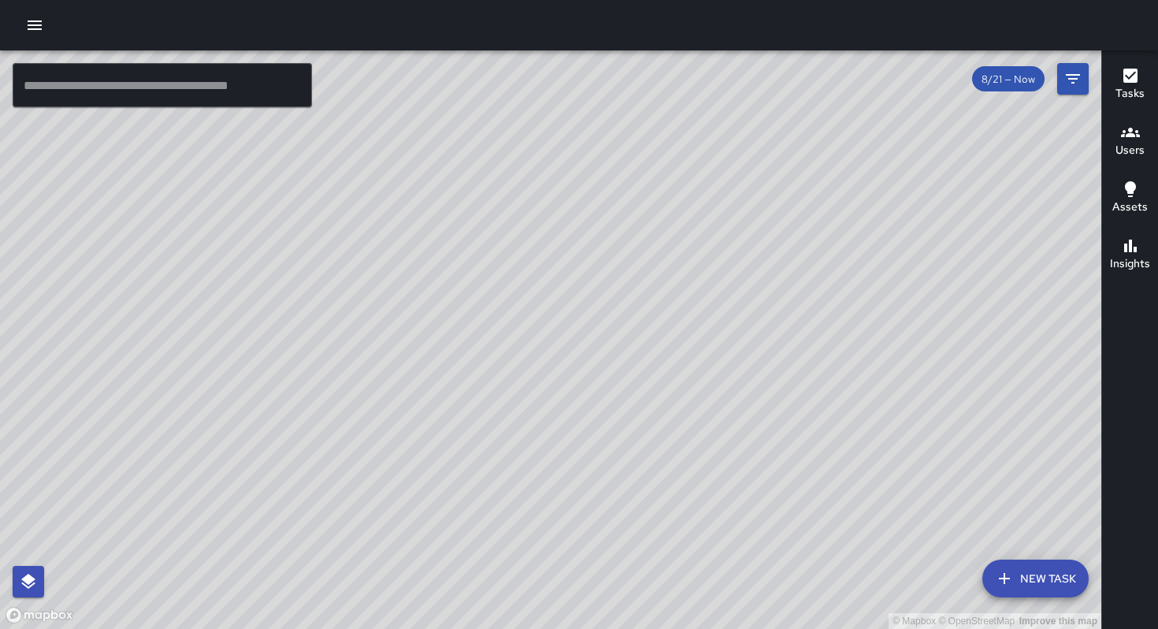
click at [500, 290] on div "© Mapbox © OpenStreetMap Improve this map" at bounding box center [550, 339] width 1101 height 578
drag, startPoint x: 524, startPoint y: 299, endPoint x: 513, endPoint y: 328, distance: 31.2
click at [513, 328] on div "© Mapbox © OpenStreetMap Improve this map" at bounding box center [550, 339] width 1101 height 578
click at [569, 168] on div "© Mapbox © OpenStreetMap Improve this map" at bounding box center [550, 339] width 1101 height 578
click at [1014, 570] on icon "button" at bounding box center [1004, 578] width 19 height 19
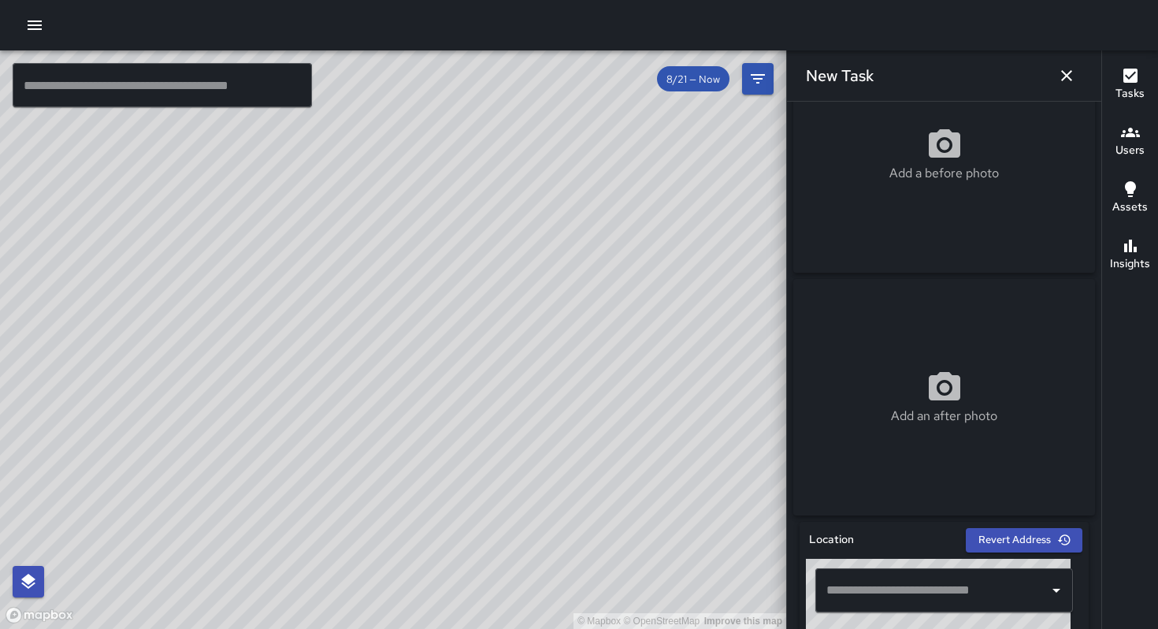
scroll to position [314, 0]
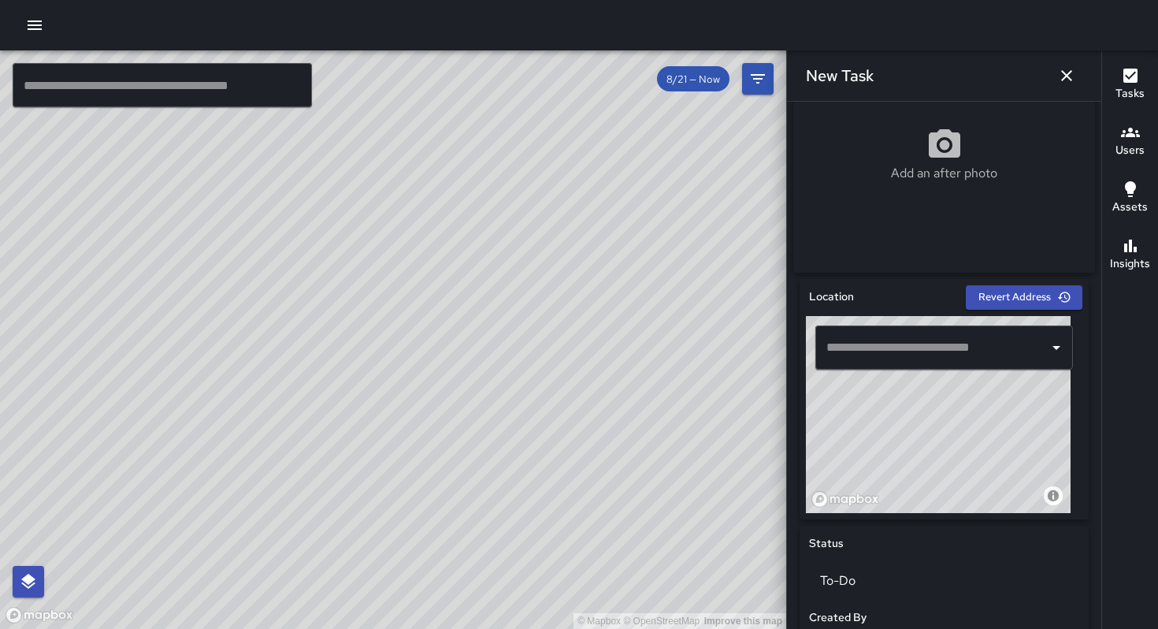
drag, startPoint x: 945, startPoint y: 421, endPoint x: 1018, endPoint y: 427, distance: 73.5
click at [1018, 427] on div "© Mapbox © OpenStreetMap Improve this map" at bounding box center [938, 414] width 265 height 197
drag, startPoint x: 870, startPoint y: 456, endPoint x: 999, endPoint y: 362, distance: 159.0
click at [998, 362] on div "© Mapbox © OpenStreetMap Improve this map ​" at bounding box center [944, 414] width 276 height 197
drag, startPoint x: 914, startPoint y: 451, endPoint x: 959, endPoint y: 411, distance: 60.3
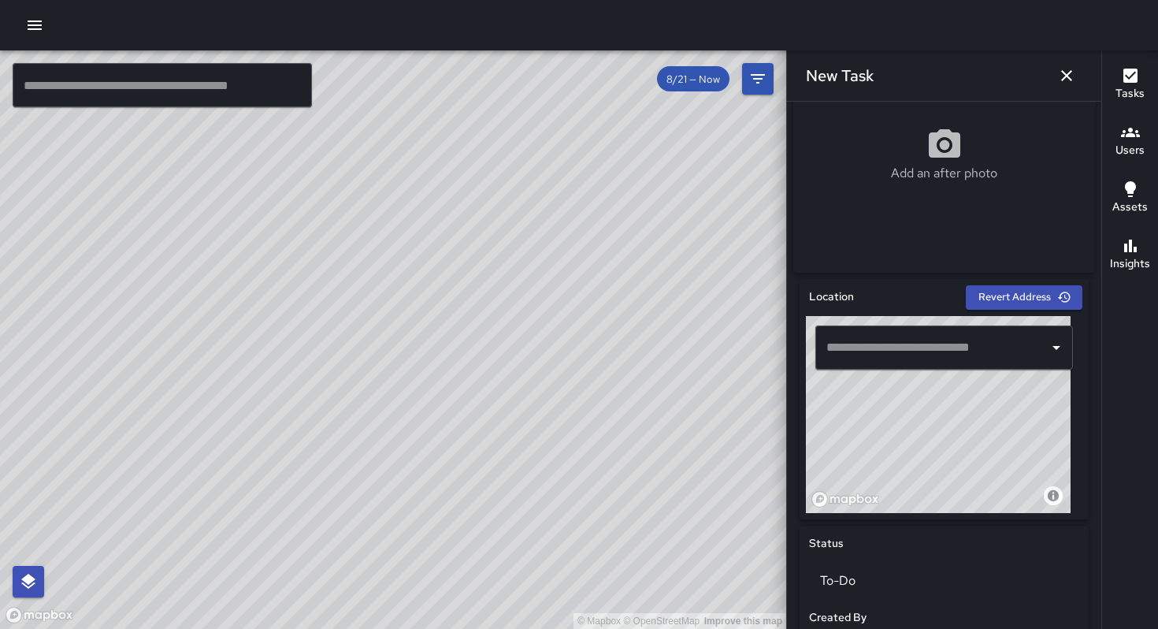
click at [959, 411] on div "© Mapbox © OpenStreetMap Improve this map" at bounding box center [938, 414] width 265 height 197
click at [942, 379] on div "​" at bounding box center [944, 347] width 276 height 63
click at [939, 379] on div "​" at bounding box center [944, 347] width 276 height 63
click at [940, 379] on div "​" at bounding box center [944, 347] width 276 height 63
click at [941, 379] on div "​" at bounding box center [944, 347] width 276 height 63
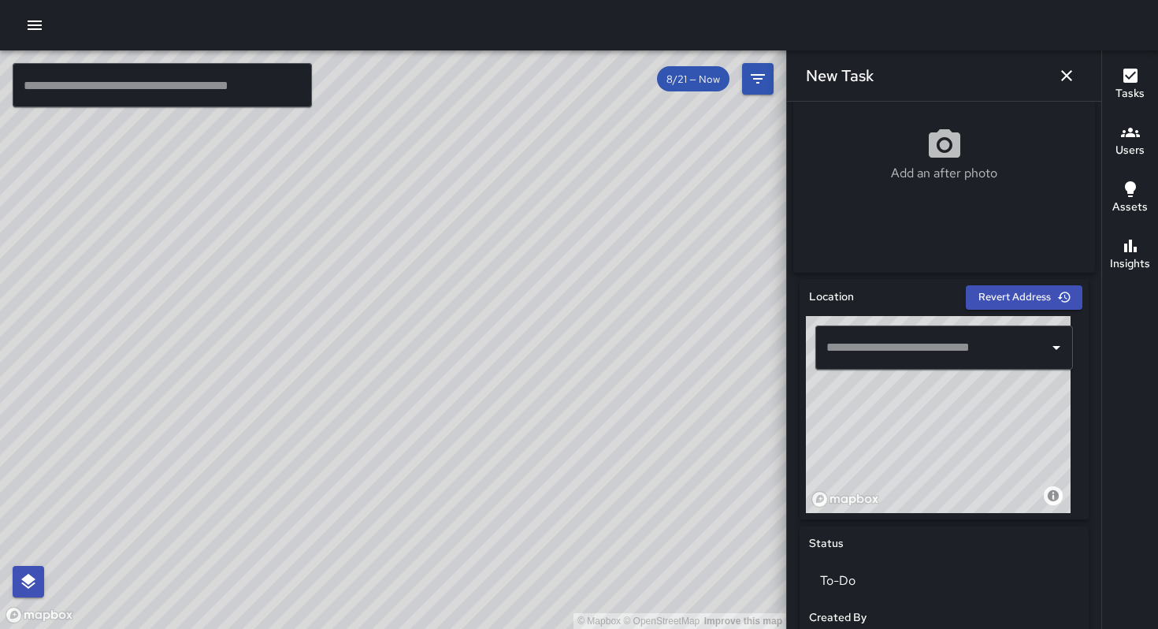
click at [945, 391] on div "© Mapbox © OpenStreetMap Improve this map" at bounding box center [938, 414] width 265 height 197
click at [946, 394] on div "© Mapbox © OpenStreetMap Improve this map" at bounding box center [938, 414] width 265 height 197
type input "**********"
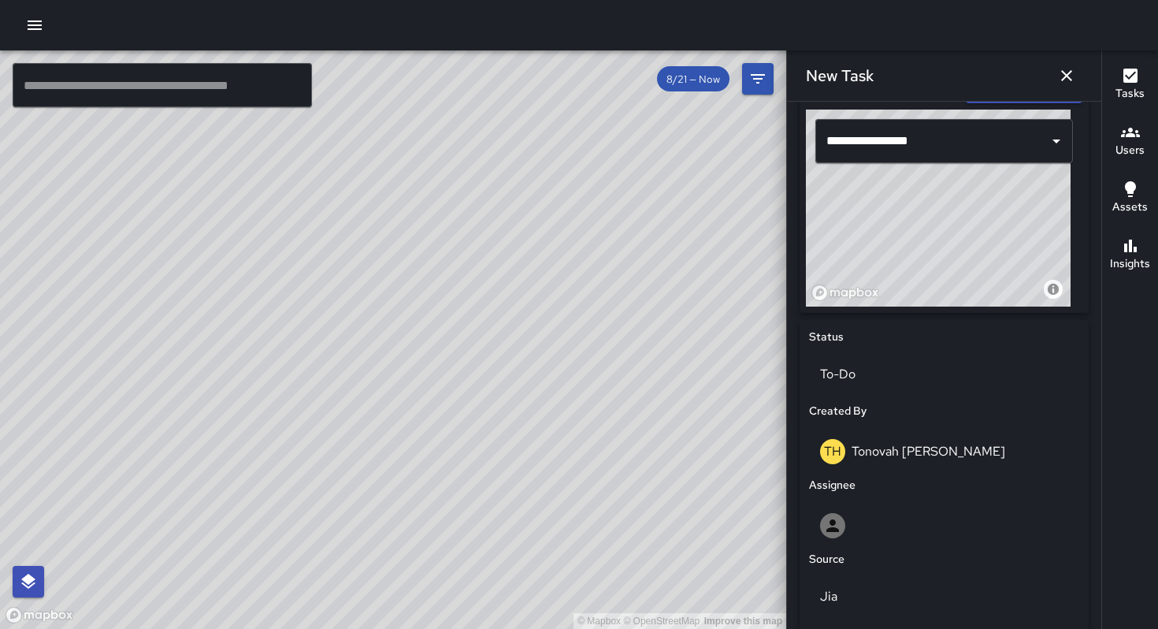
scroll to position [646, 0]
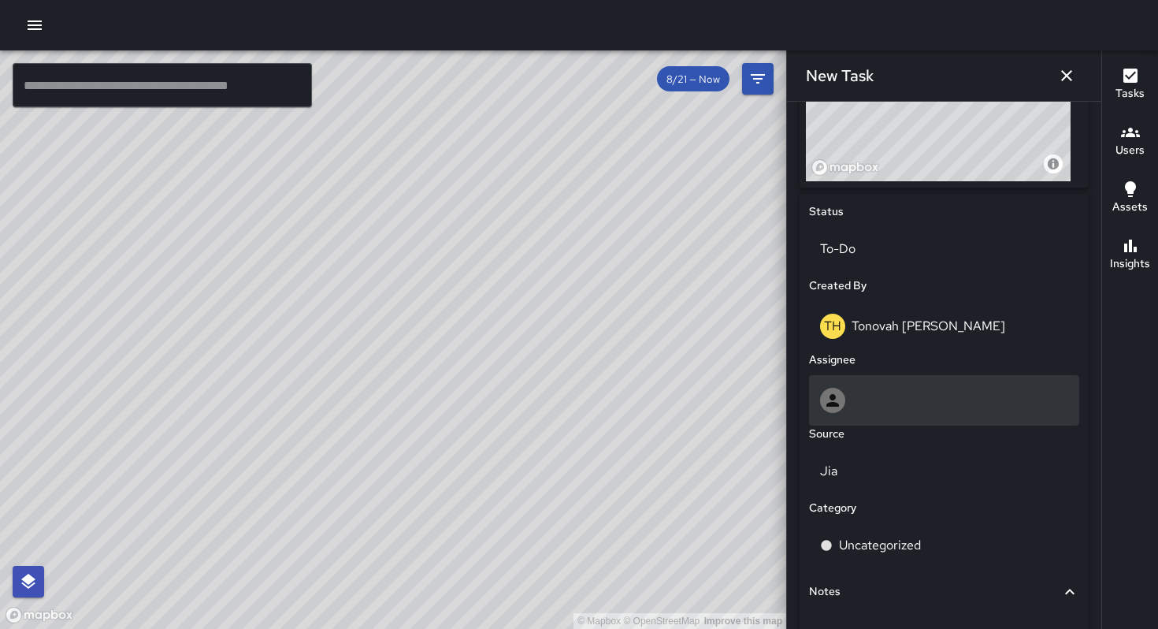
click at [877, 399] on div at bounding box center [944, 400] width 248 height 25
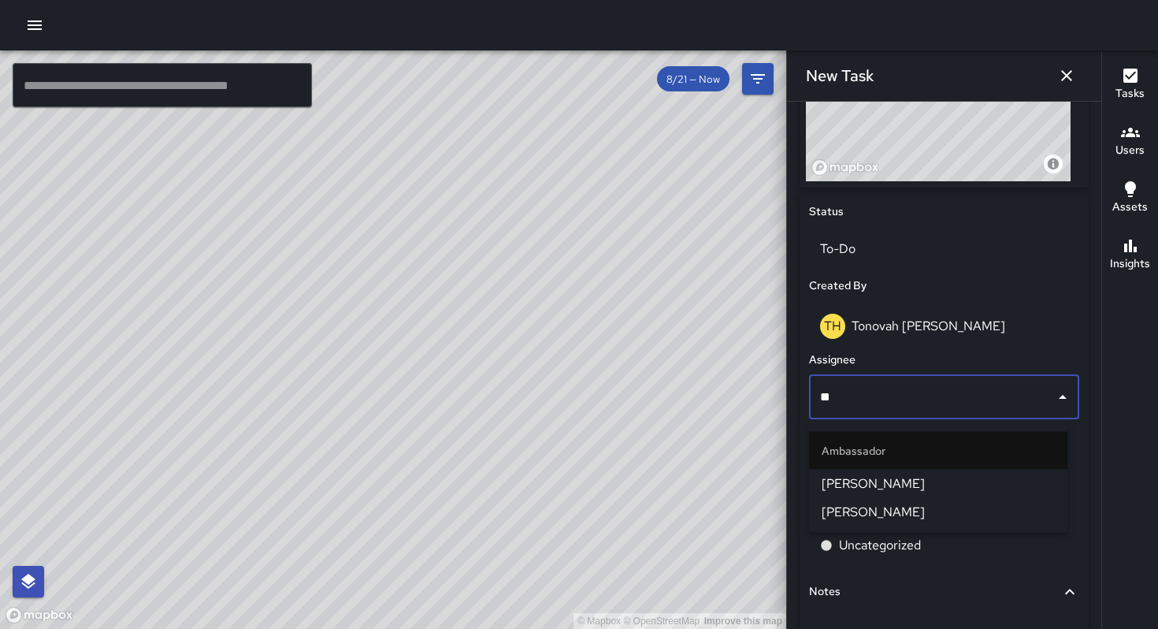
type input "***"
click at [877, 479] on span "[PERSON_NAME]" at bounding box center [938, 483] width 233 height 19
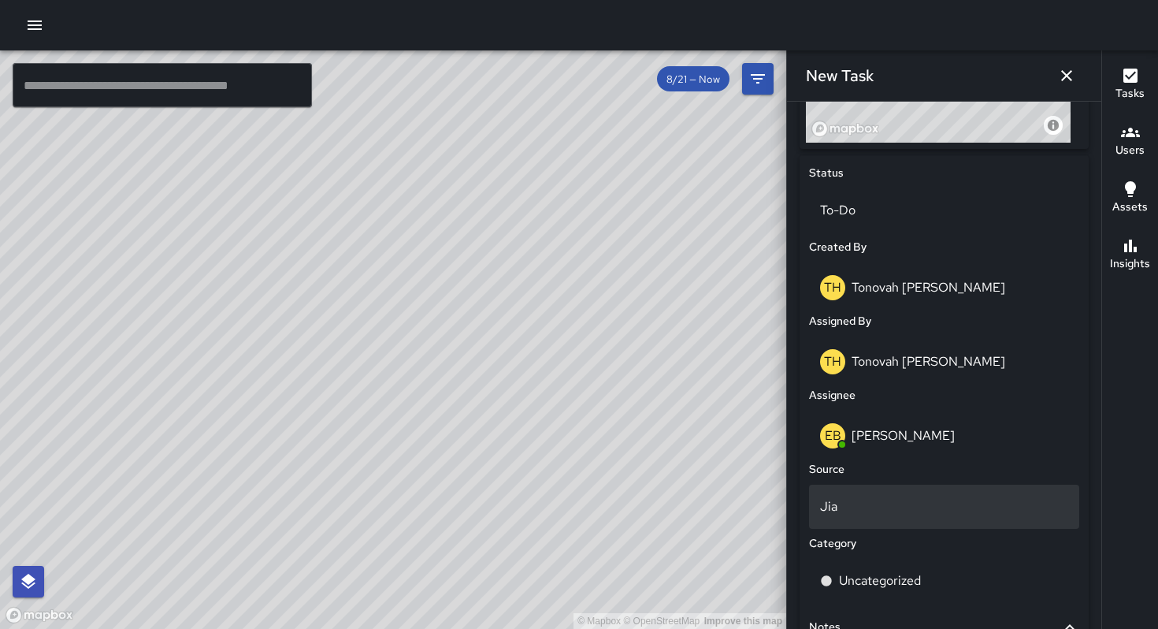
scroll to position [773, 0]
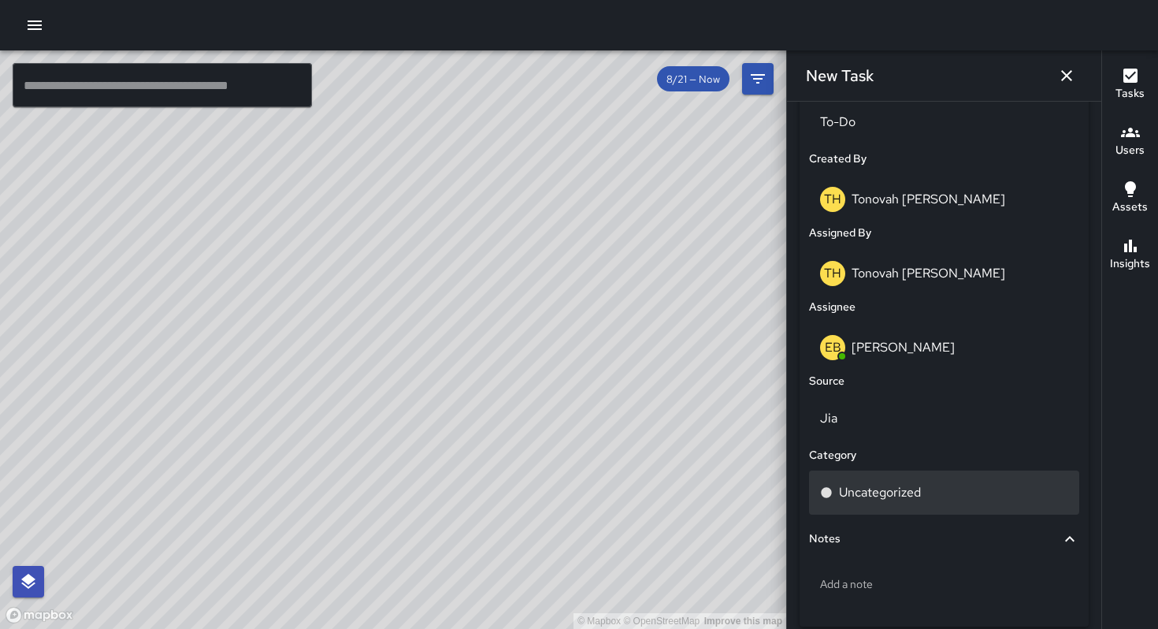
click at [888, 512] on div "Uncategorized" at bounding box center [944, 492] width 270 height 44
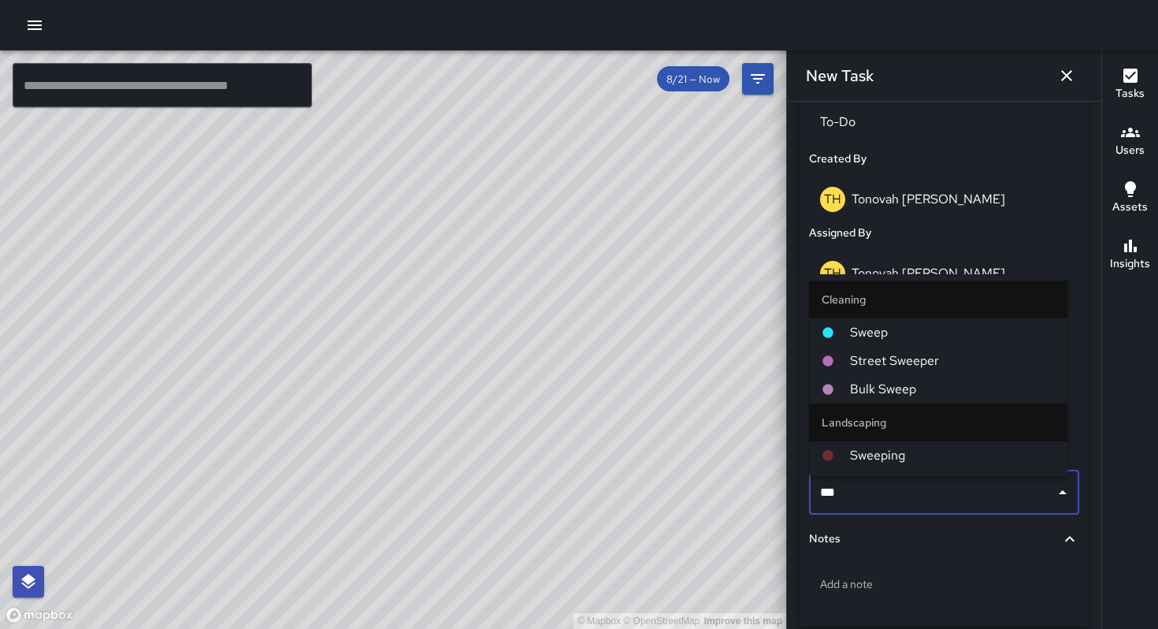
type input "****"
click at [874, 337] on span "Sweep" at bounding box center [952, 332] width 205 height 19
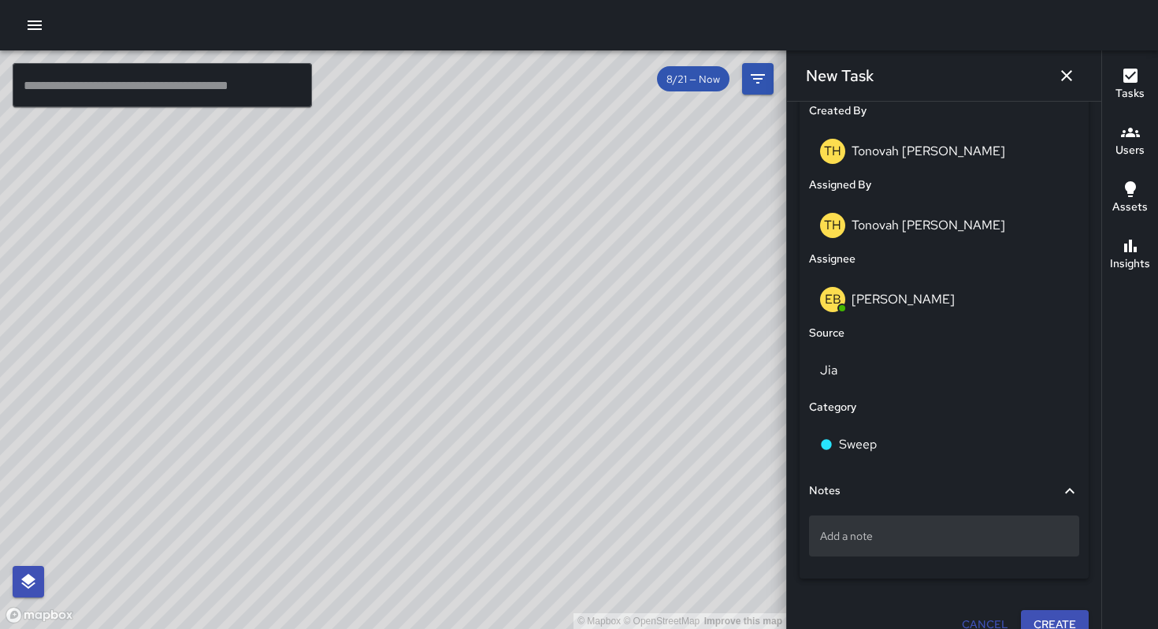
scroll to position [849, 0]
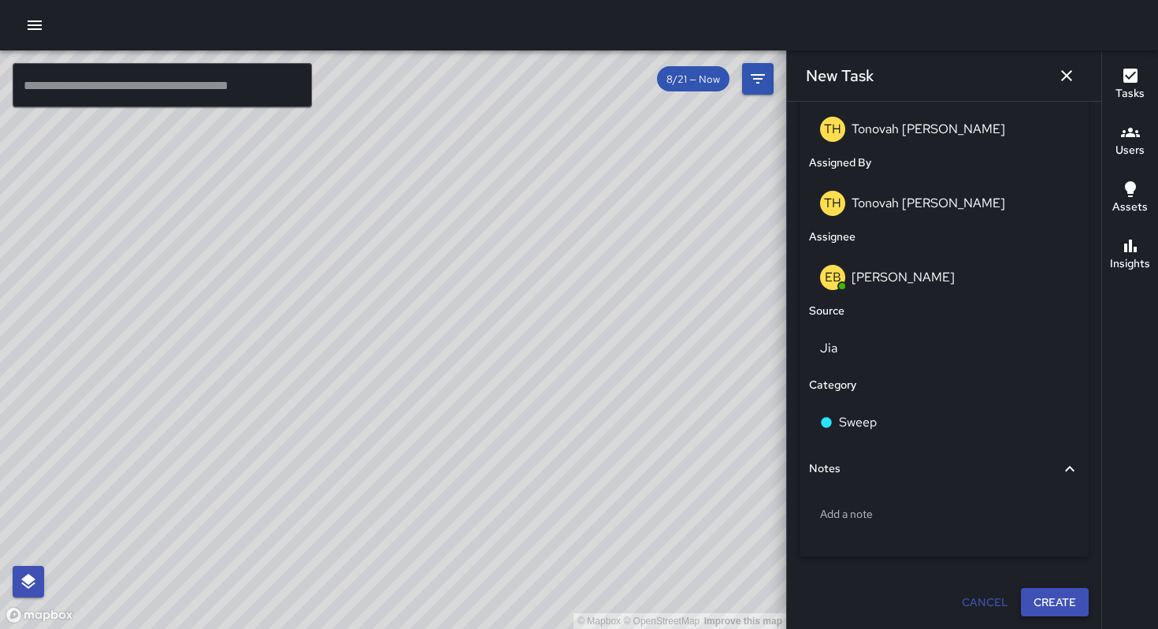
click at [1056, 603] on button "Create" at bounding box center [1055, 602] width 68 height 29
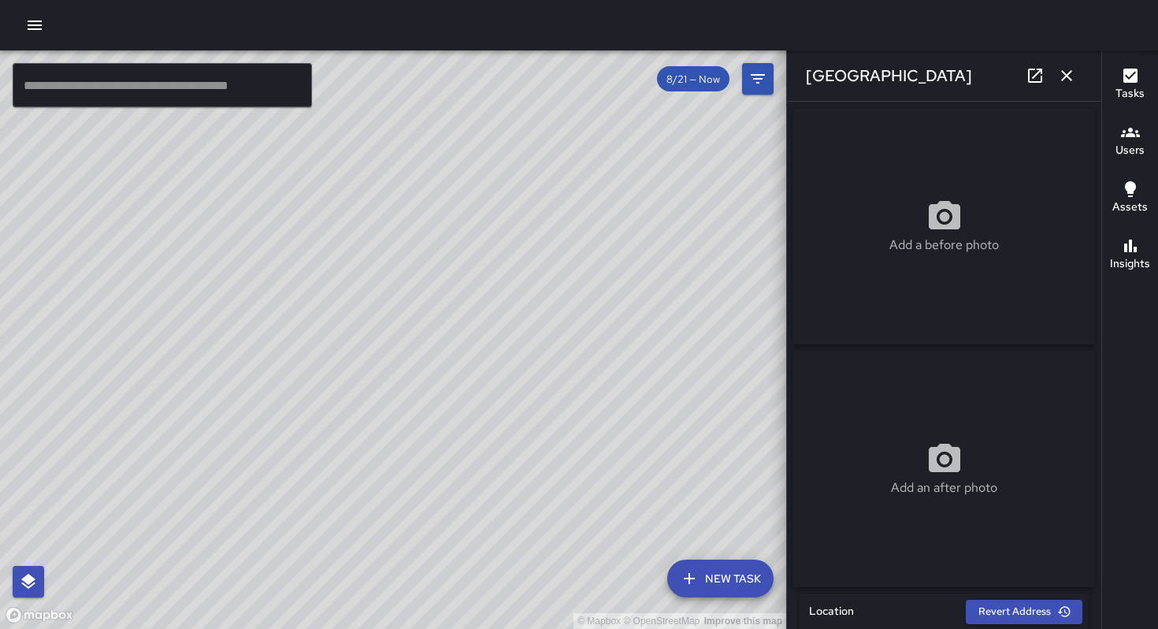
drag, startPoint x: 637, startPoint y: 344, endPoint x: 499, endPoint y: 352, distance: 138.1
click at [499, 354] on div "© Mapbox © OpenStreetMap Improve this map" at bounding box center [393, 339] width 786 height 578
drag, startPoint x: 549, startPoint y: 334, endPoint x: 481, endPoint y: 332, distance: 67.8
click at [454, 369] on div "© Mapbox © OpenStreetMap Improve this map" at bounding box center [393, 339] width 786 height 578
click at [554, 290] on div "© Mapbox © OpenStreetMap Improve this map" at bounding box center [393, 339] width 786 height 578
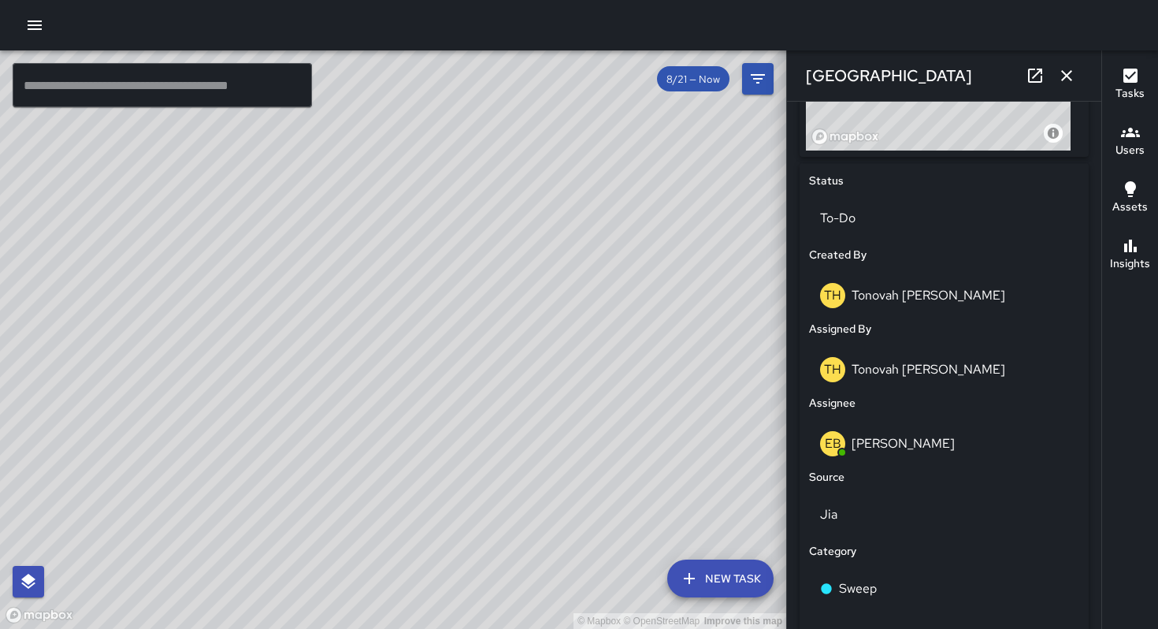
scroll to position [904, 0]
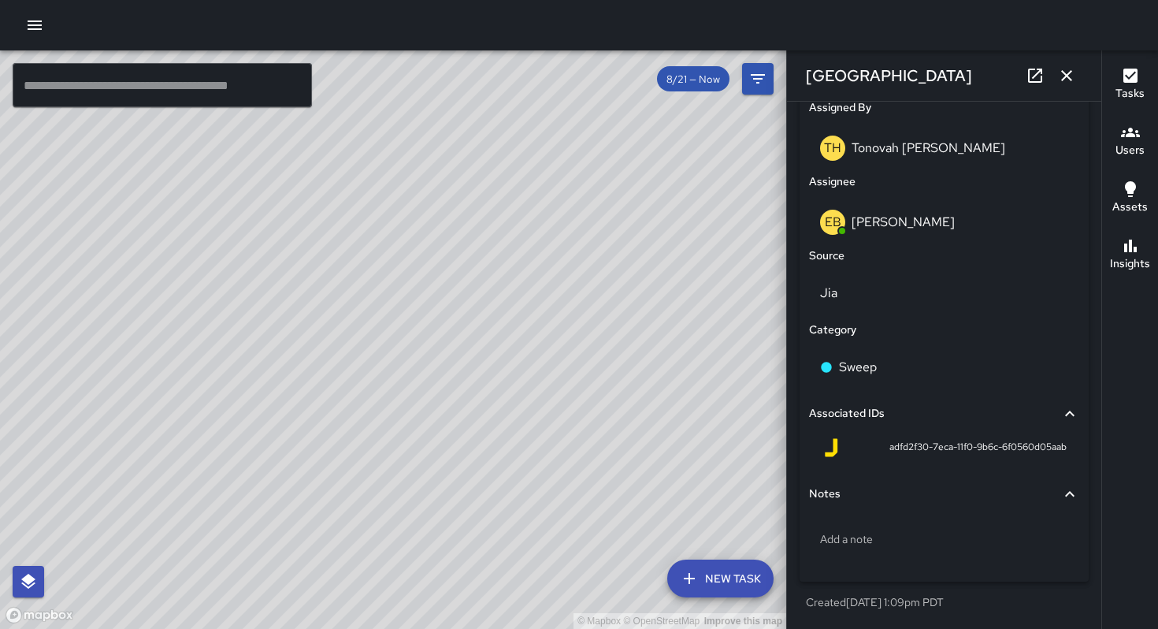
click at [1057, 68] on icon "button" at bounding box center [1066, 75] width 19 height 19
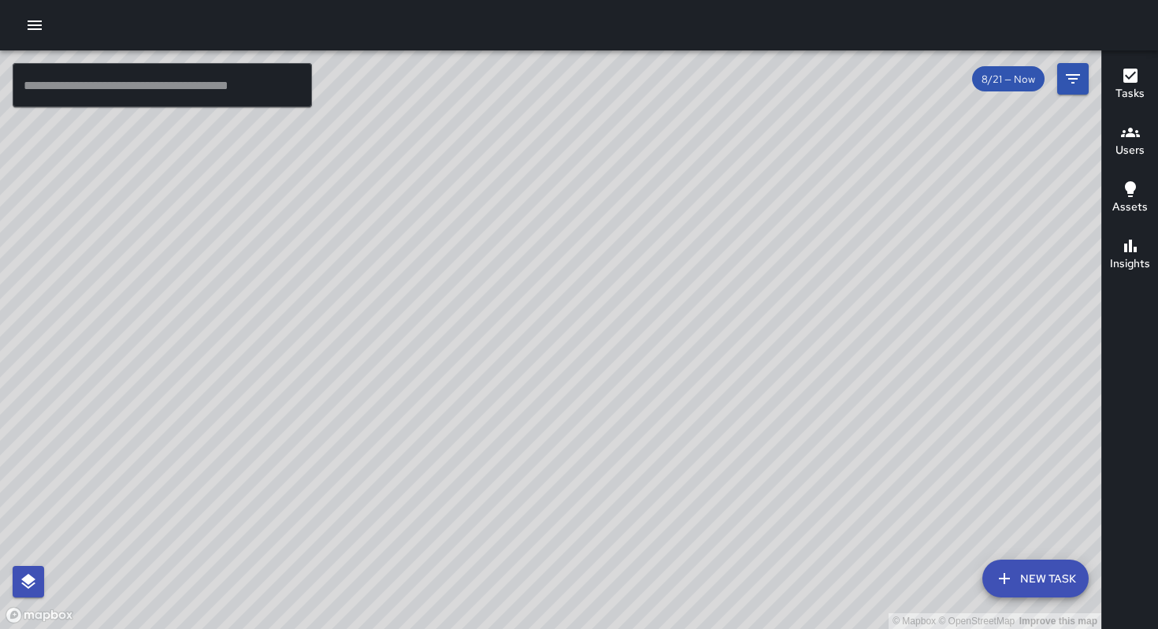
click at [709, 295] on div "© Mapbox © OpenStreetMap Improve this map" at bounding box center [550, 339] width 1101 height 578
click at [1037, 588] on button "New Task" at bounding box center [1035, 578] width 106 height 38
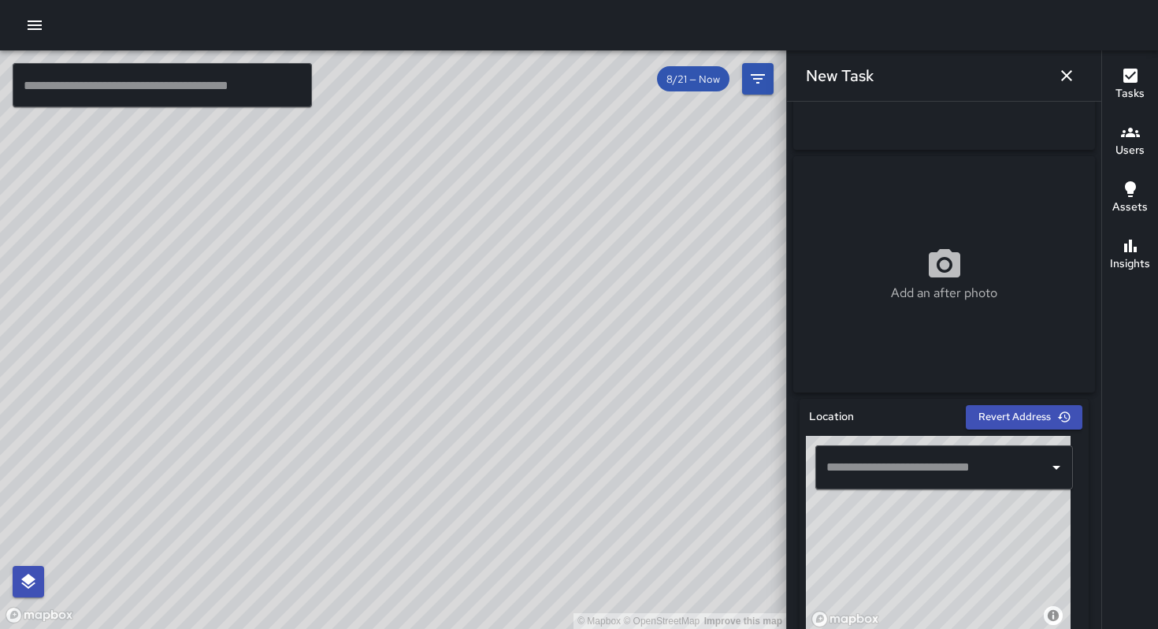
scroll to position [328, 0]
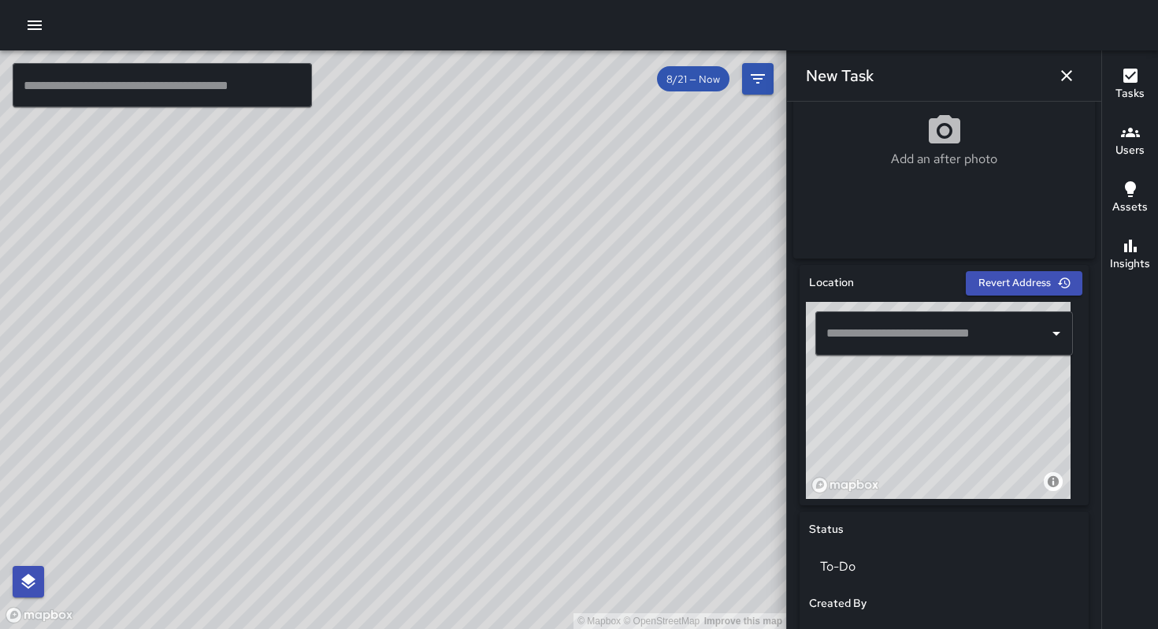
drag, startPoint x: 910, startPoint y: 423, endPoint x: 1026, endPoint y: 424, distance: 116.6
click at [1026, 424] on div "© Mapbox © OpenStreetMap Improve this map" at bounding box center [938, 400] width 265 height 197
click at [1009, 398] on div "© Mapbox © OpenStreetMap Improve this map" at bounding box center [938, 400] width 265 height 197
drag, startPoint x: 950, startPoint y: 425, endPoint x: 1001, endPoint y: 460, distance: 62.3
click at [1001, 460] on div "© Mapbox © OpenStreetMap Improve this map" at bounding box center [938, 400] width 265 height 197
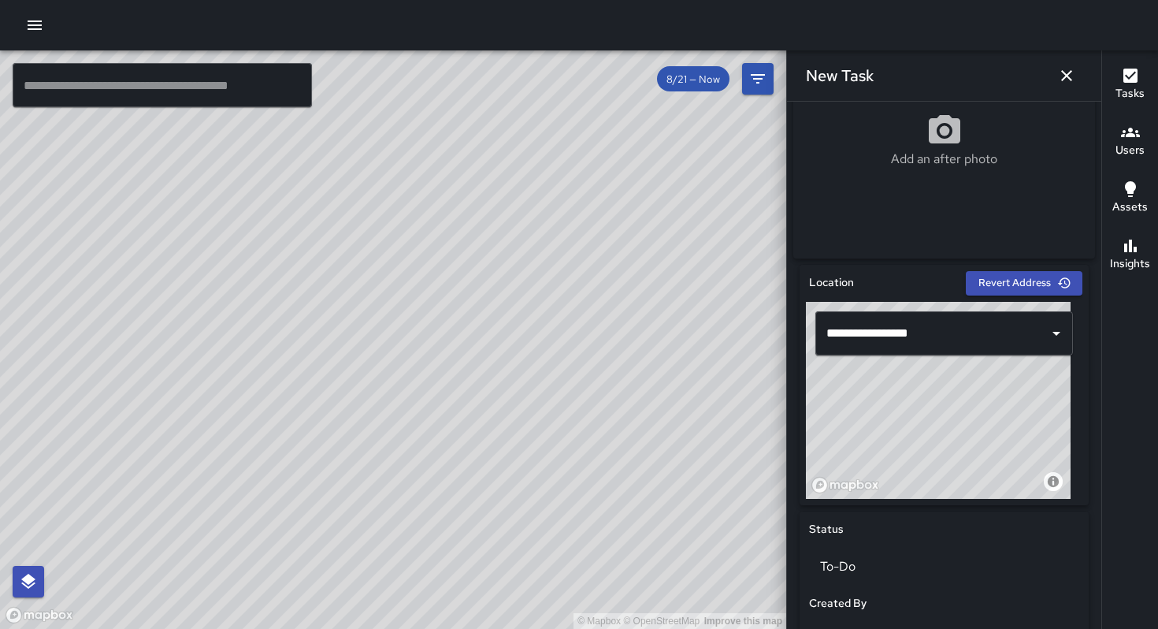
drag, startPoint x: 991, startPoint y: 447, endPoint x: 1008, endPoint y: 449, distance: 16.7
click at [1008, 449] on div "© Mapbox © OpenStreetMap Improve this map" at bounding box center [938, 400] width 265 height 197
type input "**********"
drag, startPoint x: 1008, startPoint y: 448, endPoint x: 1006, endPoint y: 436, distance: 12.7
click at [1006, 436] on div "© Mapbox © OpenStreetMap Improve this map" at bounding box center [938, 400] width 265 height 197
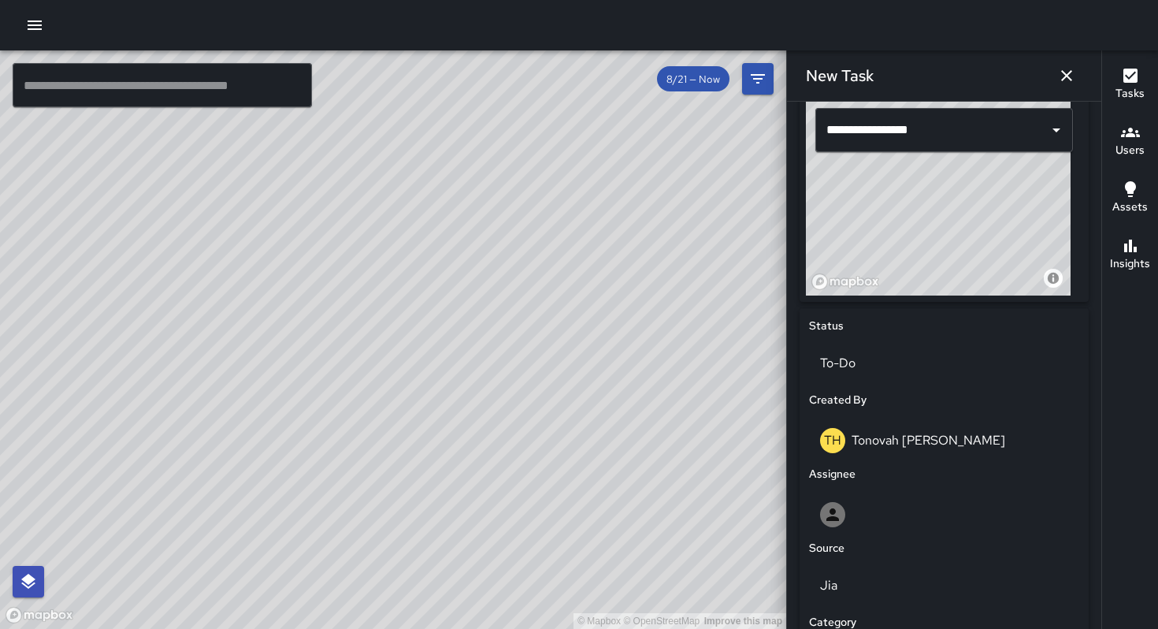
scroll to position [648, 0]
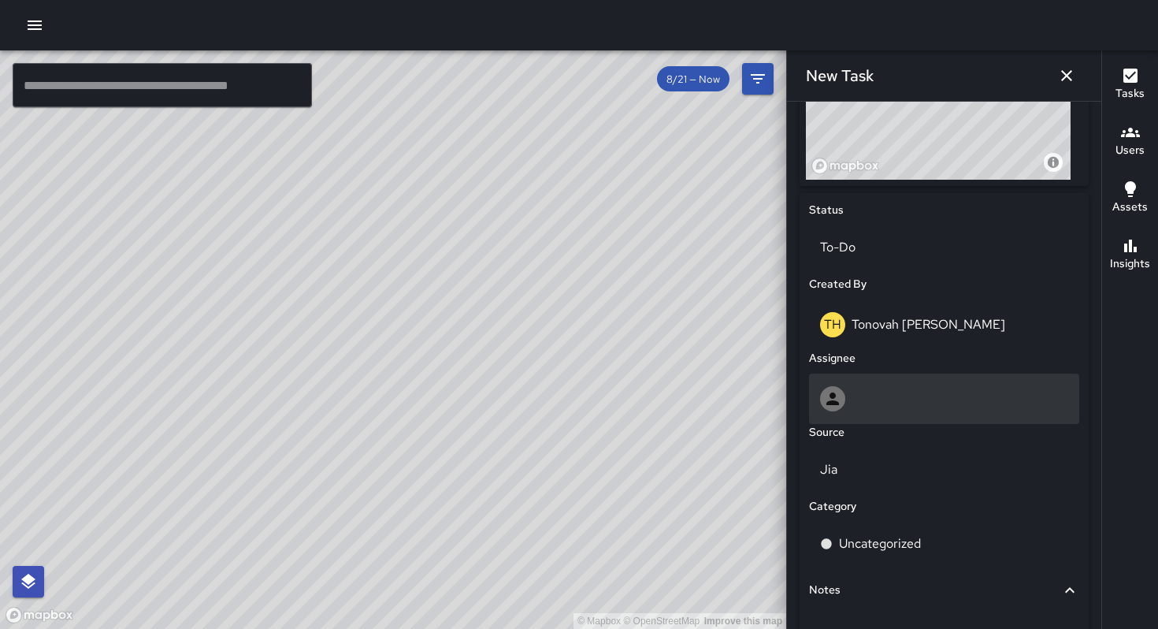
click at [878, 396] on div at bounding box center [944, 398] width 248 height 25
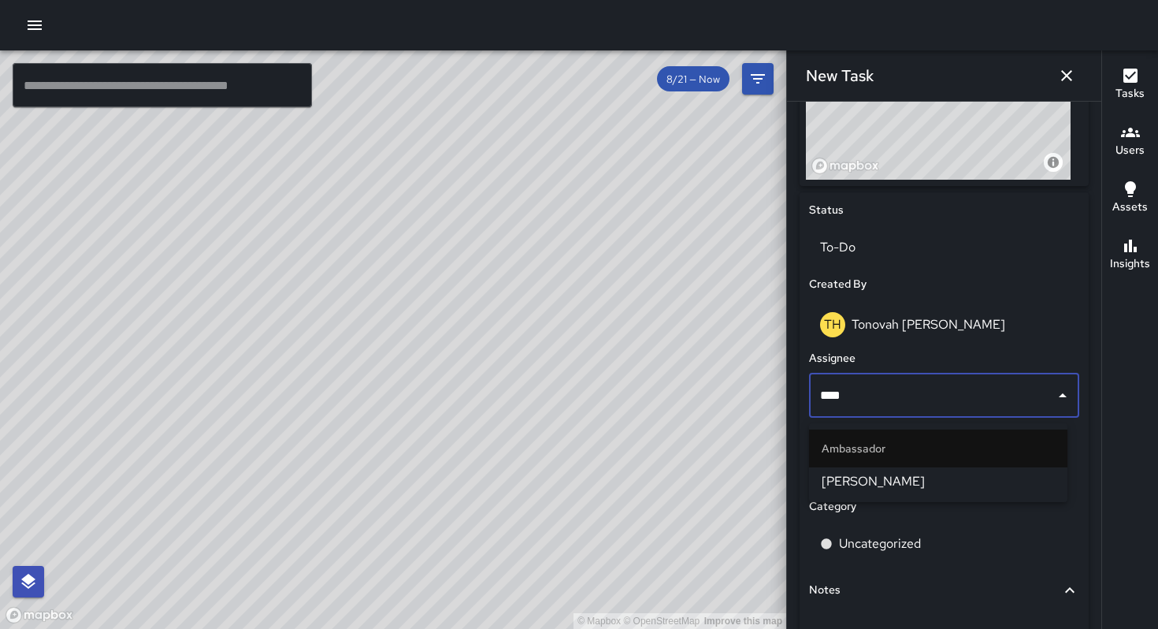
type input "*****"
click at [874, 479] on span "[PERSON_NAME]" at bounding box center [938, 481] width 233 height 19
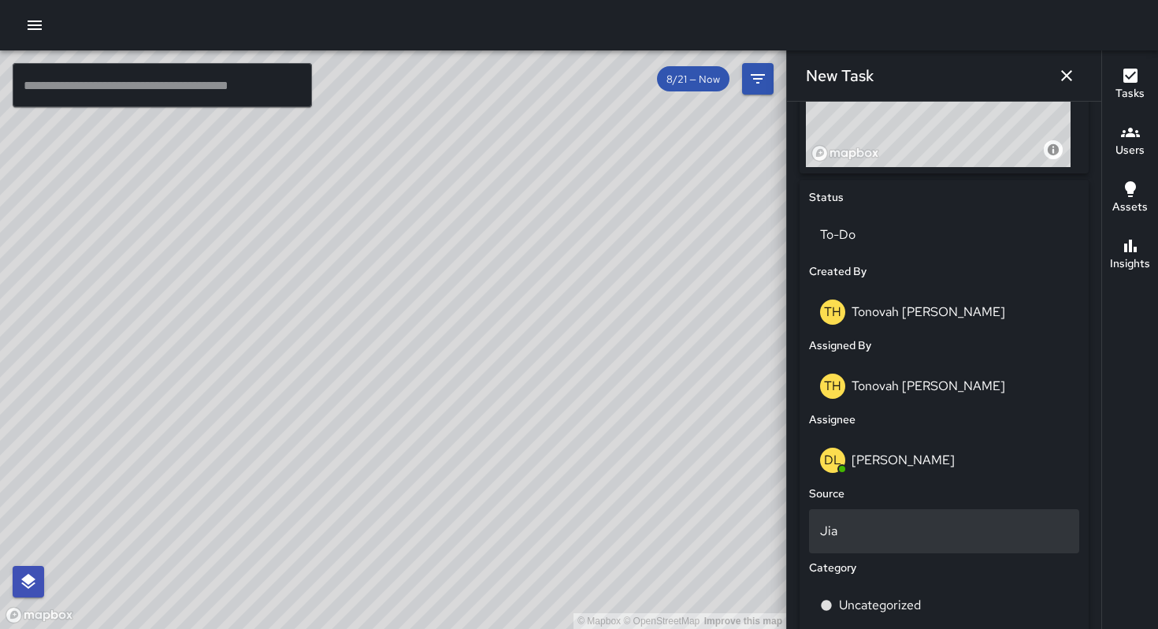
scroll to position [792, 0]
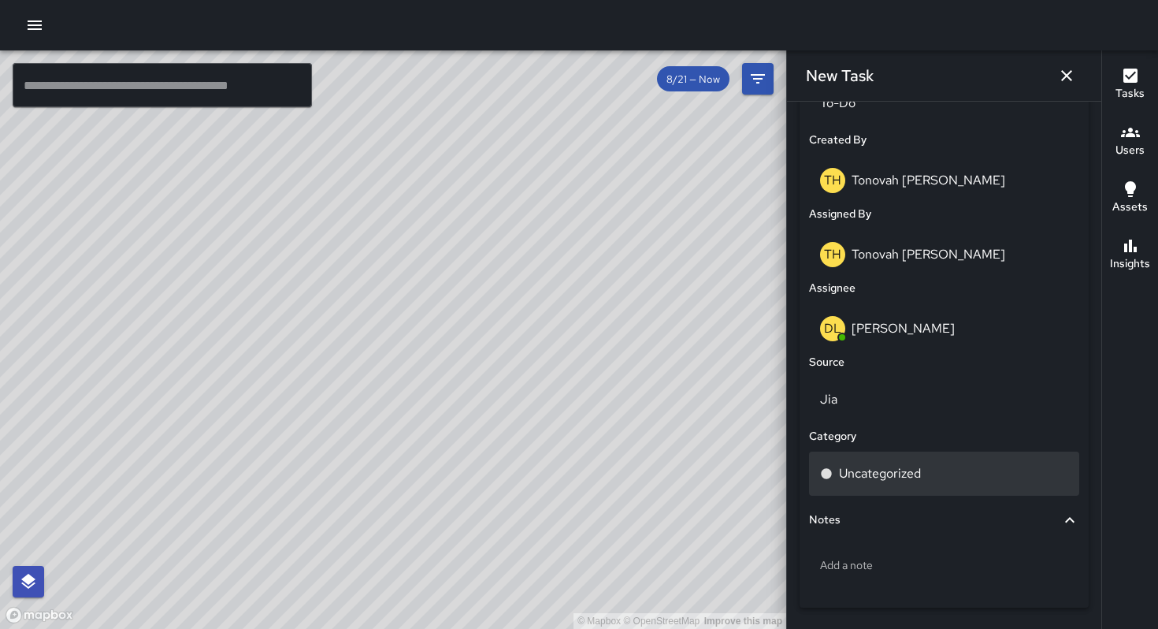
click at [860, 483] on p "Uncategorized" at bounding box center [880, 473] width 82 height 19
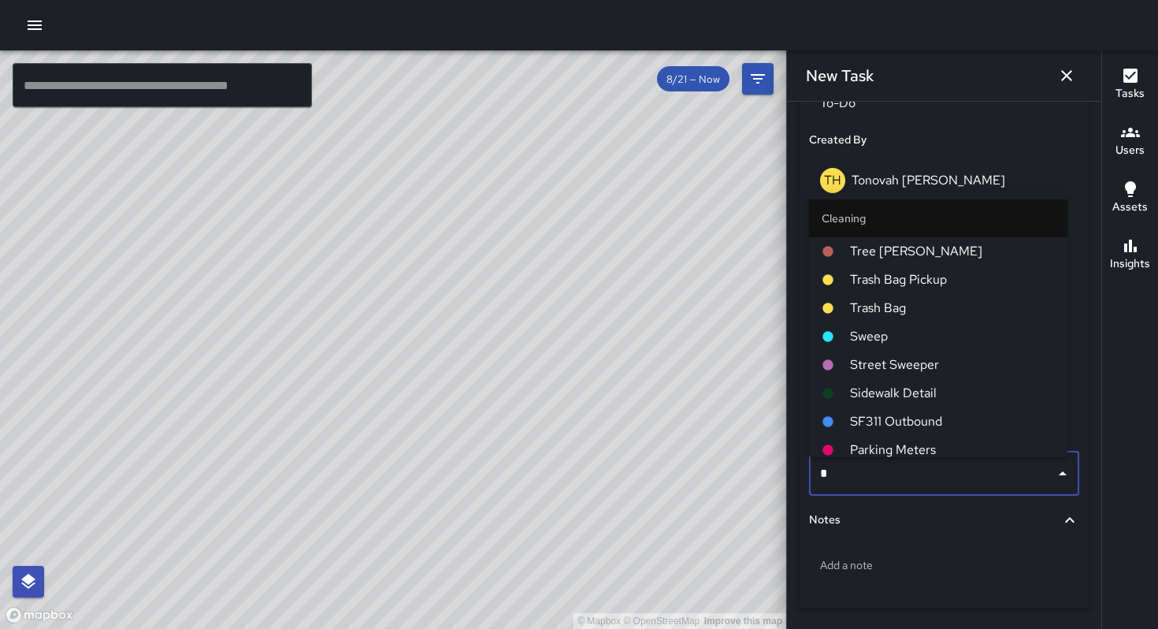
type input "**"
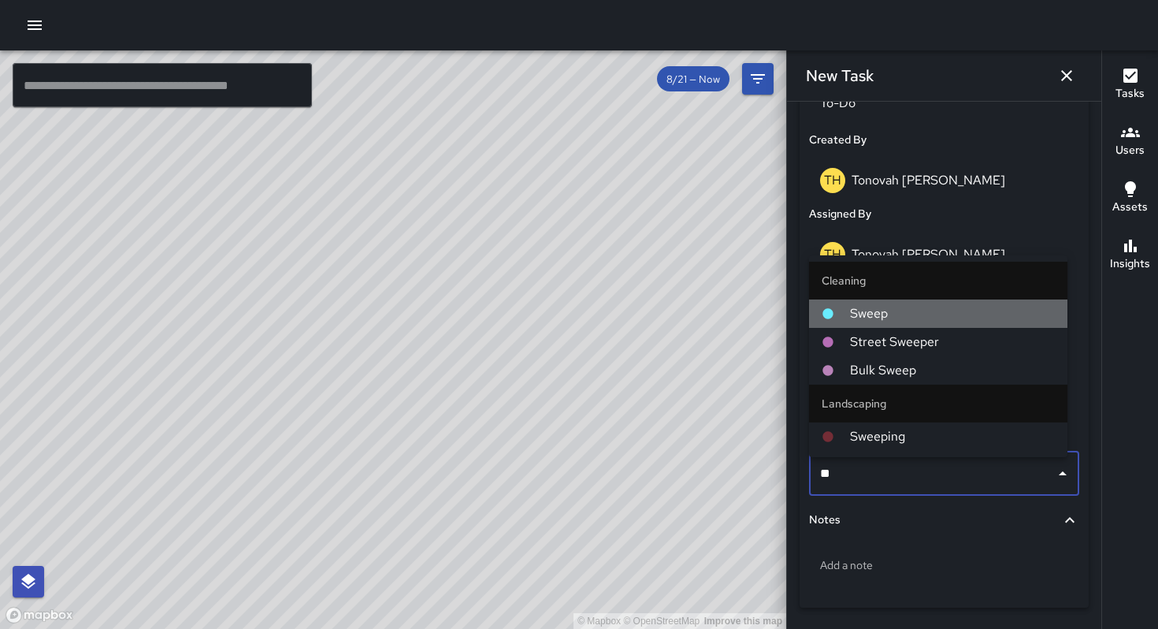
click at [866, 314] on span "Sweep" at bounding box center [952, 313] width 205 height 19
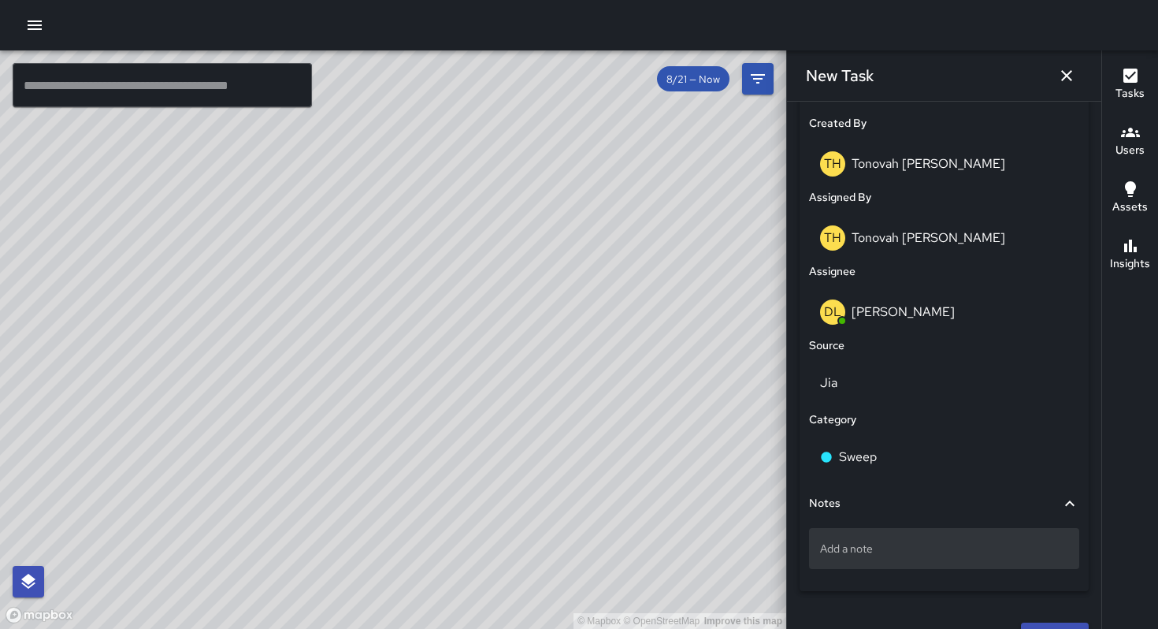
scroll to position [849, 0]
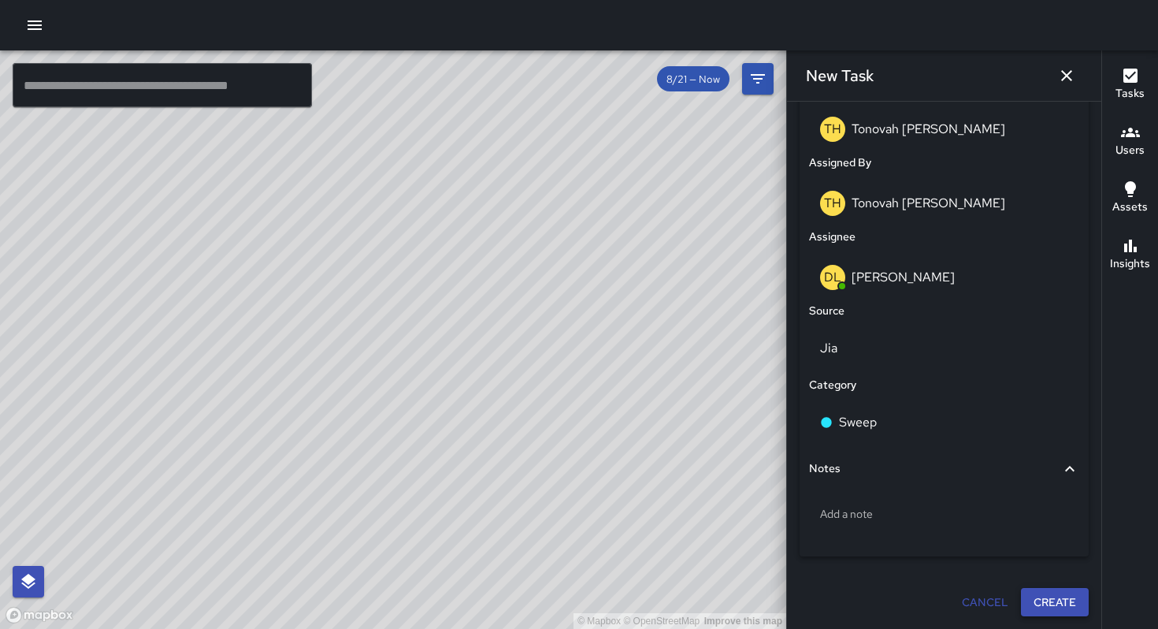
click at [1050, 607] on button "Create" at bounding box center [1055, 602] width 68 height 29
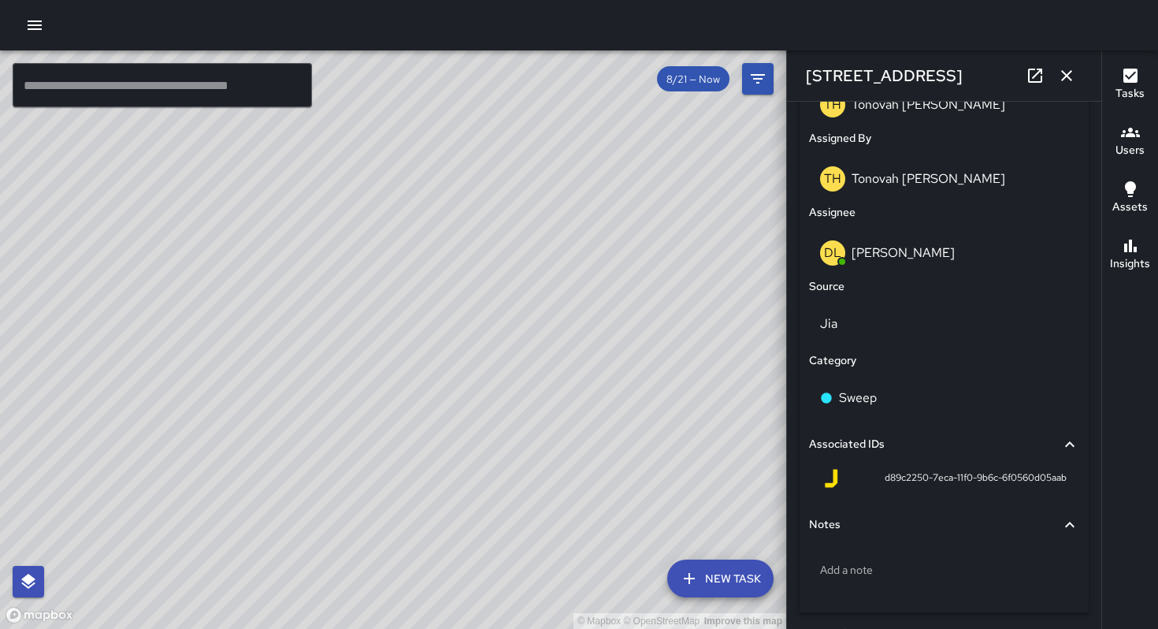
scroll to position [904, 0]
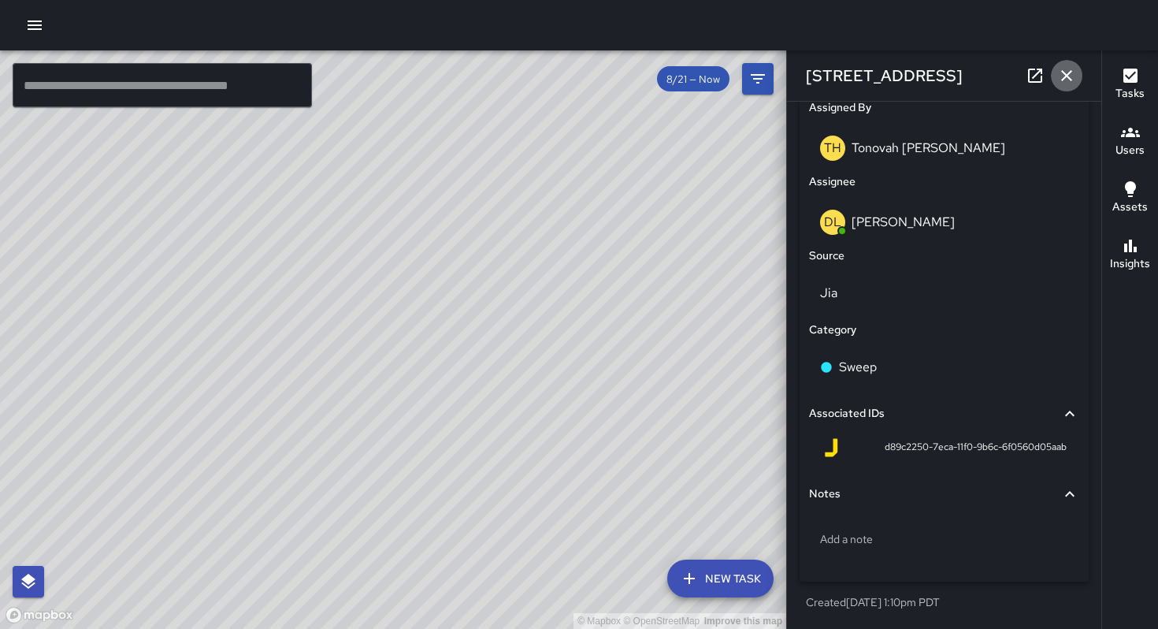
drag, startPoint x: 1068, startPoint y: 78, endPoint x: 1056, endPoint y: 85, distance: 14.5
click at [1067, 78] on icon "button" at bounding box center [1066, 75] width 11 height 11
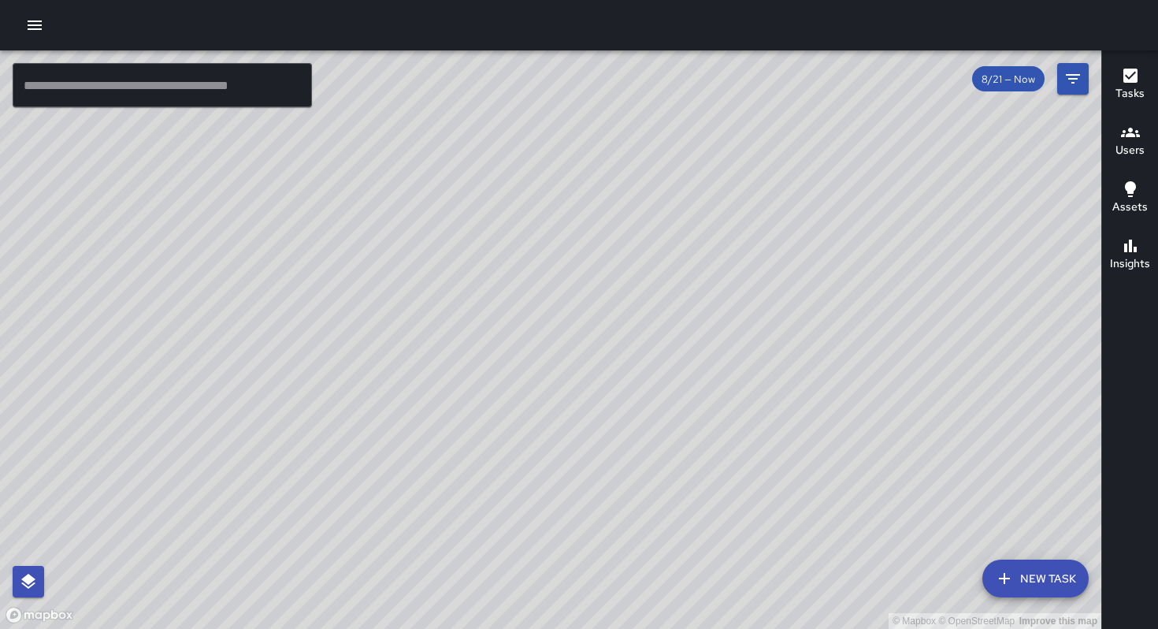
drag, startPoint x: 640, startPoint y: 353, endPoint x: 596, endPoint y: 276, distance: 88.6
click at [596, 277] on div "© Mapbox © OpenStreetMap Improve this map" at bounding box center [550, 339] width 1101 height 578
click at [1030, 571] on button "New Task" at bounding box center [1035, 578] width 106 height 38
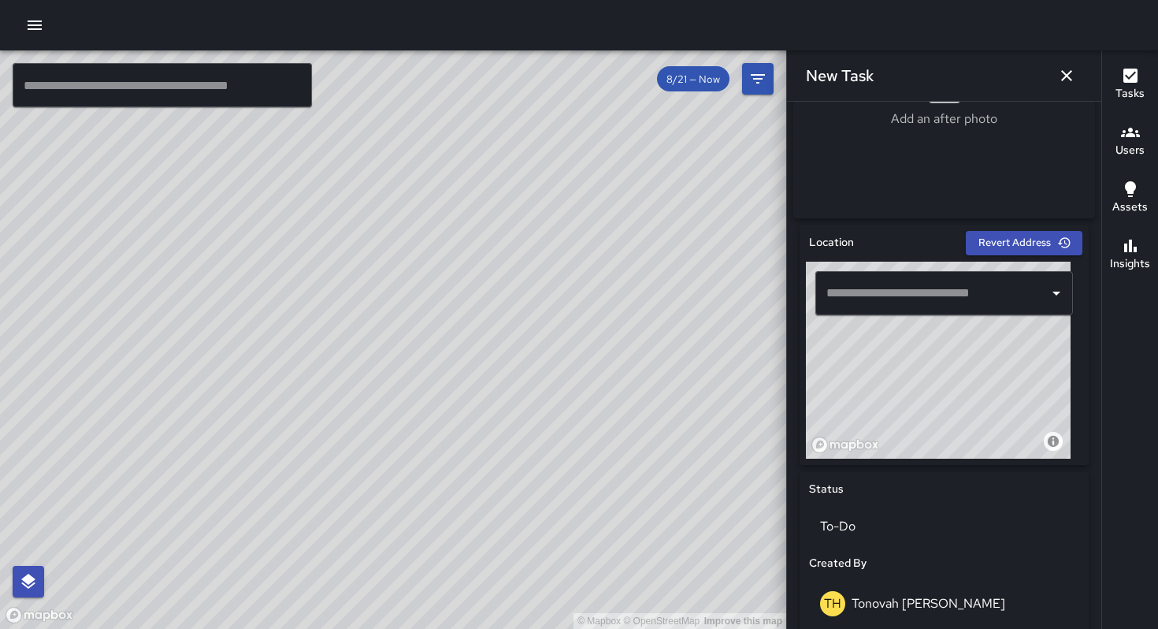
scroll to position [533, 0]
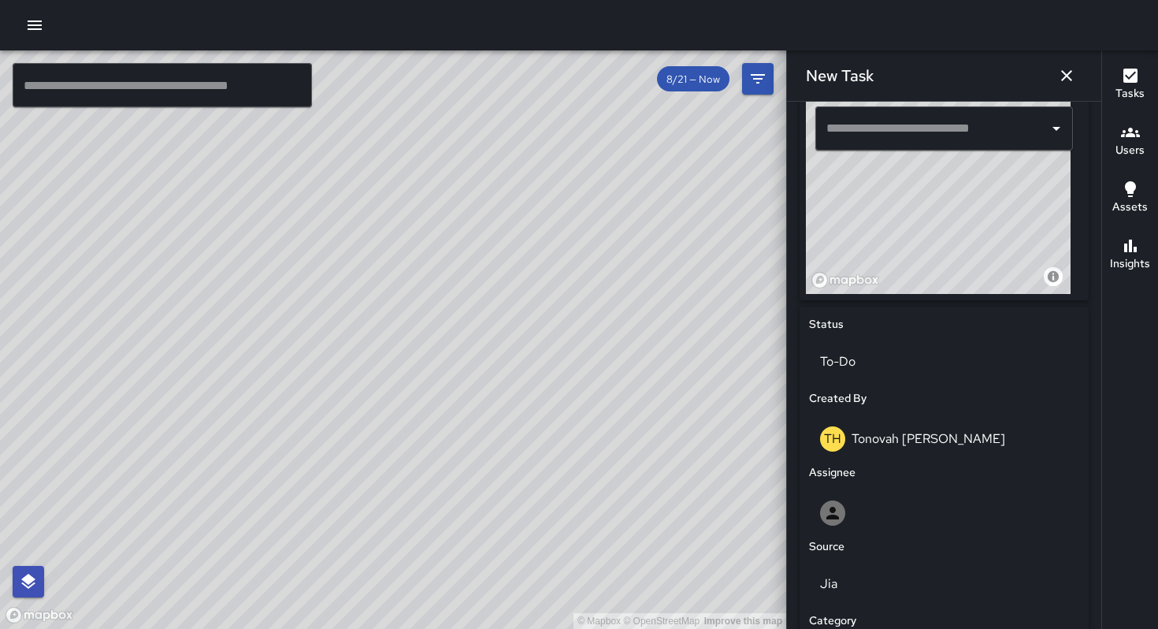
drag, startPoint x: 901, startPoint y: 254, endPoint x: 936, endPoint y: 252, distance: 34.7
click at [936, 252] on div "© Mapbox © OpenStreetMap Improve this map" at bounding box center [938, 195] width 265 height 197
click at [932, 201] on div "© Mapbox © OpenStreetMap Improve this map" at bounding box center [938, 195] width 265 height 197
drag, startPoint x: 982, startPoint y: 258, endPoint x: 983, endPoint y: 311, distance: 53.6
click at [983, 311] on div "**********" at bounding box center [944, 435] width 289 height 751
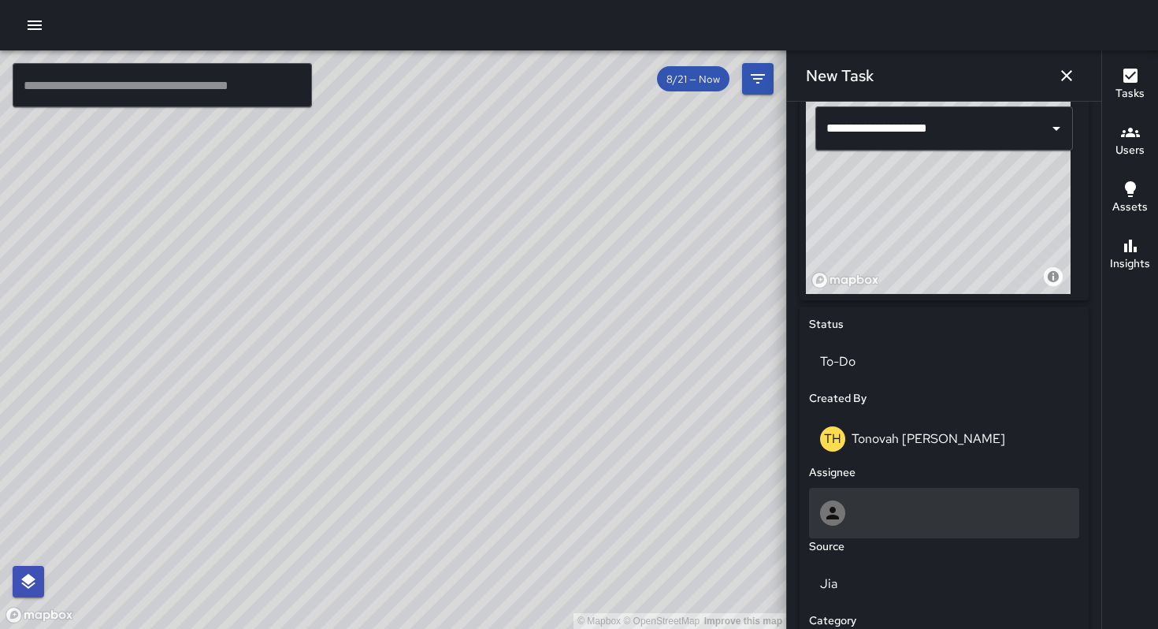
type input "**********"
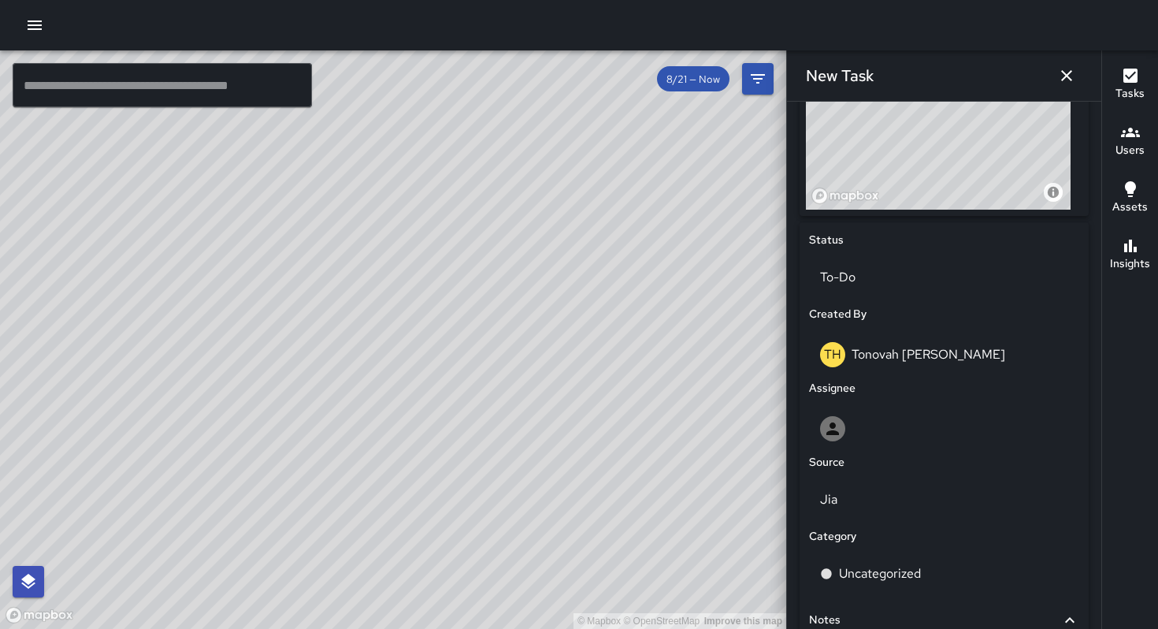
scroll to position [775, 0]
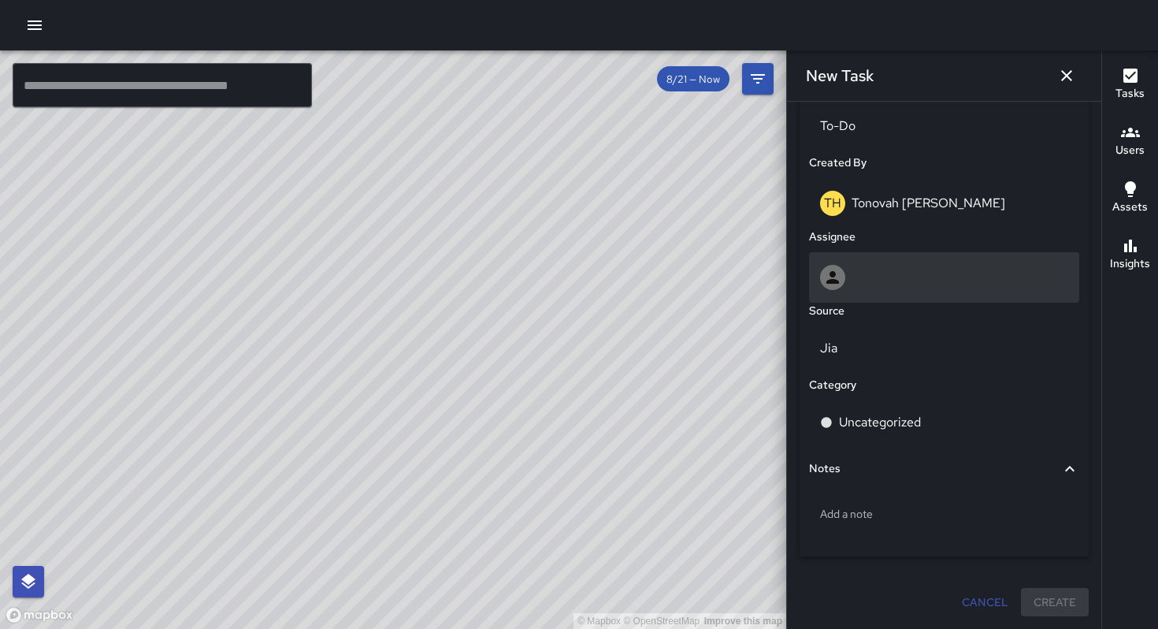
click at [896, 280] on div at bounding box center [944, 277] width 248 height 25
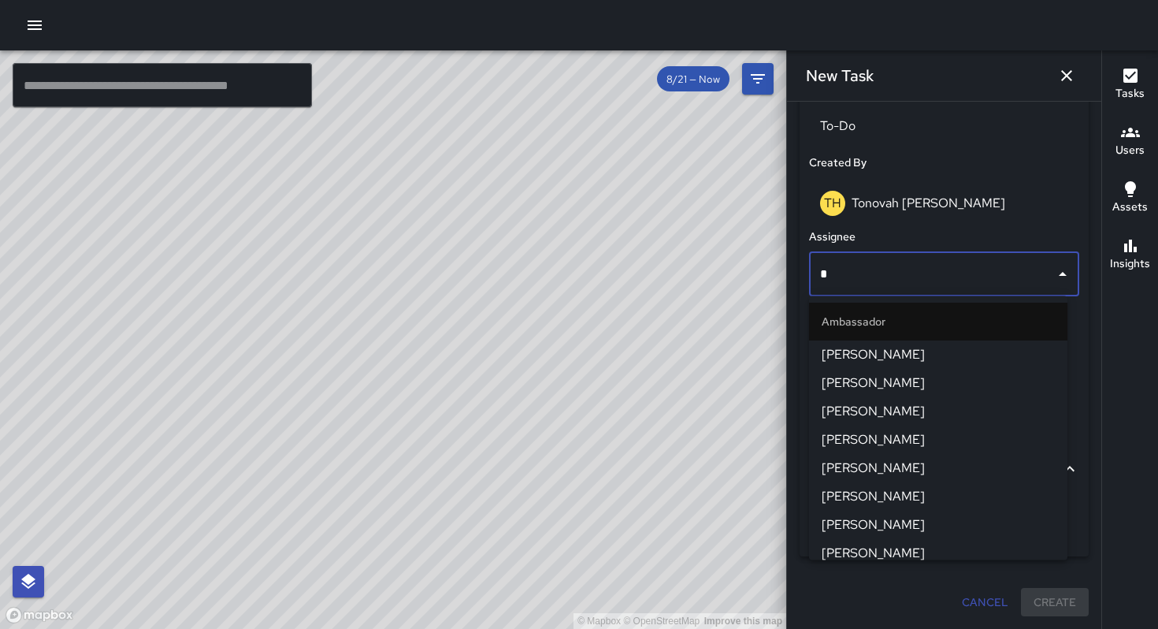
type input "**"
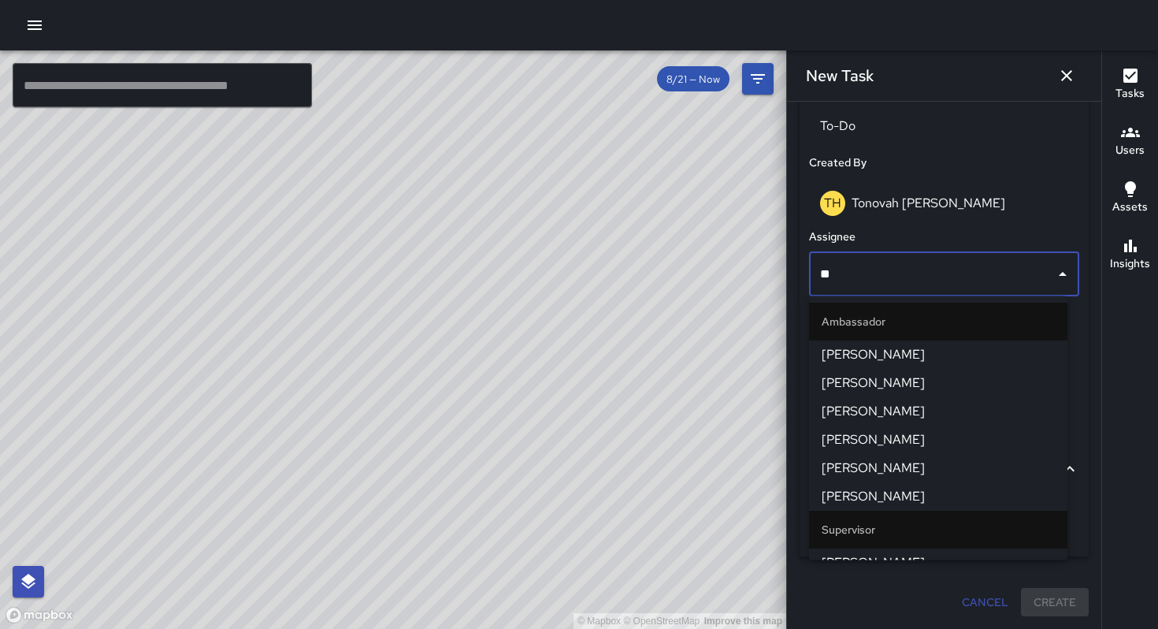
click at [876, 484] on li "[PERSON_NAME]" at bounding box center [938, 496] width 258 height 28
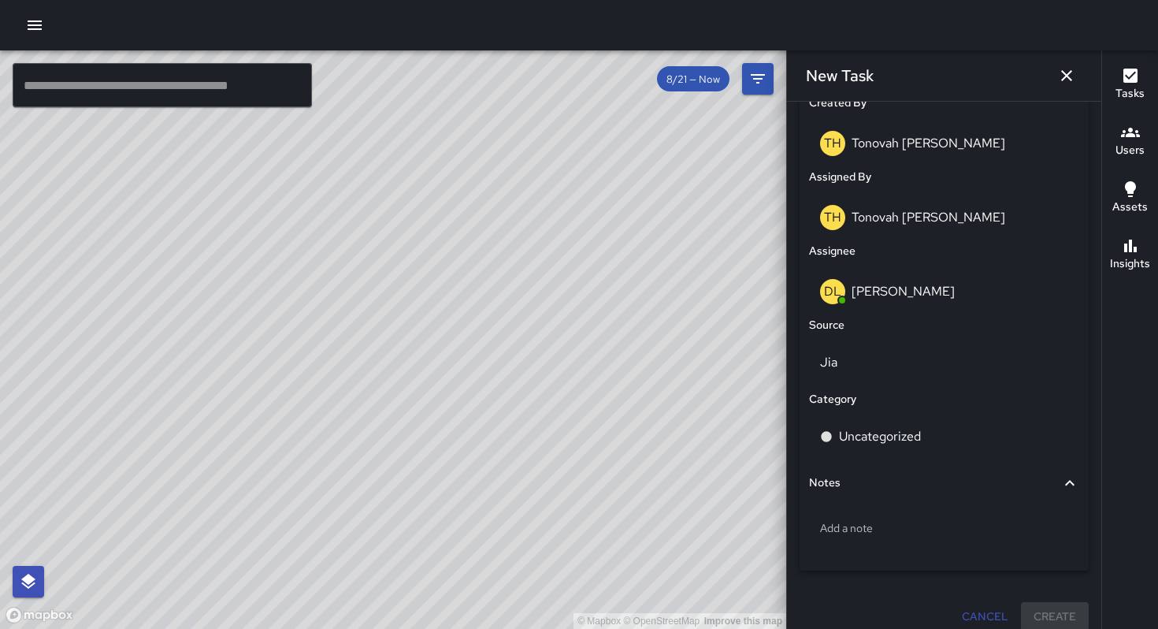
scroll to position [849, 0]
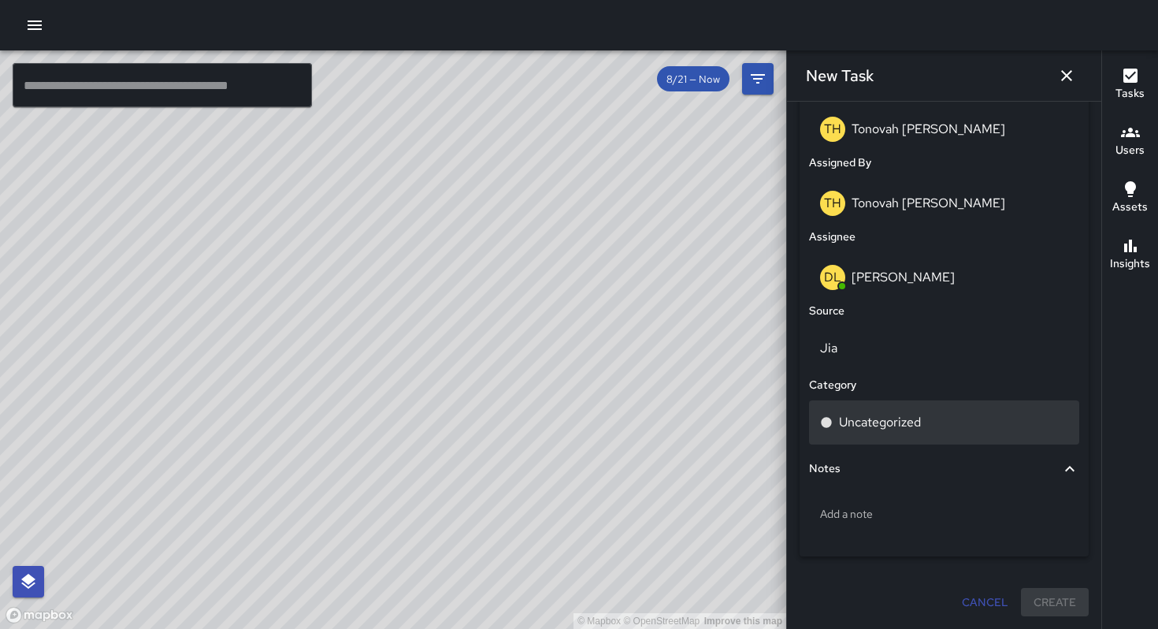
click at [876, 425] on p "Uncategorized" at bounding box center [880, 422] width 82 height 19
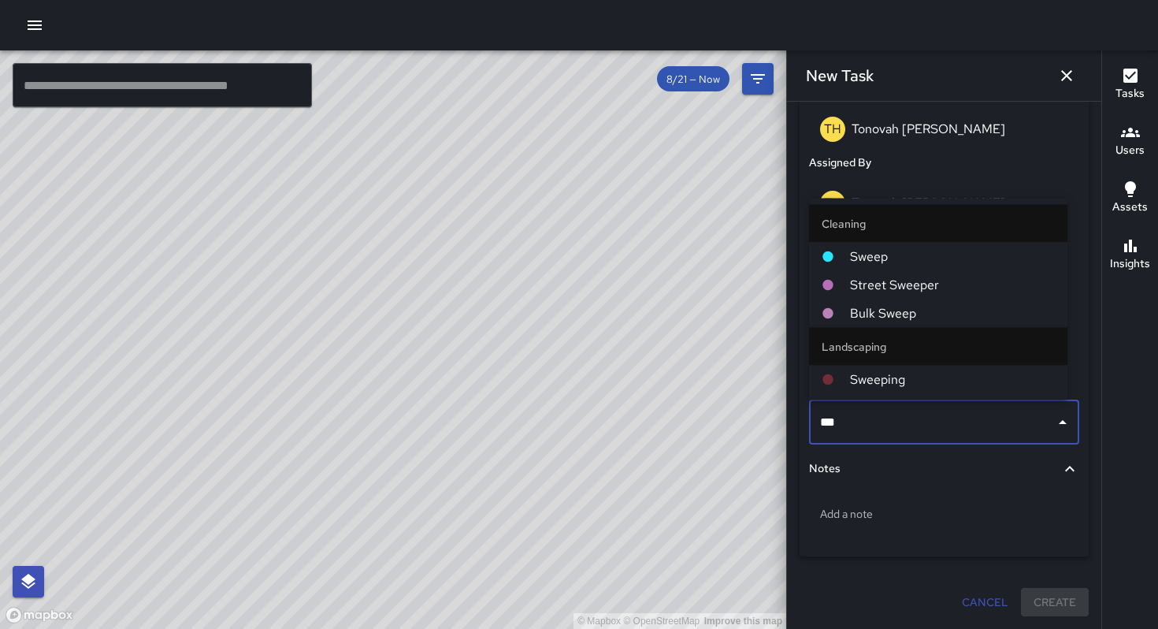
type input "****"
click at [891, 249] on span "Sweep" at bounding box center [952, 256] width 205 height 19
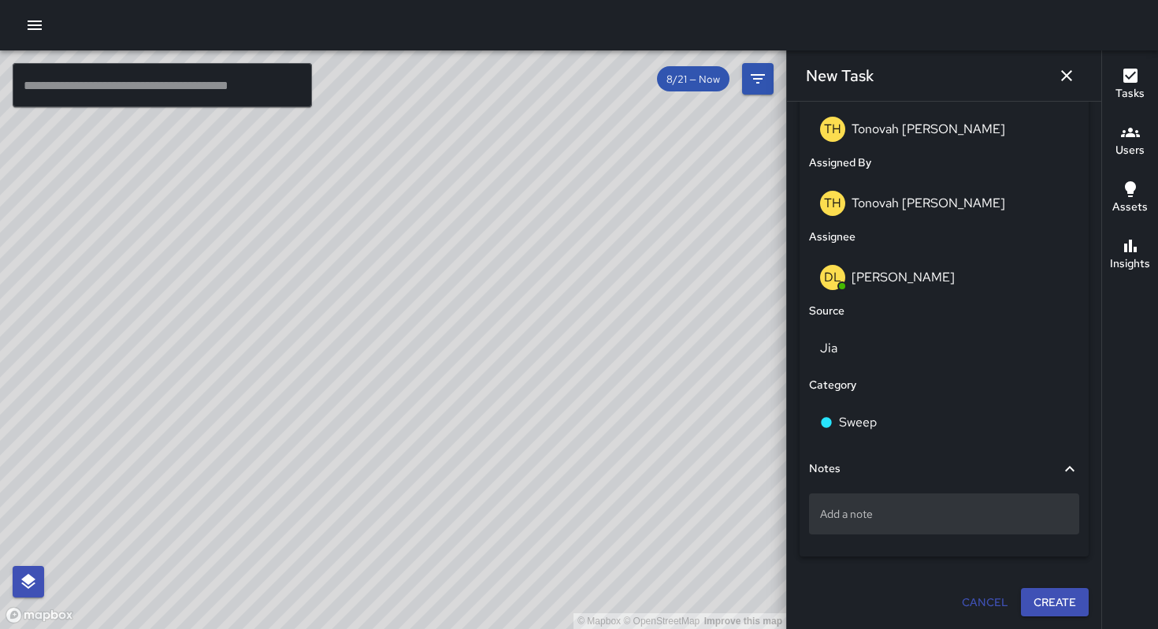
click at [888, 506] on p "Add a note" at bounding box center [944, 514] width 248 height 16
type textarea "*"
